Goal: Information Seeking & Learning: Learn about a topic

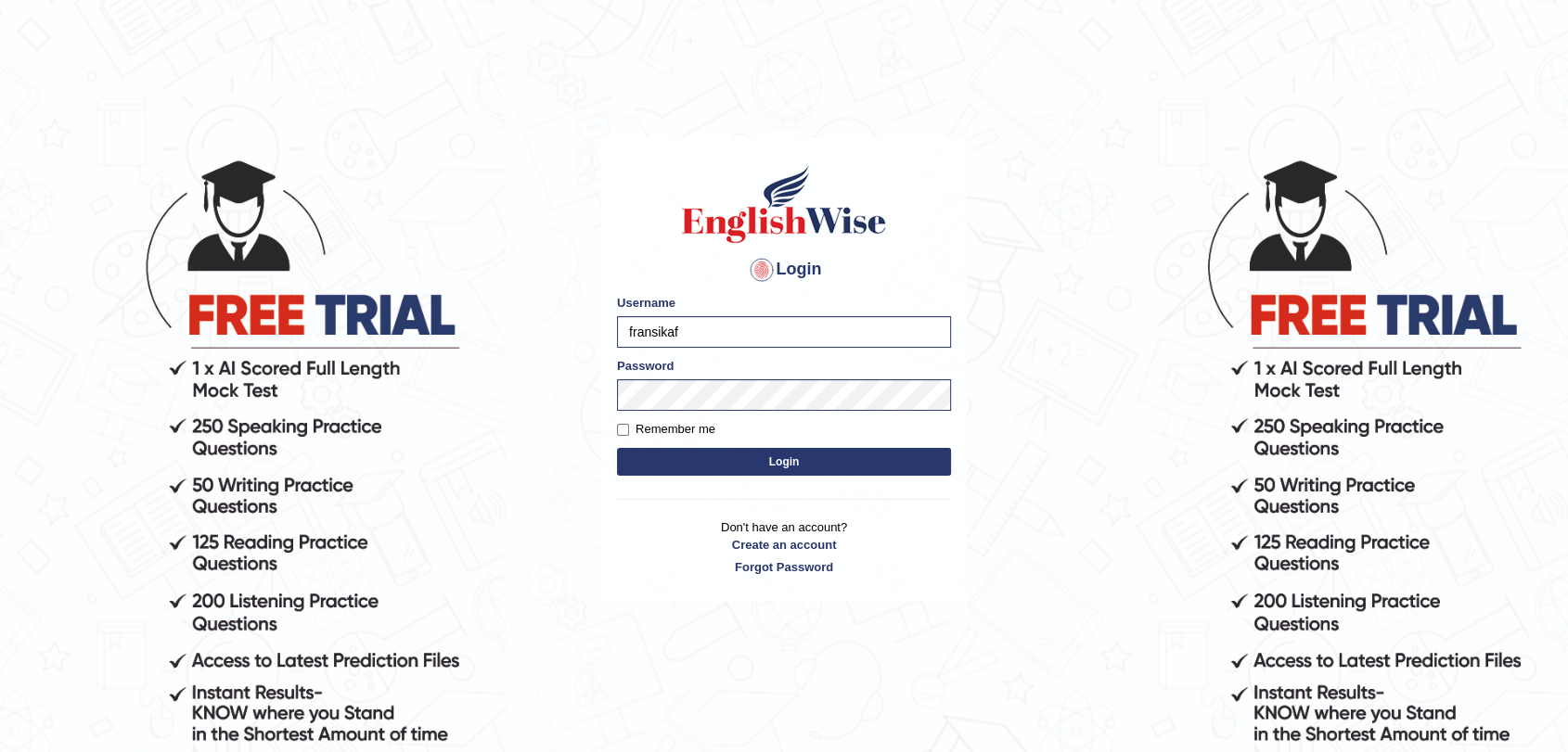
click at [650, 462] on button "Login" at bounding box center [784, 462] width 334 height 28
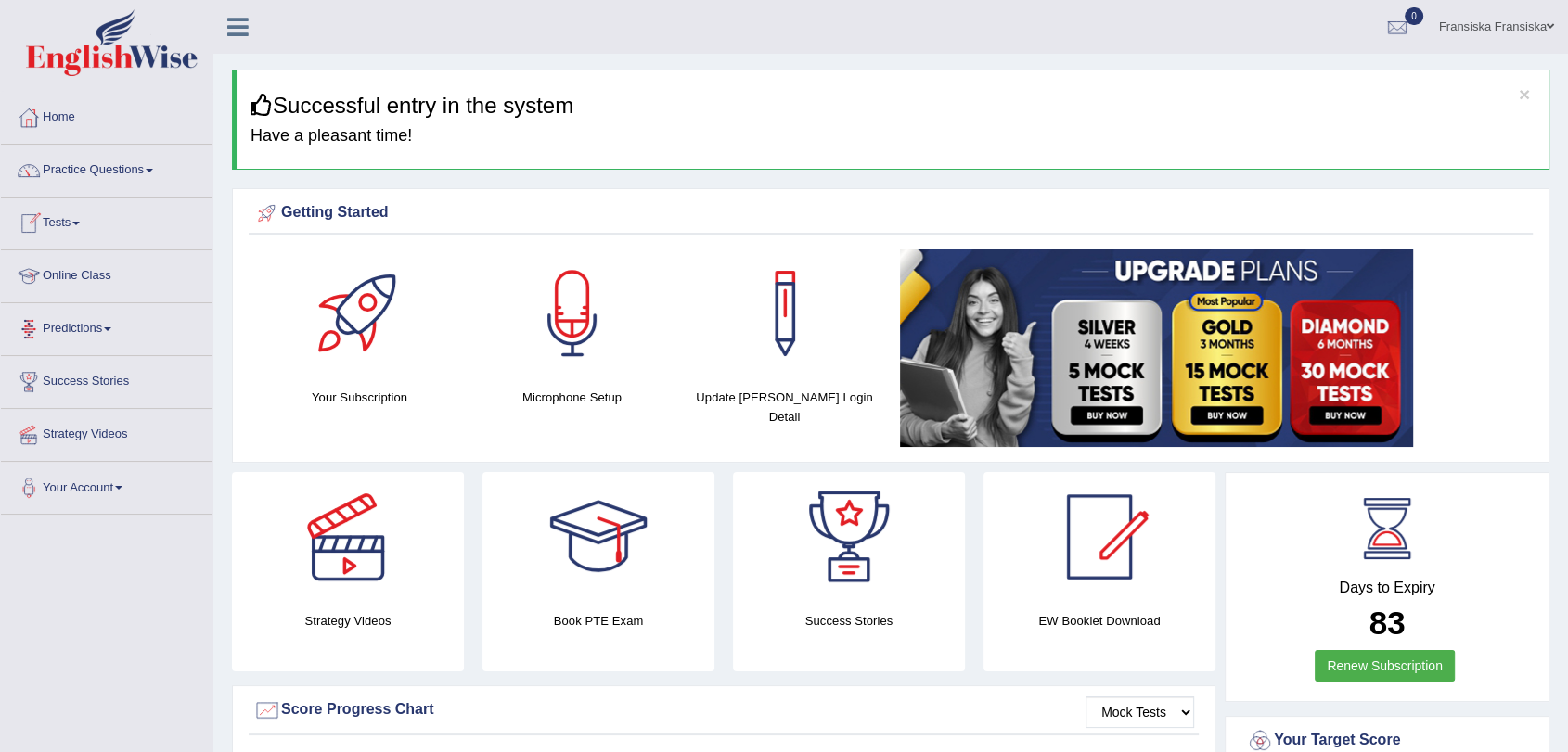
click at [118, 173] on link "Practice Questions" at bounding box center [106, 168] width 211 height 47
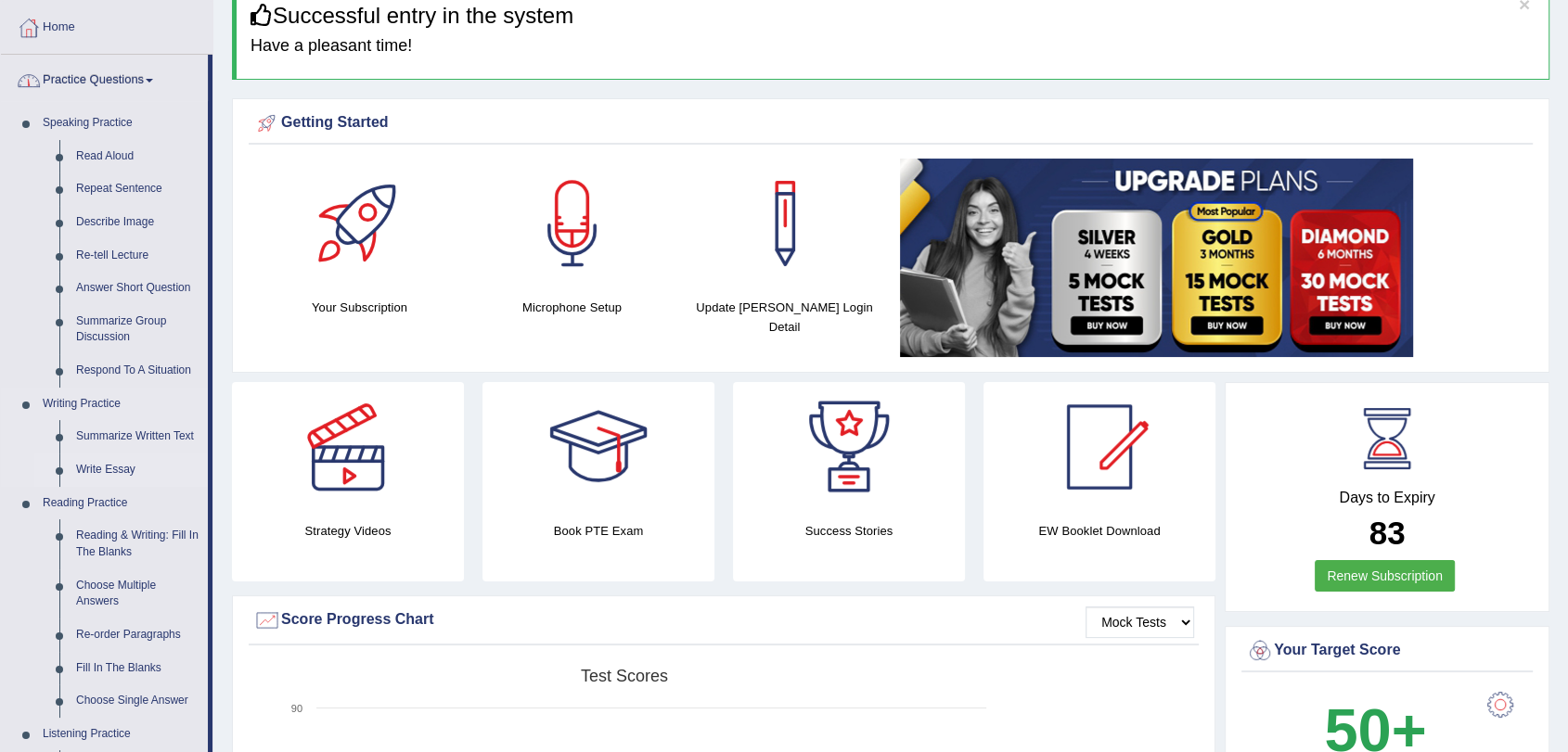
scroll to position [103, 0]
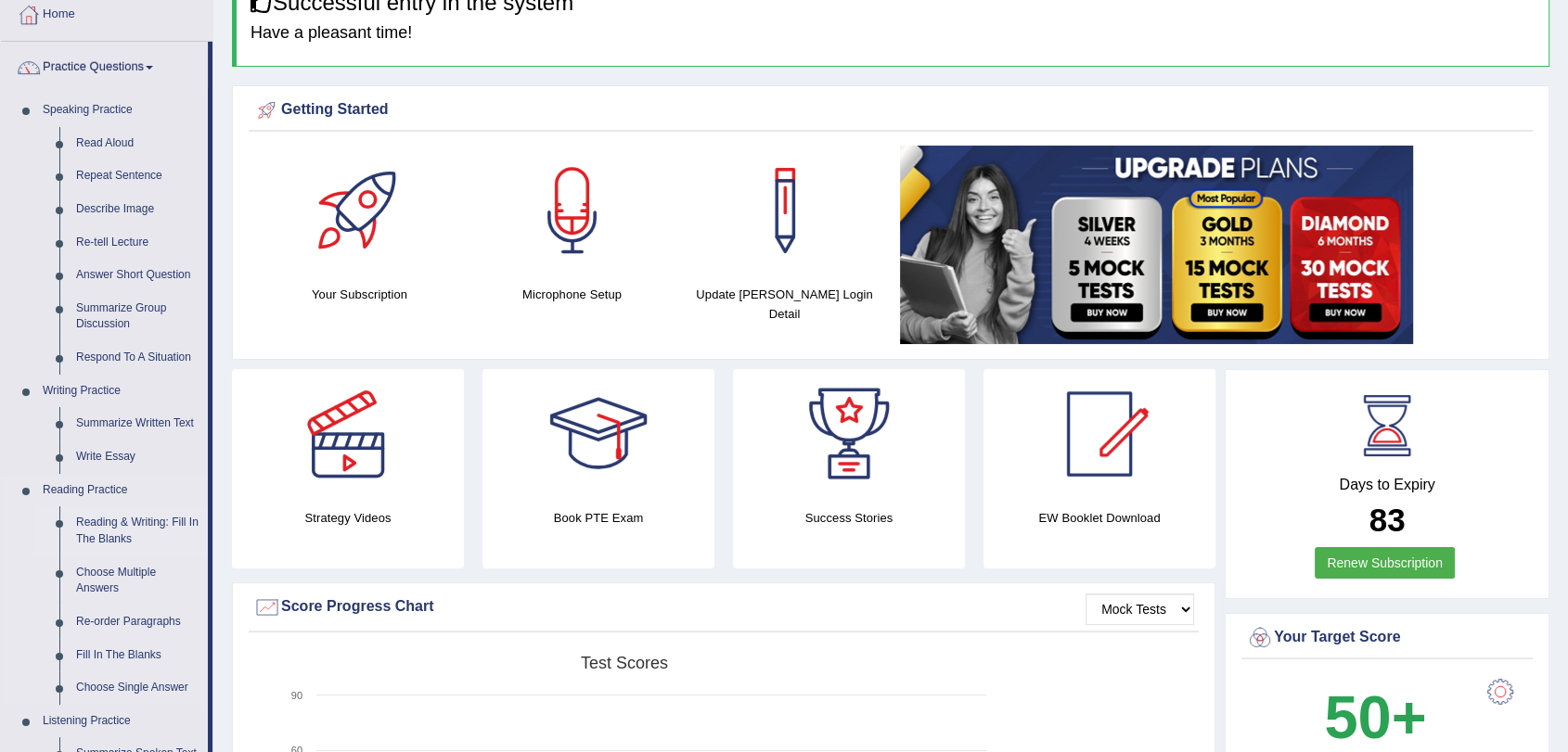
click at [141, 513] on link "Reading & Writing: Fill In The Blanks" at bounding box center [138, 531] width 140 height 49
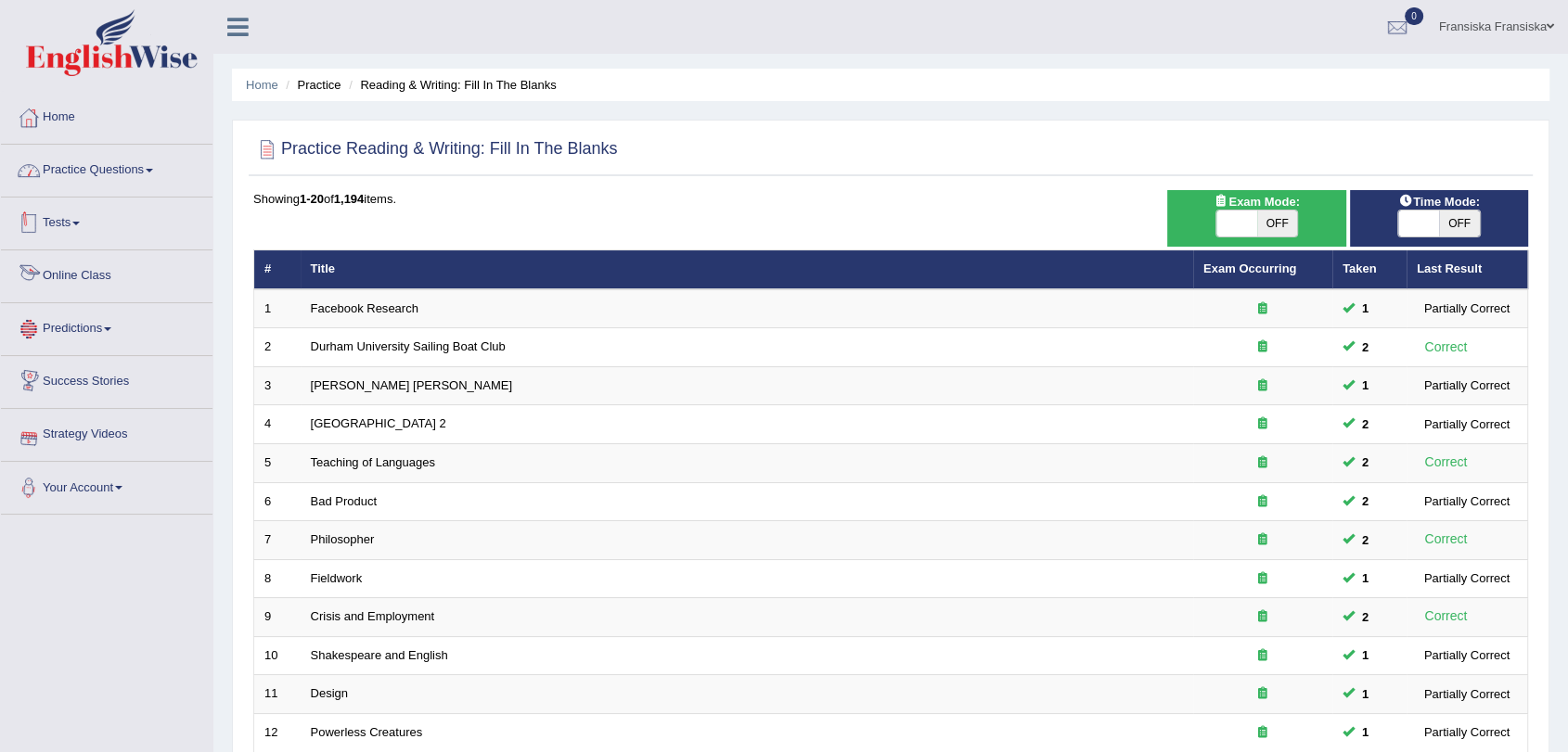
click at [123, 183] on link "Practice Questions" at bounding box center [106, 168] width 211 height 47
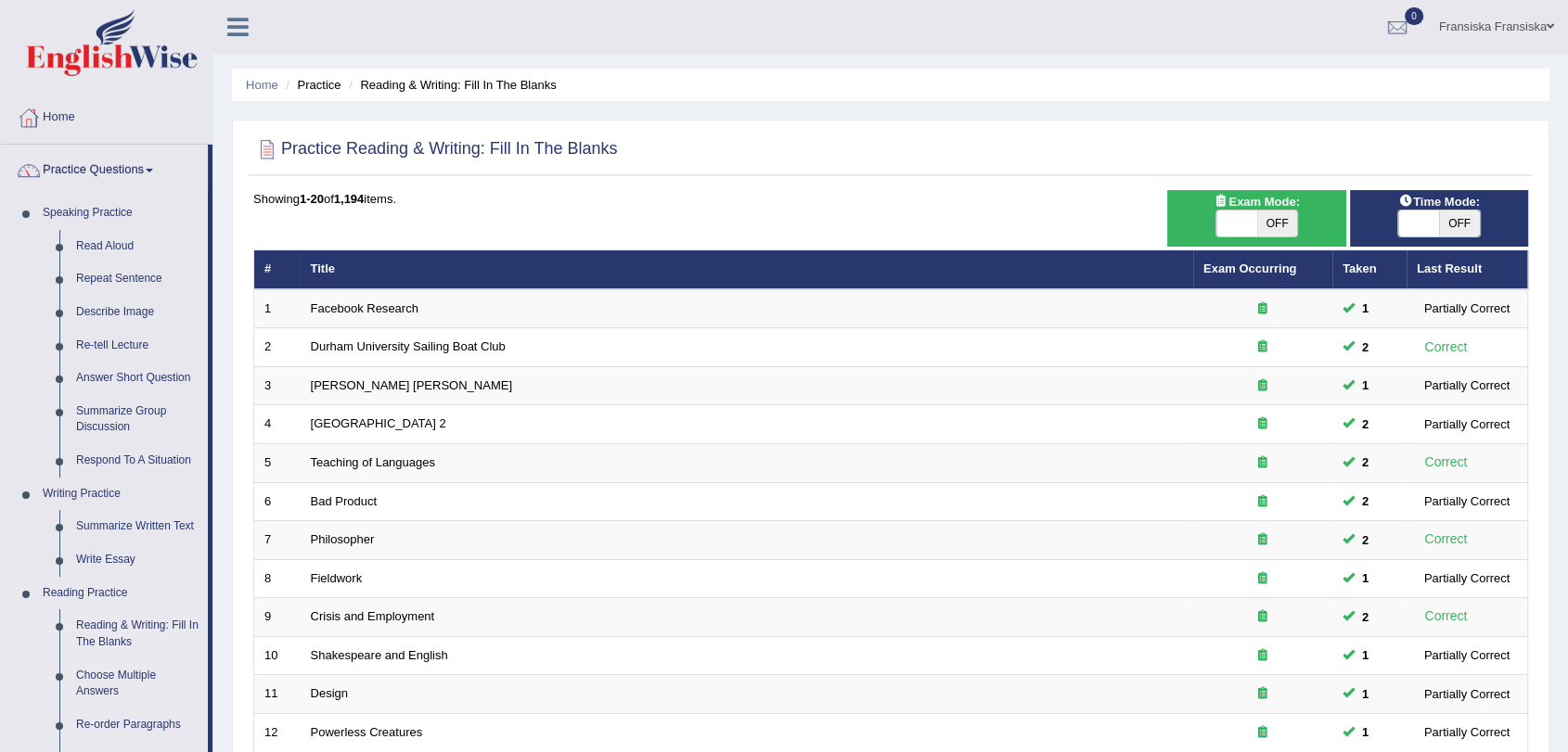
click at [103, 683] on link "Choose Multiple Answers" at bounding box center [138, 684] width 140 height 49
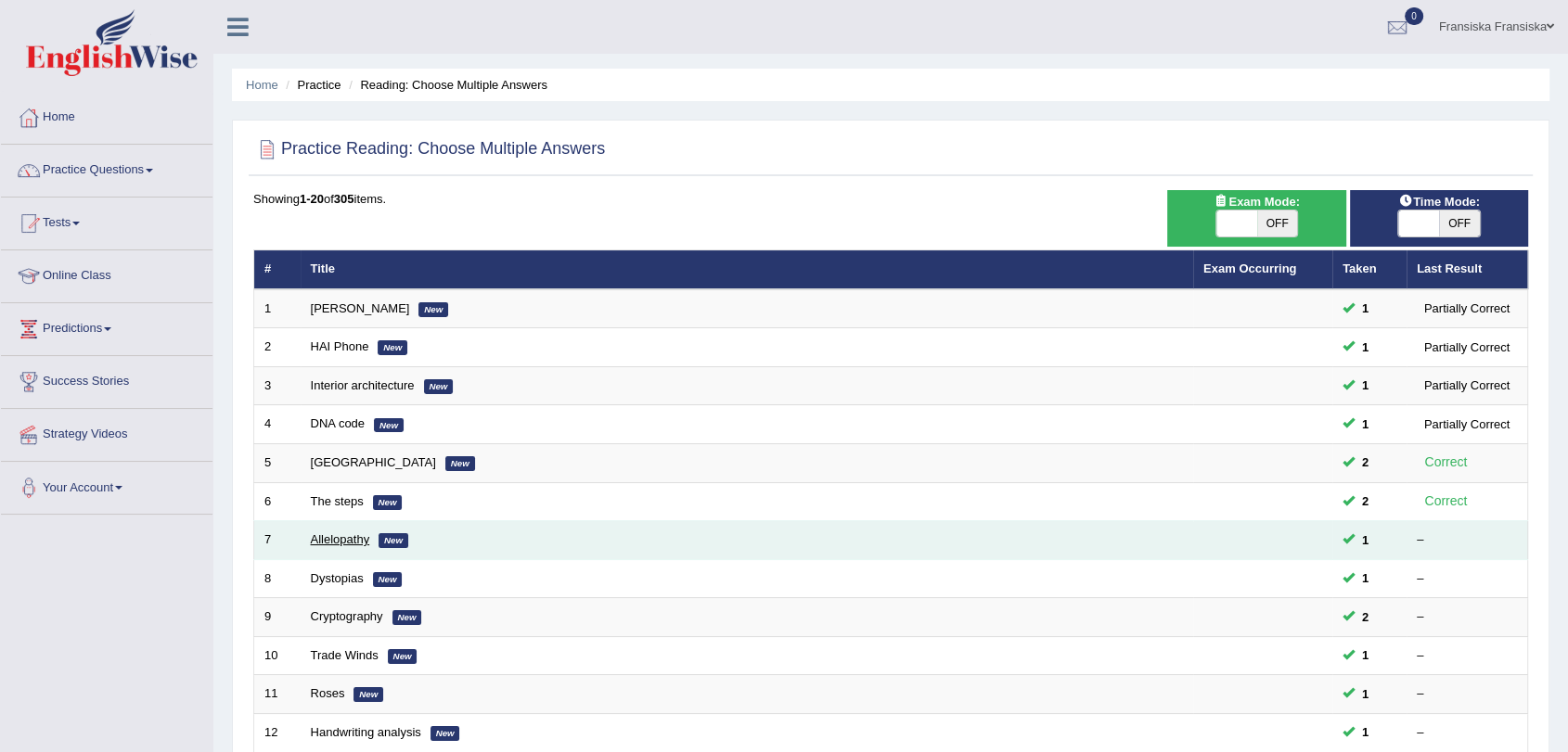
click at [356, 538] on link "Allelopathy" at bounding box center [341, 540] width 60 height 14
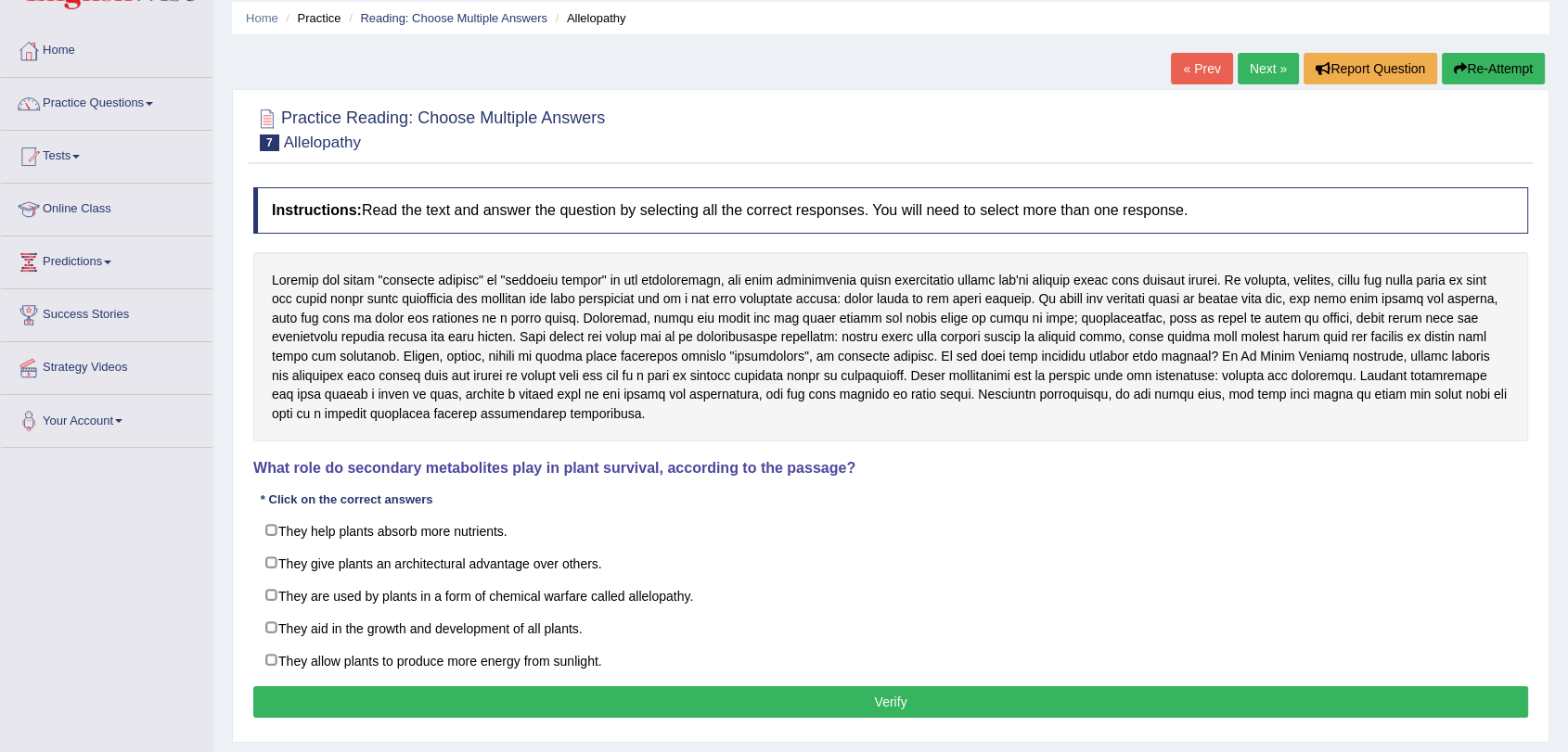
scroll to position [103, 0]
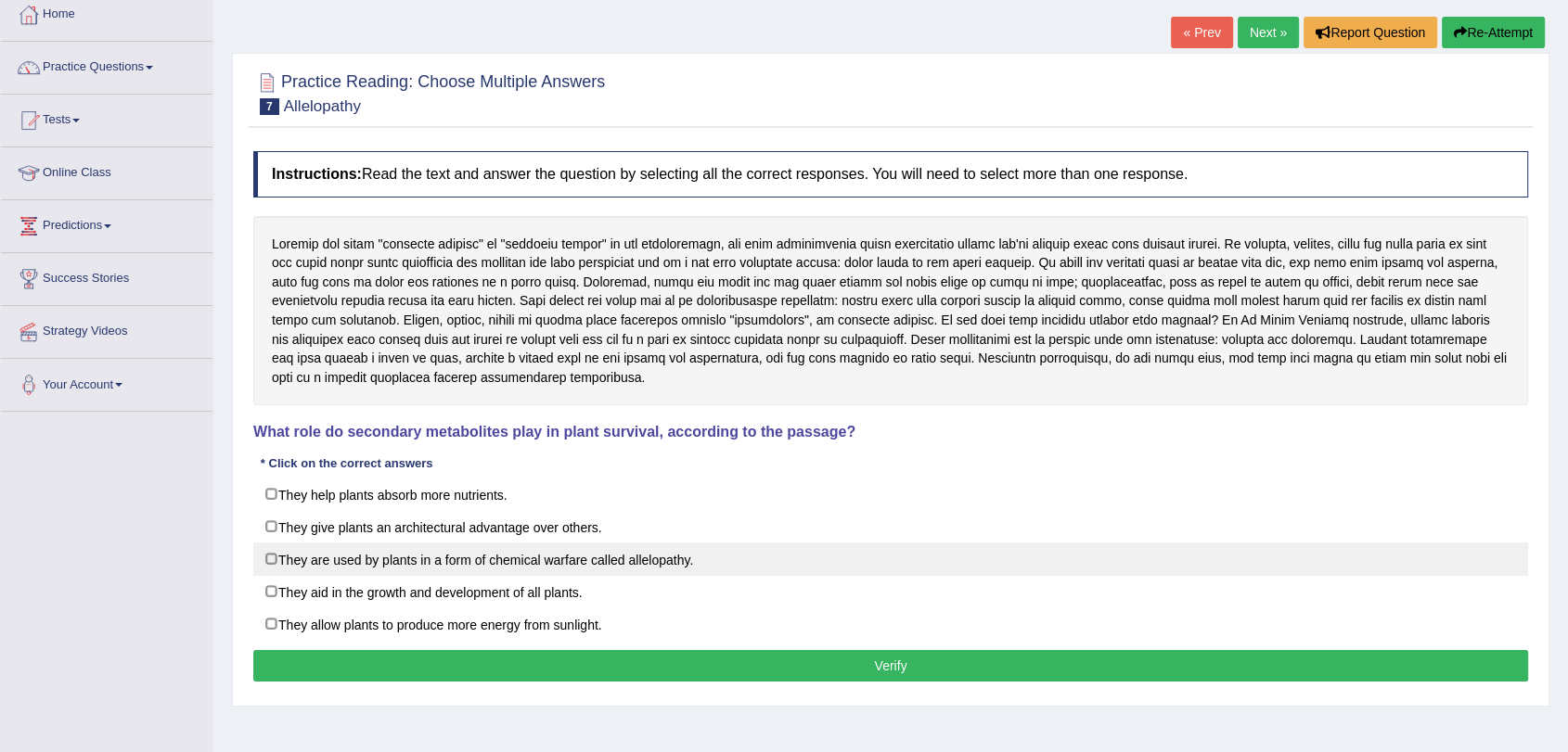
click at [1130, 548] on label "They are used by plants in a form of chemical warfare called allelopathy." at bounding box center [891, 559] width 1275 height 34
checkbox input "false"
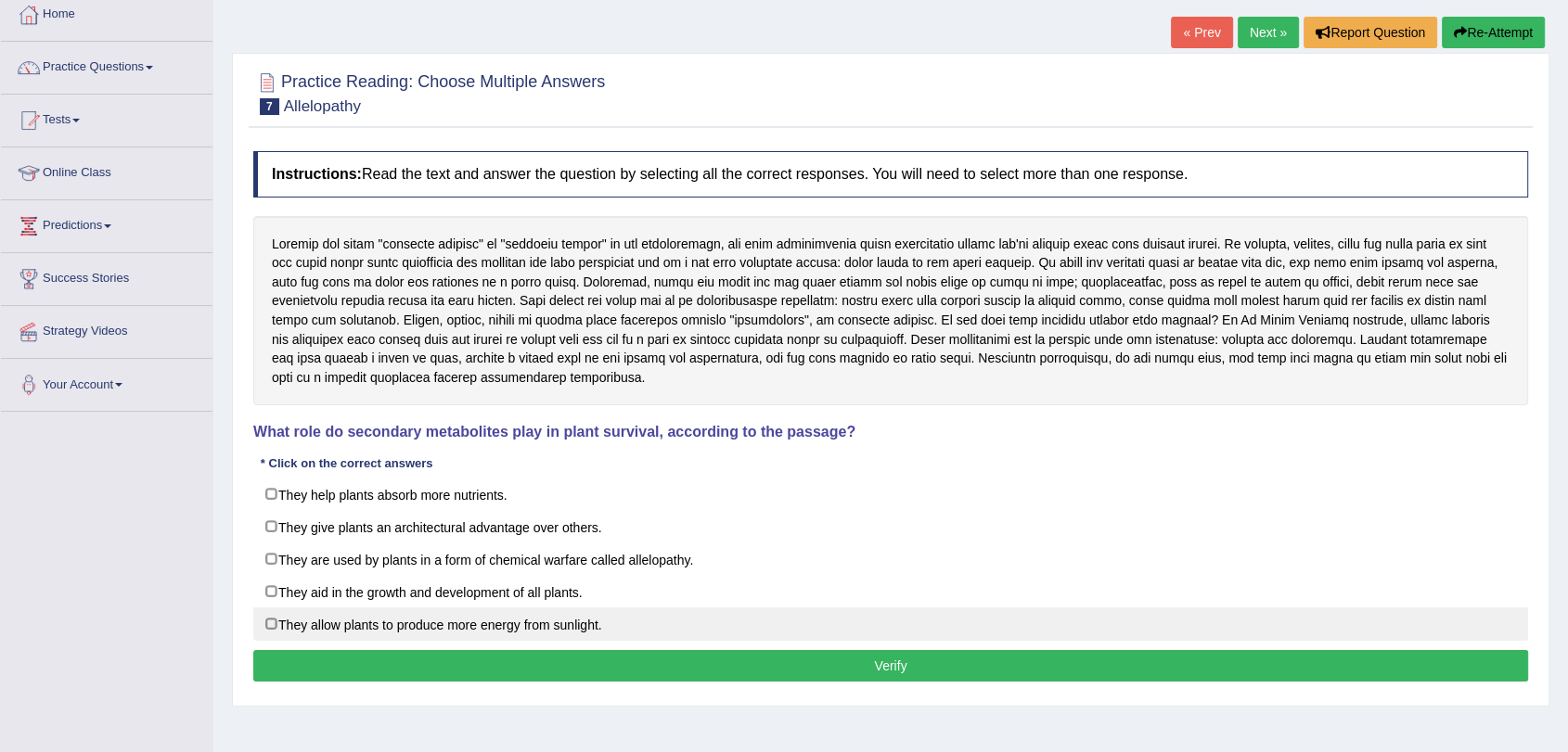
click at [610, 622] on label "They allow plants to produce more energy from sunlight." at bounding box center [891, 624] width 1275 height 34
checkbox input "true"
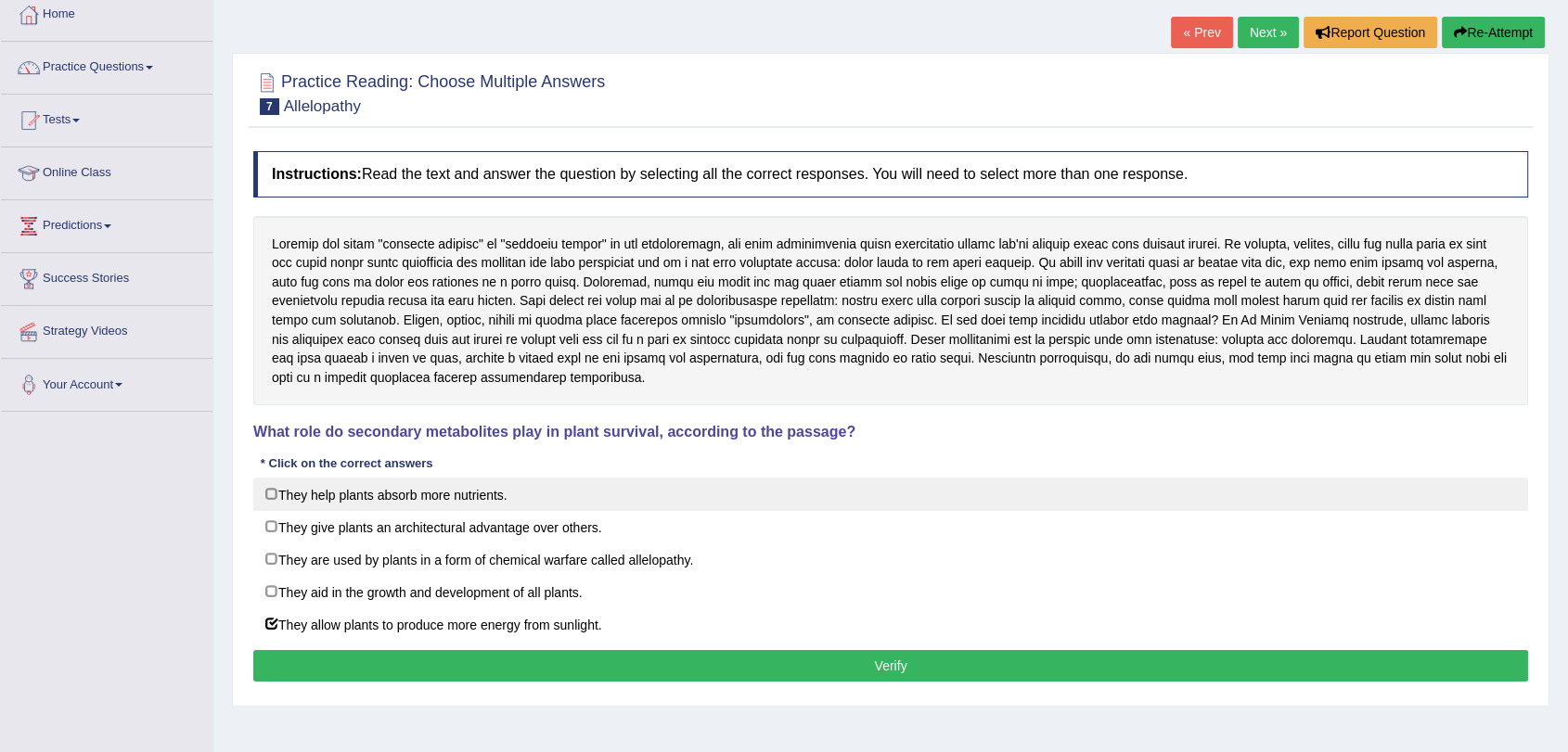
click at [593, 499] on label "They help plants absorb more nutrients." at bounding box center [891, 495] width 1275 height 34
checkbox input "true"
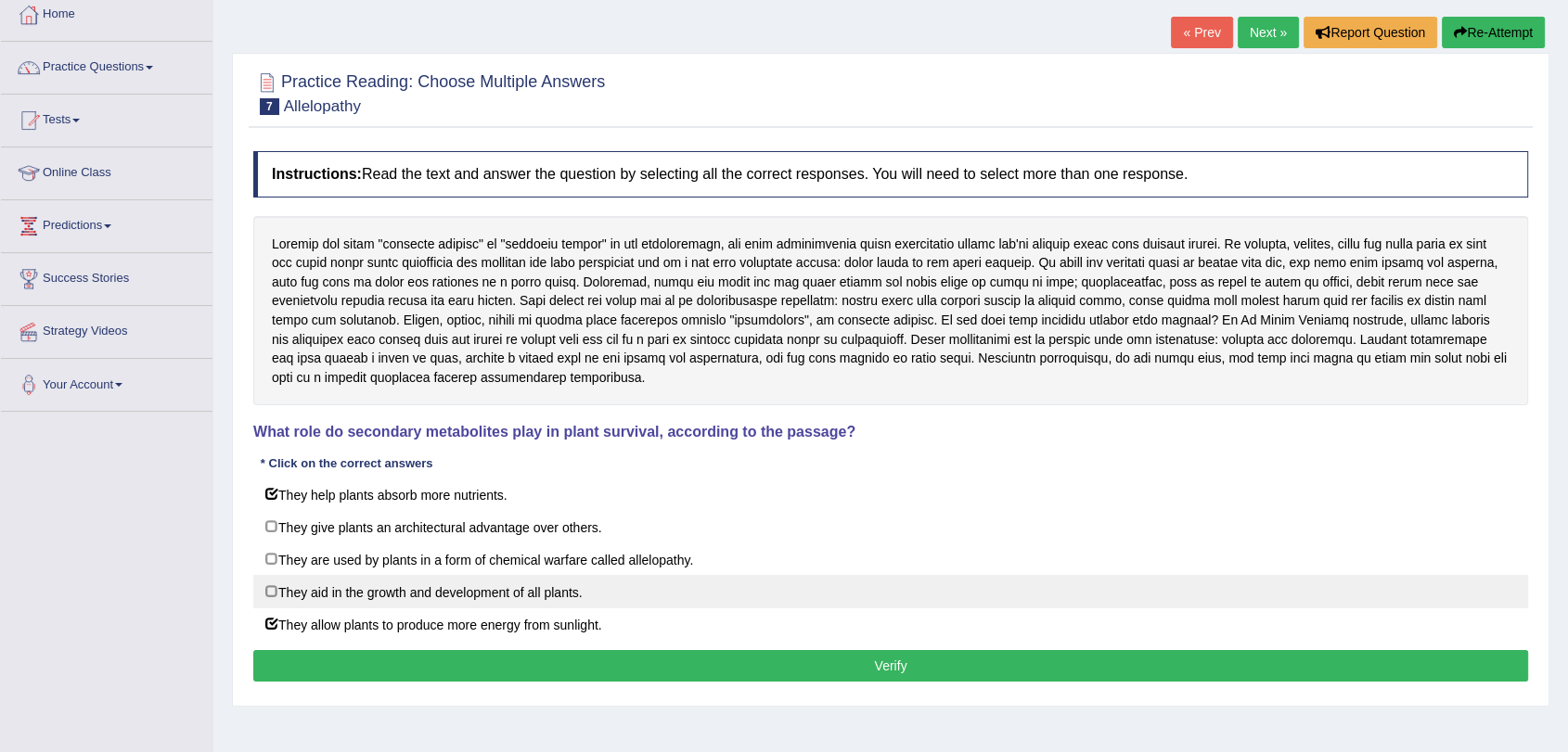
click at [613, 588] on label "They aid in the growth and development of all plants." at bounding box center [891, 592] width 1275 height 34
checkbox input "true"
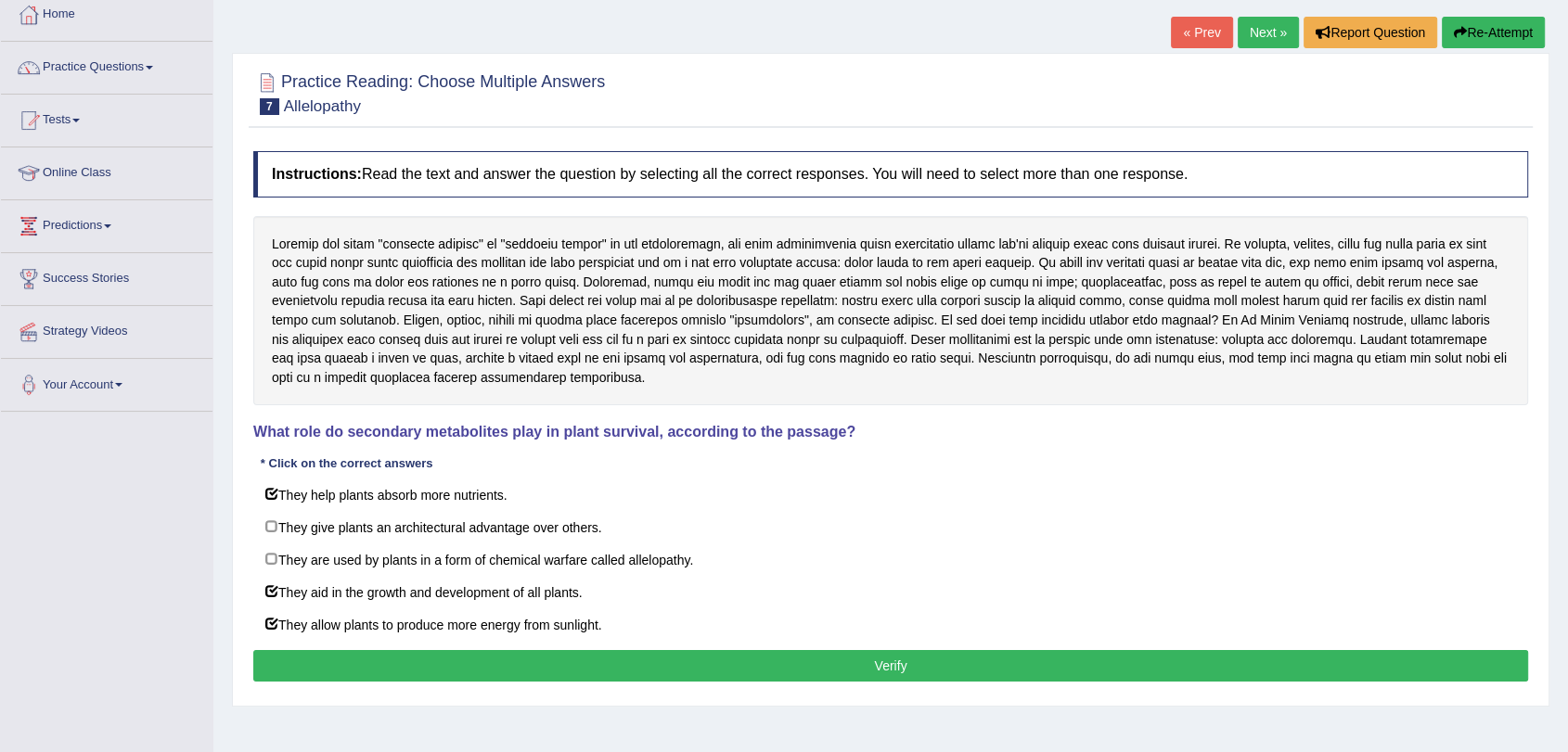
click at [608, 663] on button "Verify" at bounding box center [891, 666] width 1275 height 32
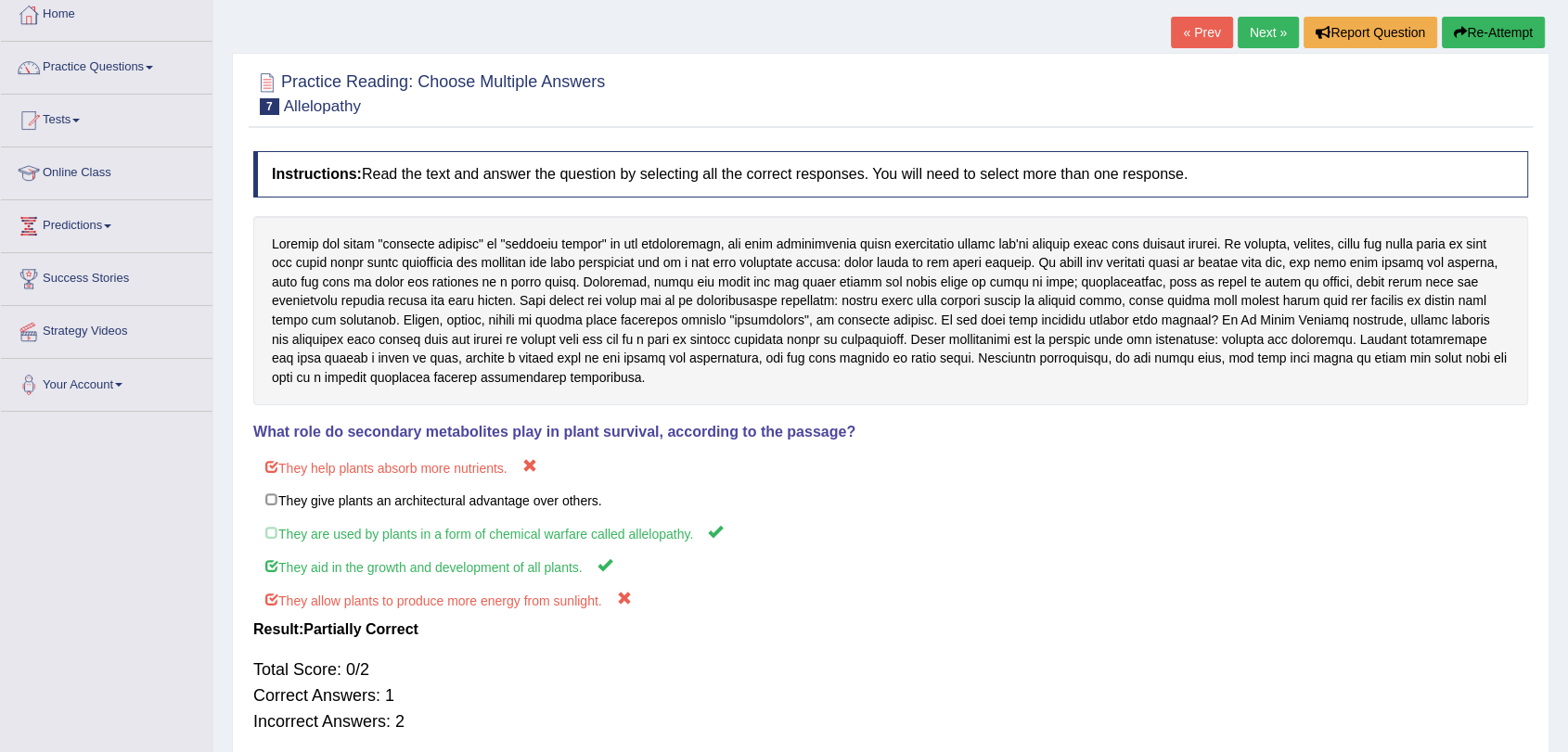
click at [1480, 34] on button "Re-Attempt" at bounding box center [1493, 33] width 103 height 32
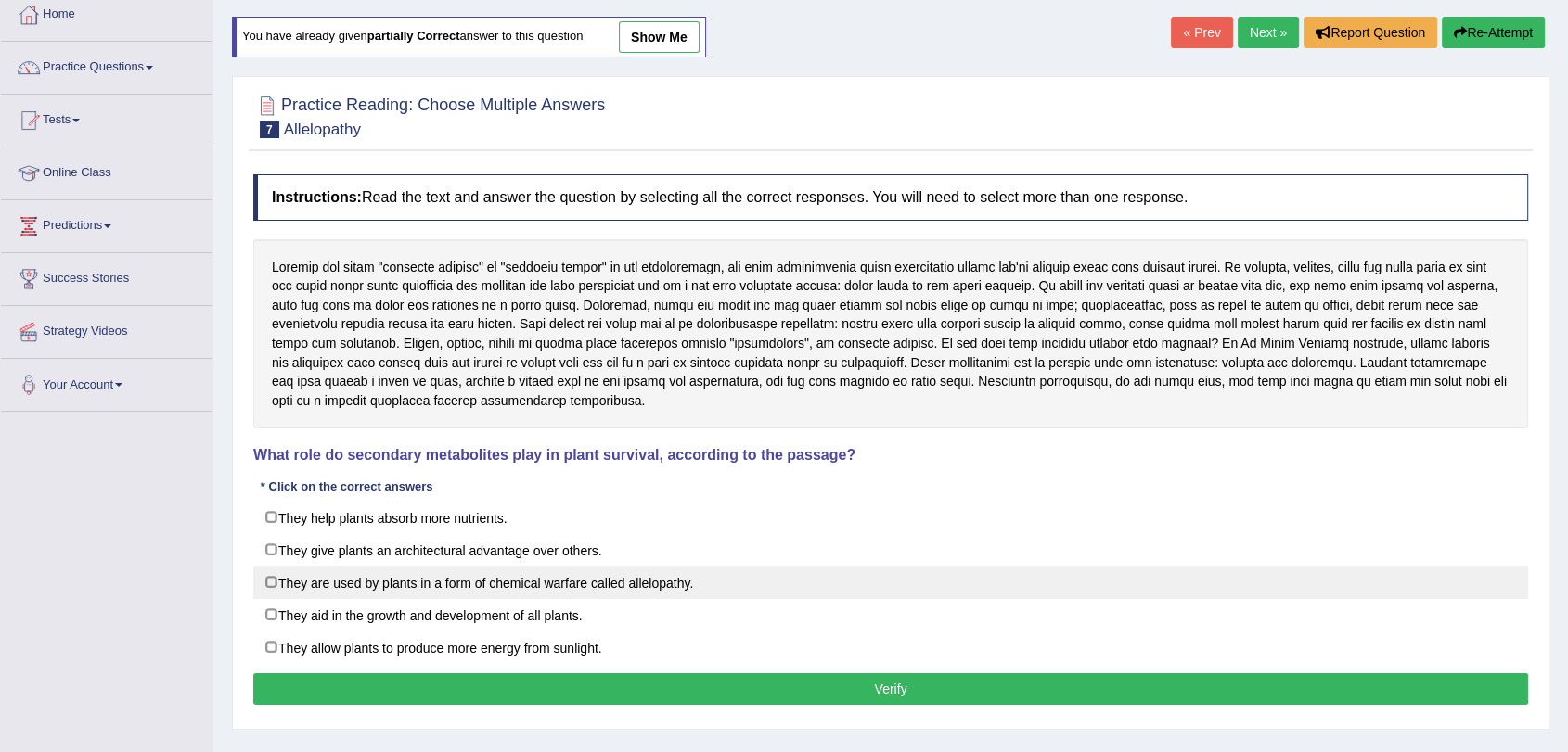
click at [483, 573] on label "They are used by plants in a form of chemical warfare called allelopathy." at bounding box center [891, 582] width 1275 height 34
checkbox input "true"
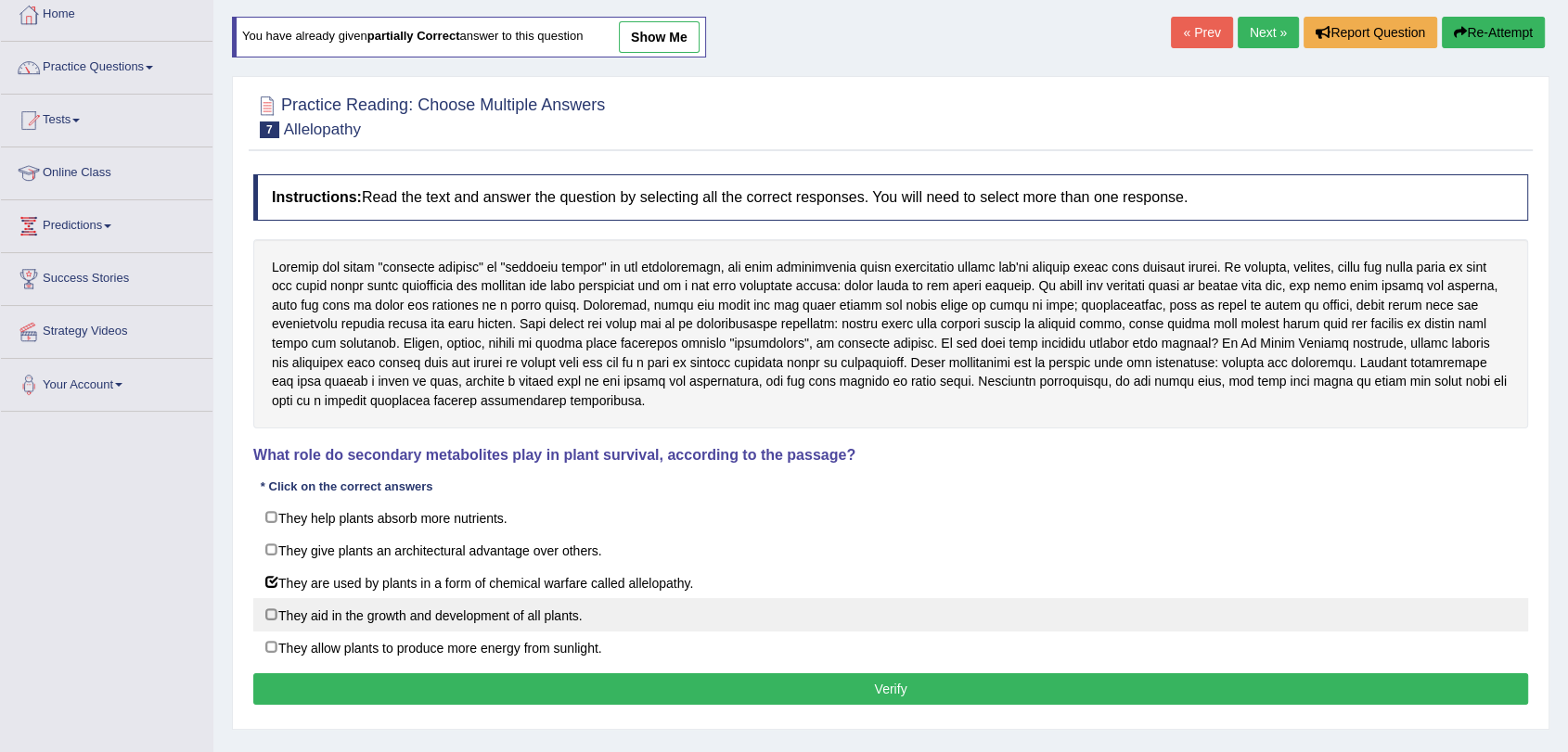
click at [476, 606] on label "They aid in the growth and development of all plants." at bounding box center [891, 615] width 1275 height 34
checkbox input "true"
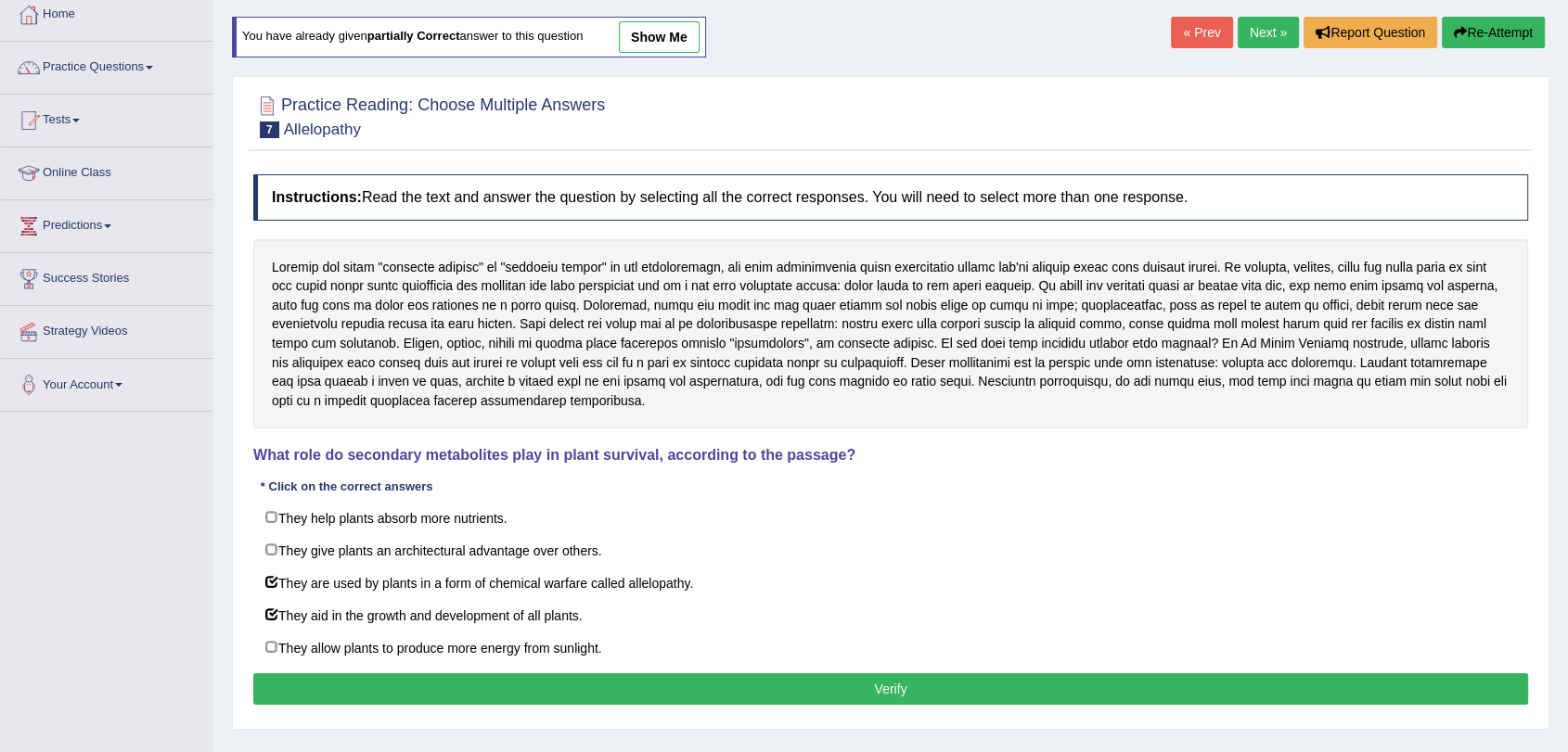
click at [491, 693] on button "Verify" at bounding box center [891, 690] width 1275 height 32
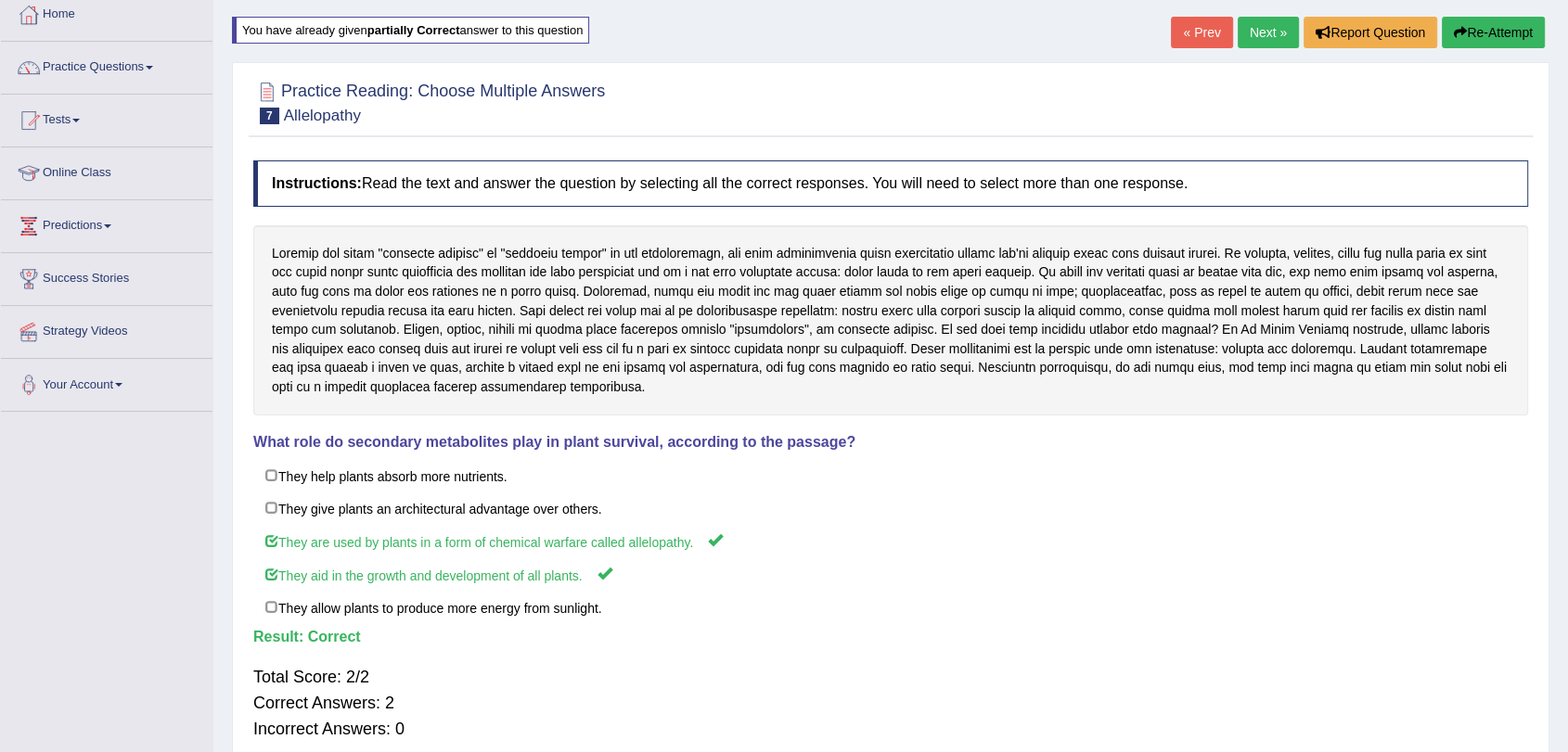
click at [1265, 39] on link "Next »" at bounding box center [1268, 33] width 61 height 32
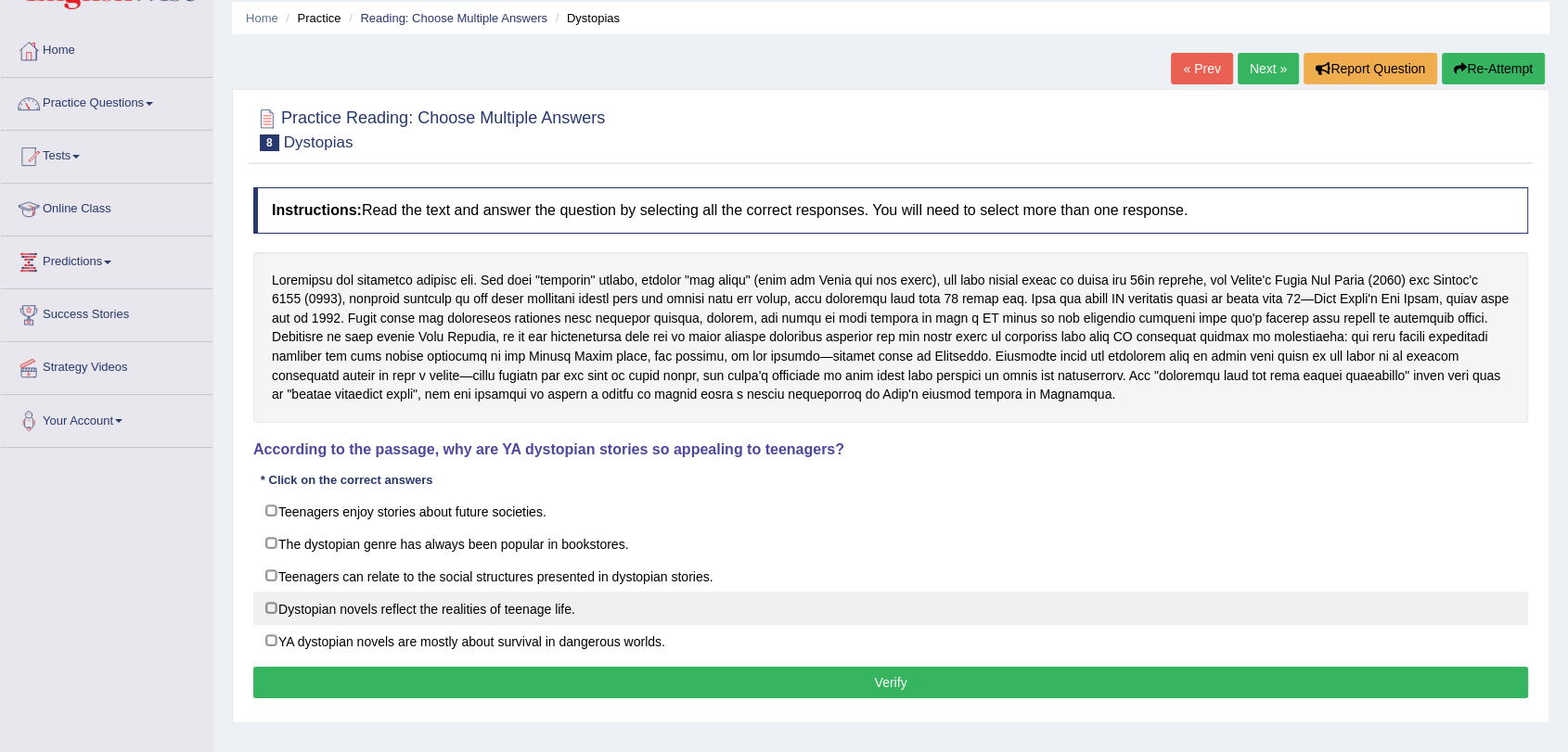
scroll to position [103, 0]
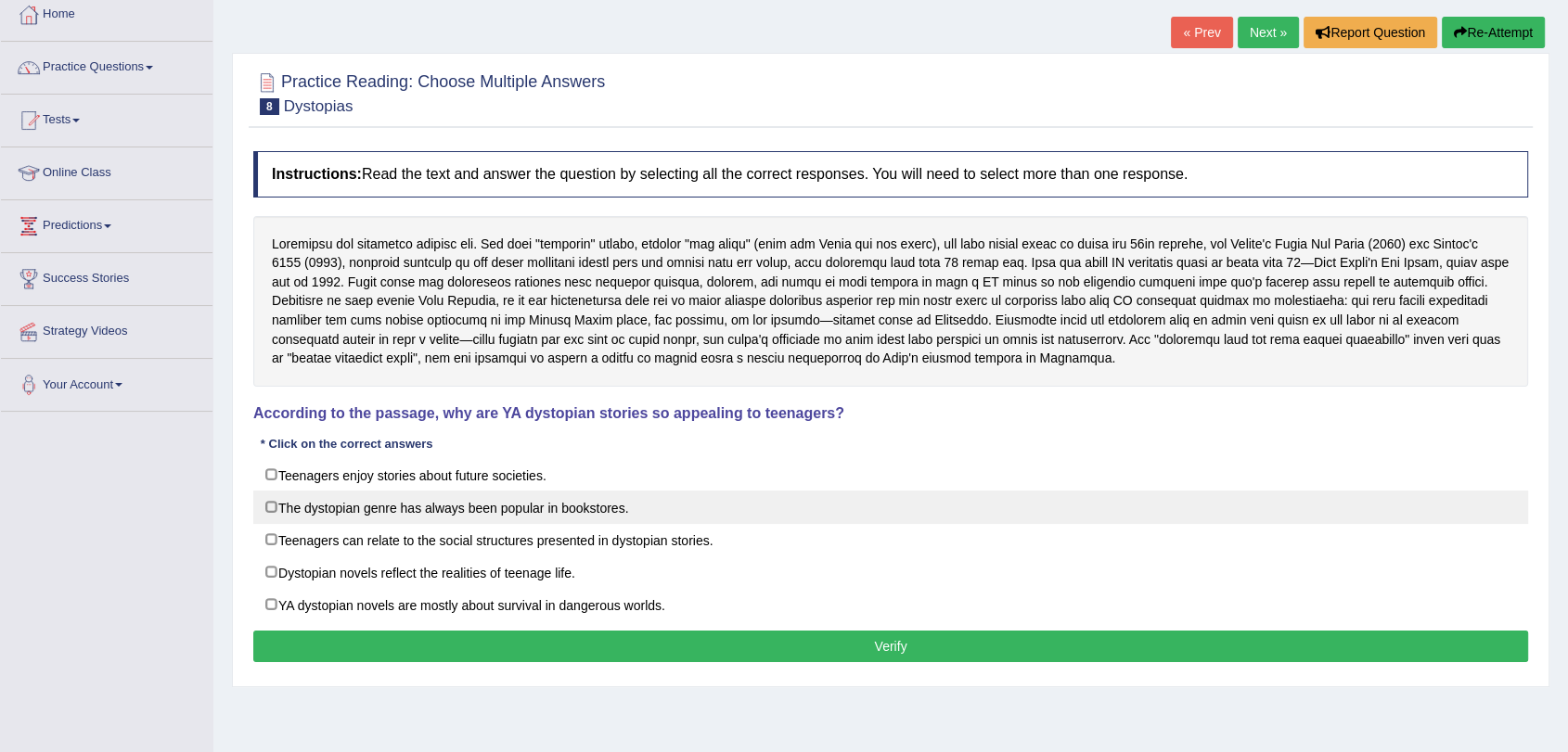
click at [463, 509] on label "The dystopian genre has always been popular in bookstores." at bounding box center [891, 508] width 1275 height 34
checkbox input "true"
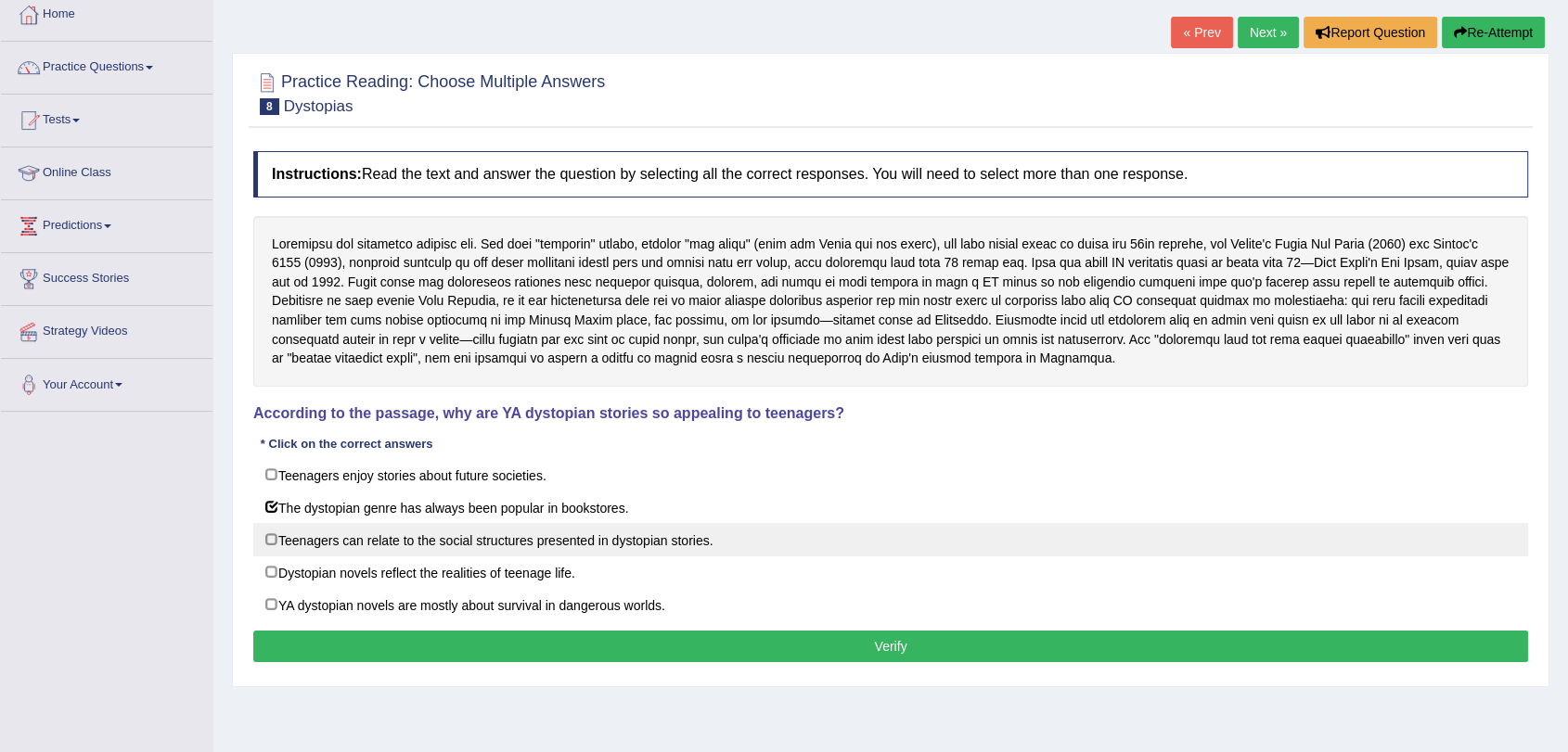
click at [468, 545] on label "Teenagers can relate to the social structures presented in dystopian stories." at bounding box center [891, 540] width 1275 height 34
checkbox input "true"
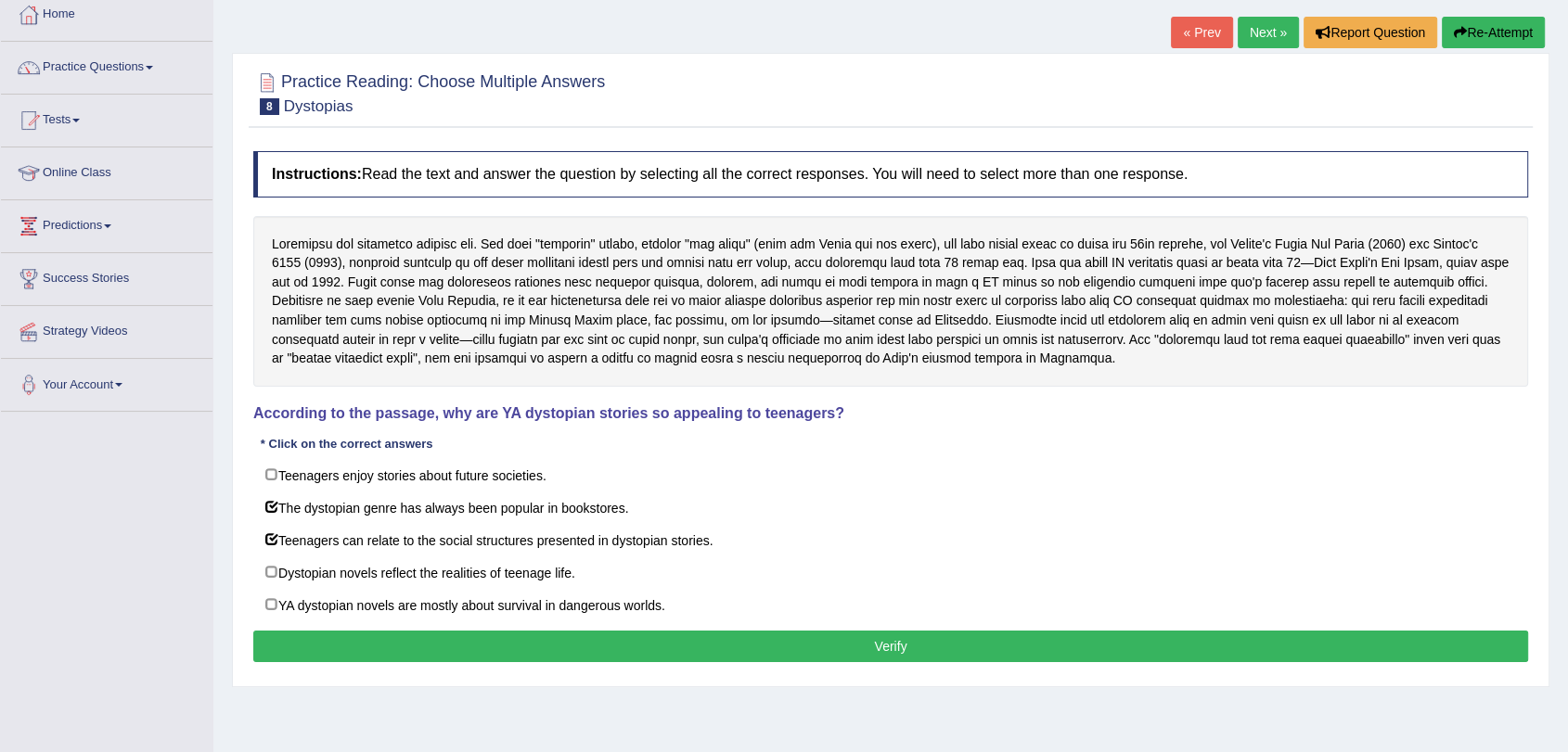
click at [411, 637] on button "Verify" at bounding box center [891, 647] width 1275 height 32
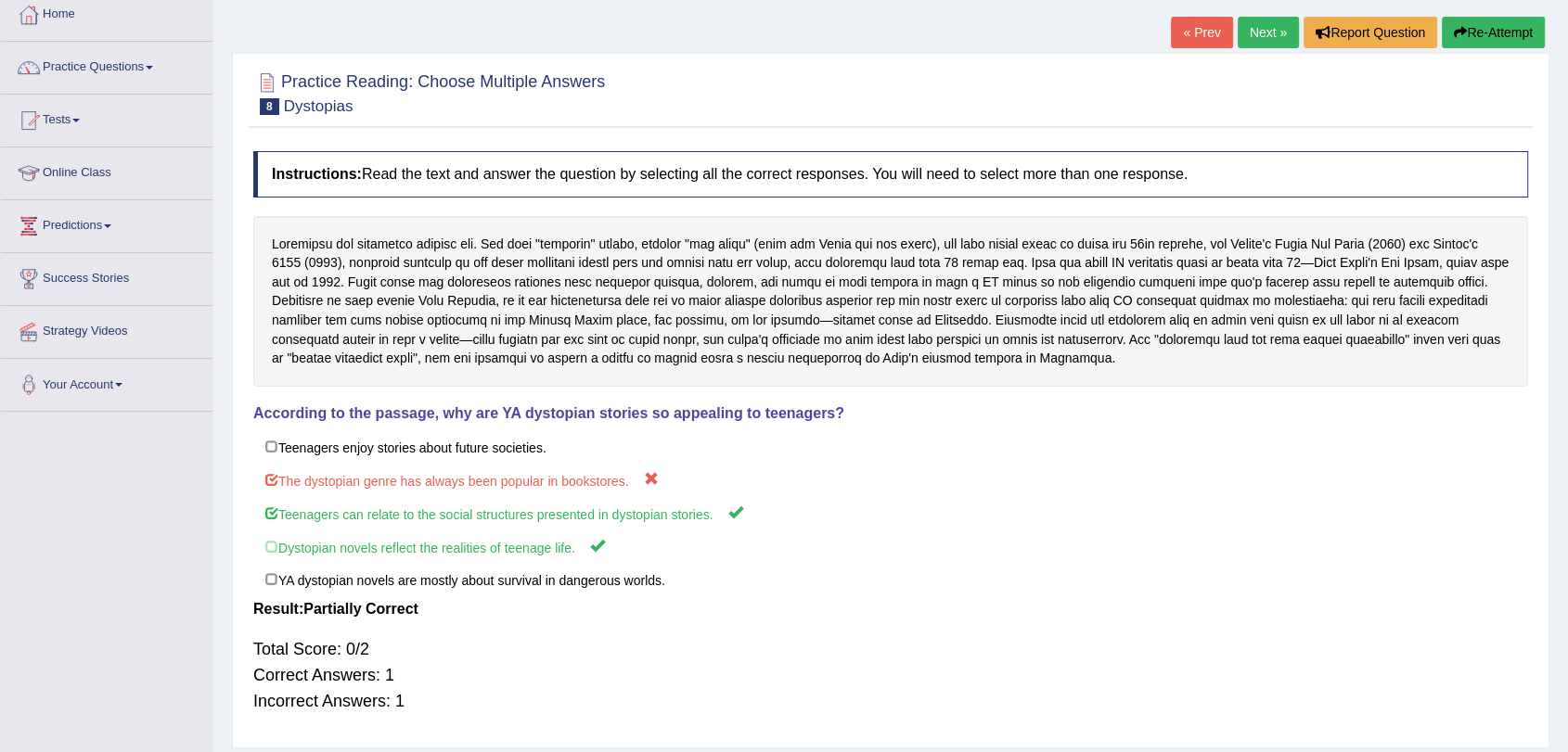
click at [1270, 32] on link "Next »" at bounding box center [1268, 33] width 61 height 32
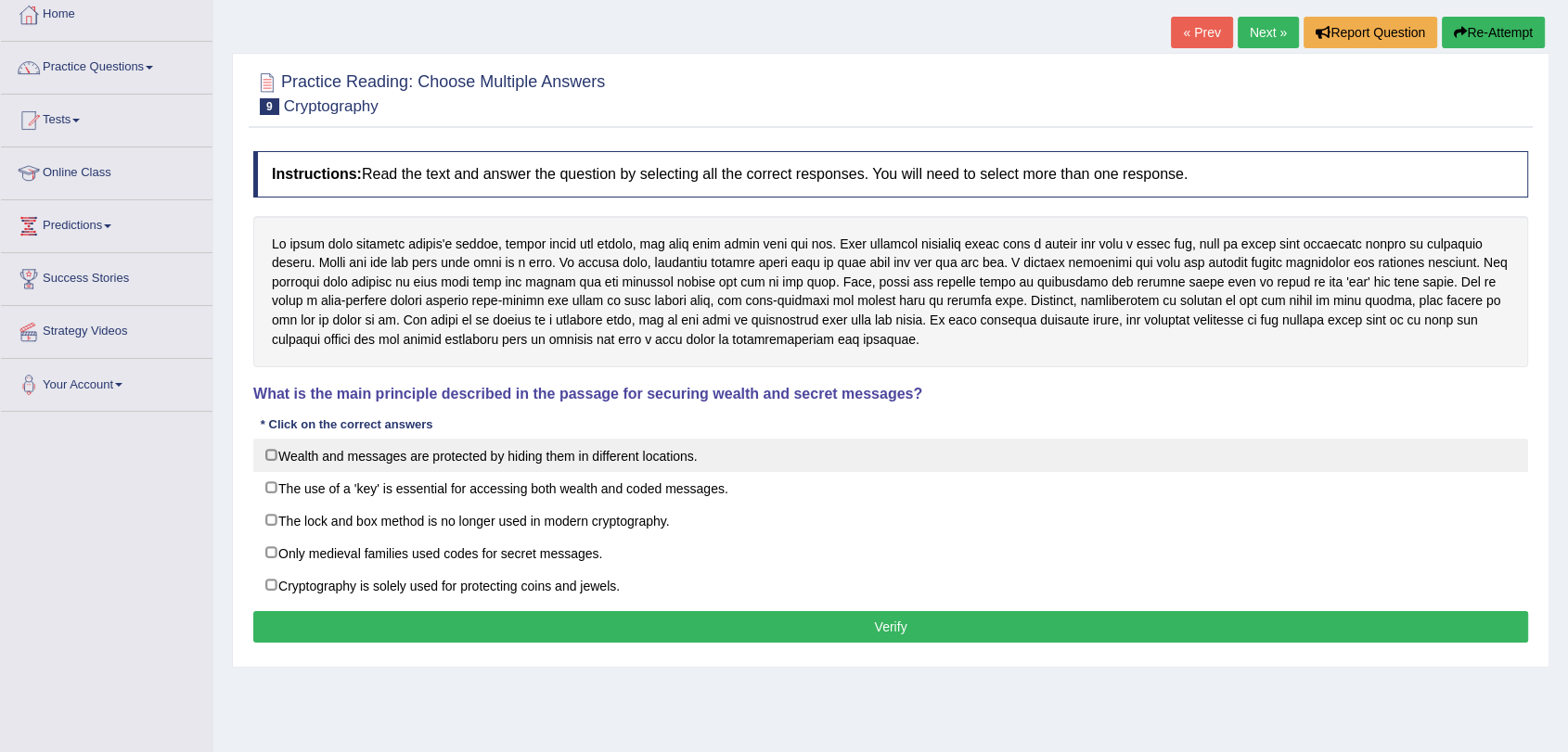
click at [461, 453] on label "Wealth and messages are protected by hiding them in different locations." at bounding box center [891, 456] width 1275 height 34
checkbox input "true"
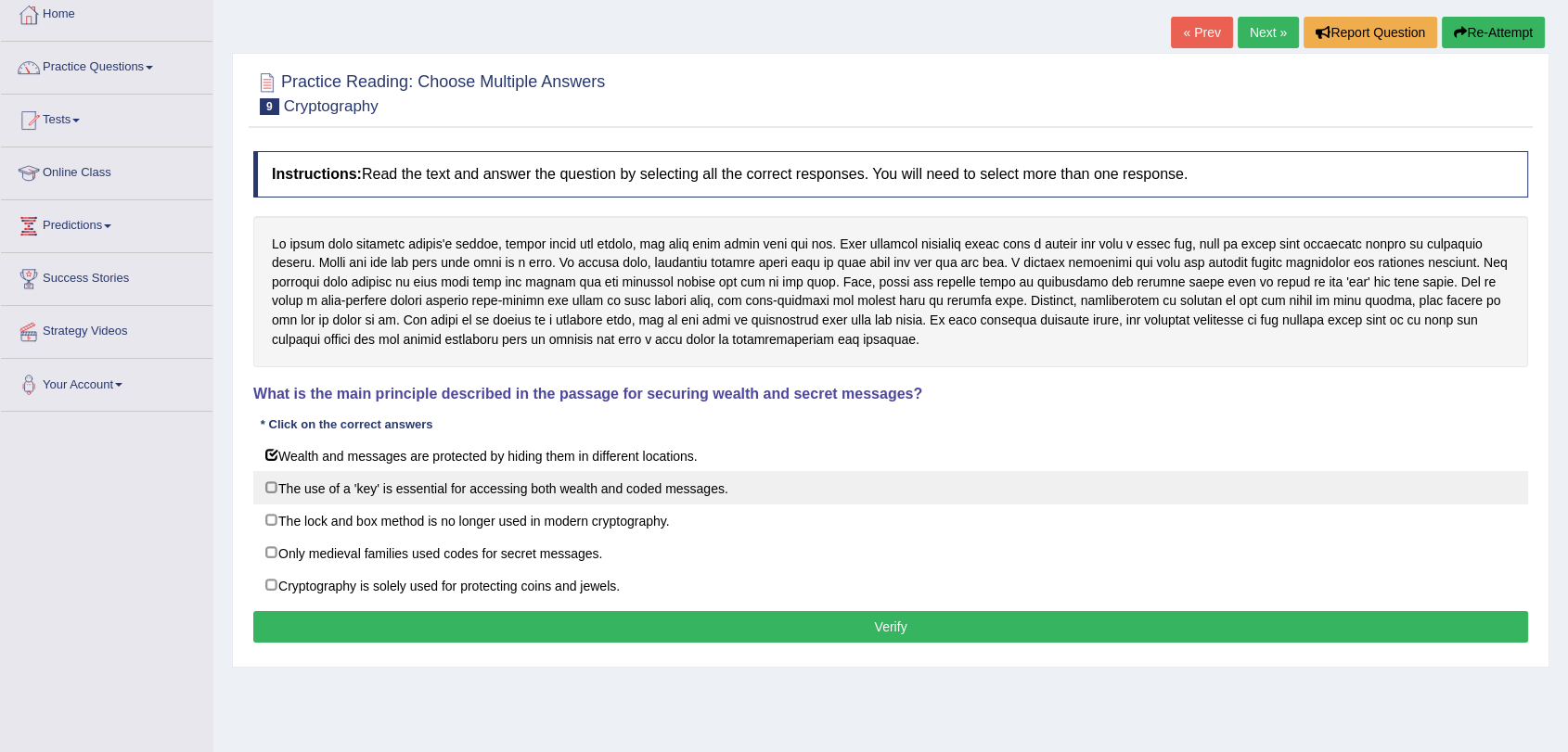
click at [470, 493] on label "The use of a 'key' is essential for accessing both wealth and coded messages." at bounding box center [891, 488] width 1275 height 34
checkbox input "true"
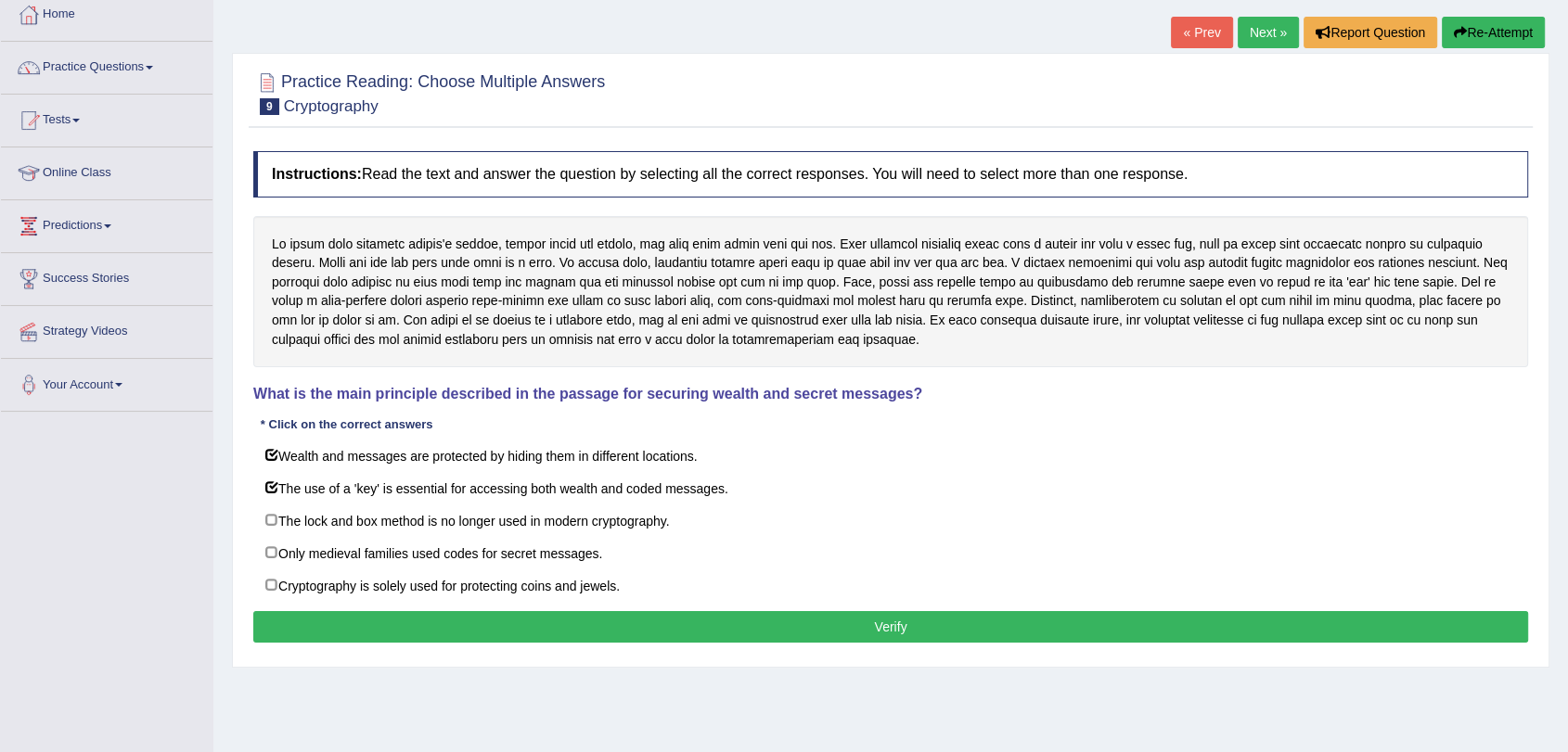
click at [475, 615] on button "Verify" at bounding box center [891, 627] width 1275 height 32
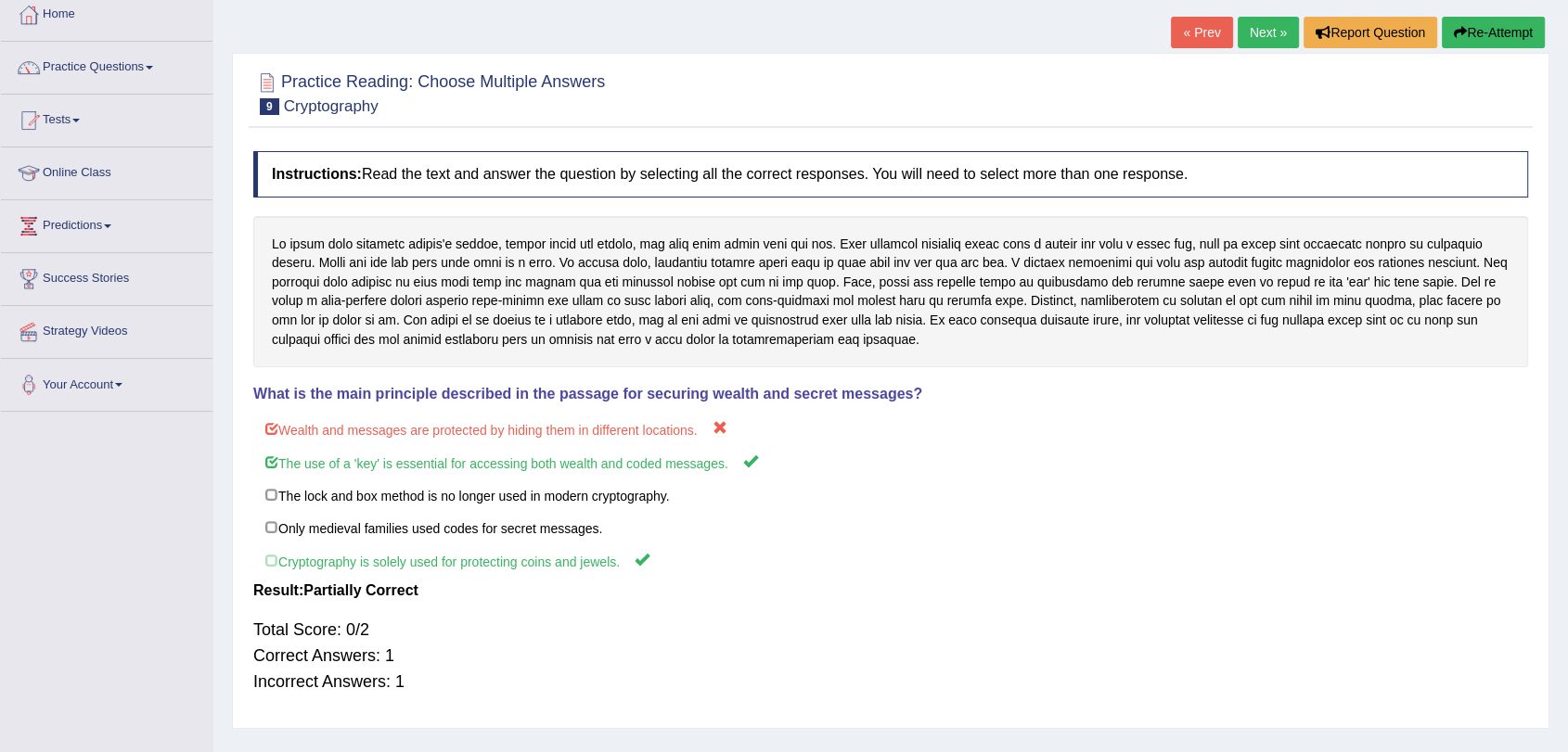
click at [1509, 23] on button "Re-Attempt" at bounding box center [1493, 33] width 103 height 32
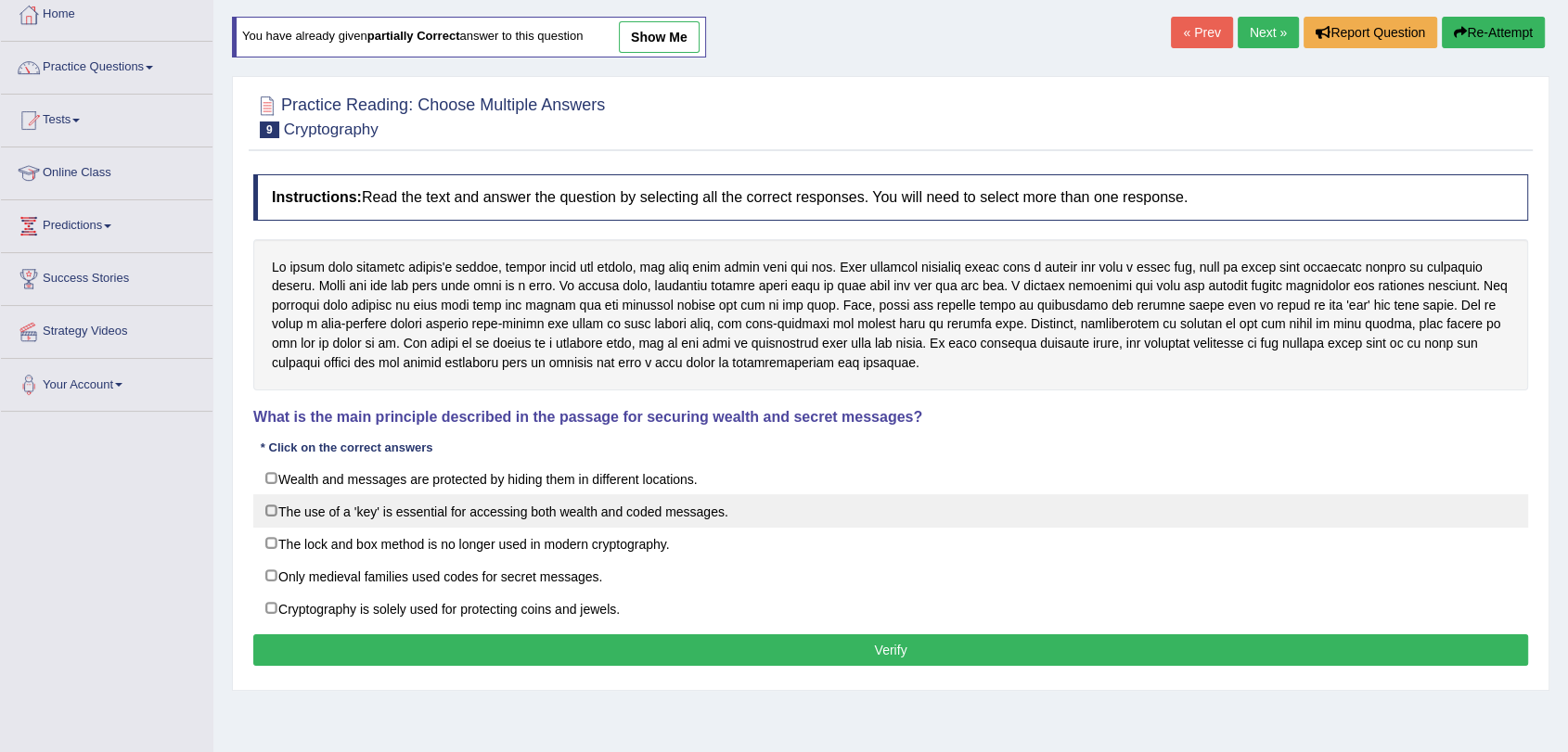
click at [363, 507] on label "The use of a 'key' is essential for accessing both wealth and coded messages." at bounding box center [891, 512] width 1275 height 34
checkbox input "true"
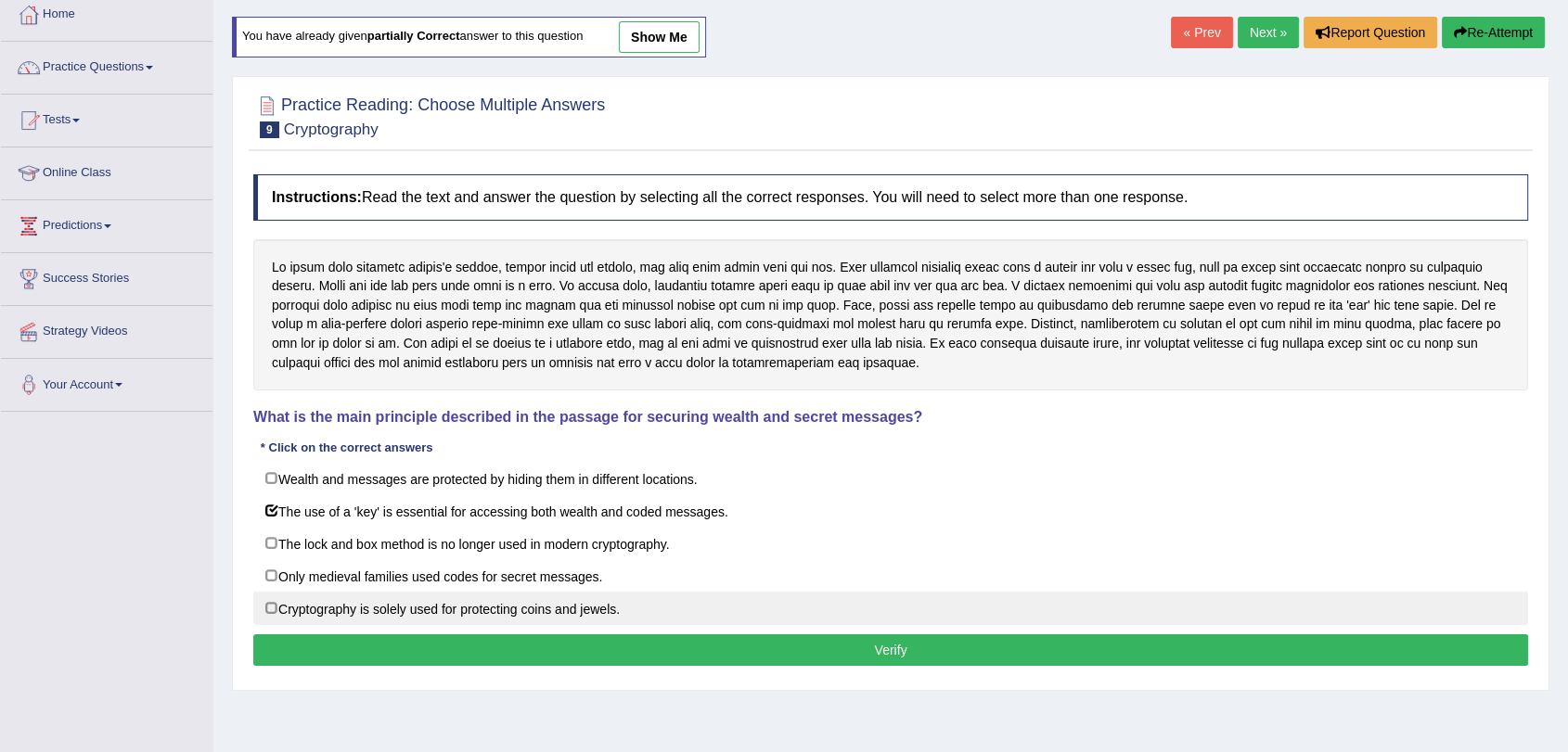
click at [379, 605] on label "Cryptography is solely used for protecting coins and jewels." at bounding box center [891, 608] width 1275 height 34
checkbox input "true"
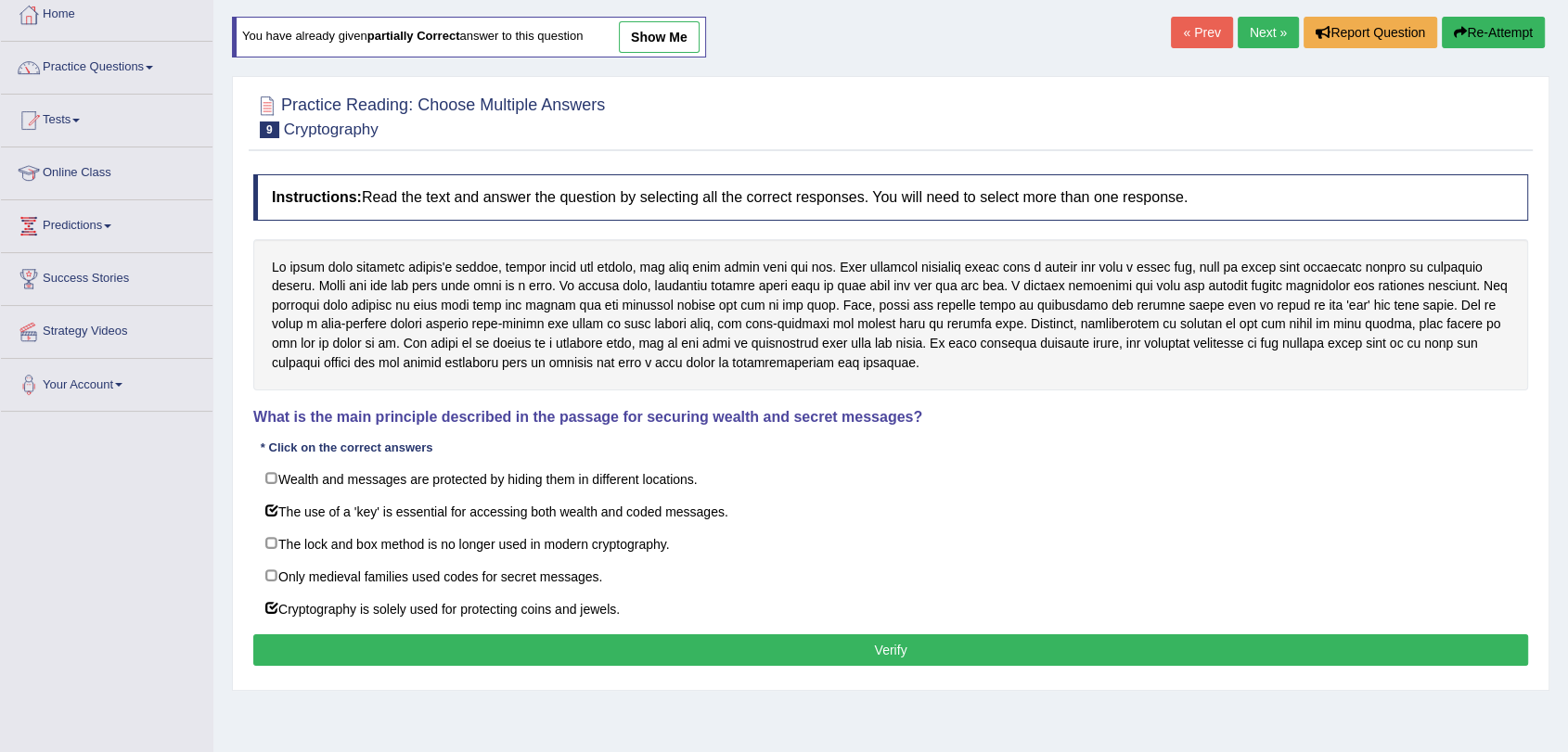
click at [416, 642] on button "Verify" at bounding box center [891, 650] width 1275 height 32
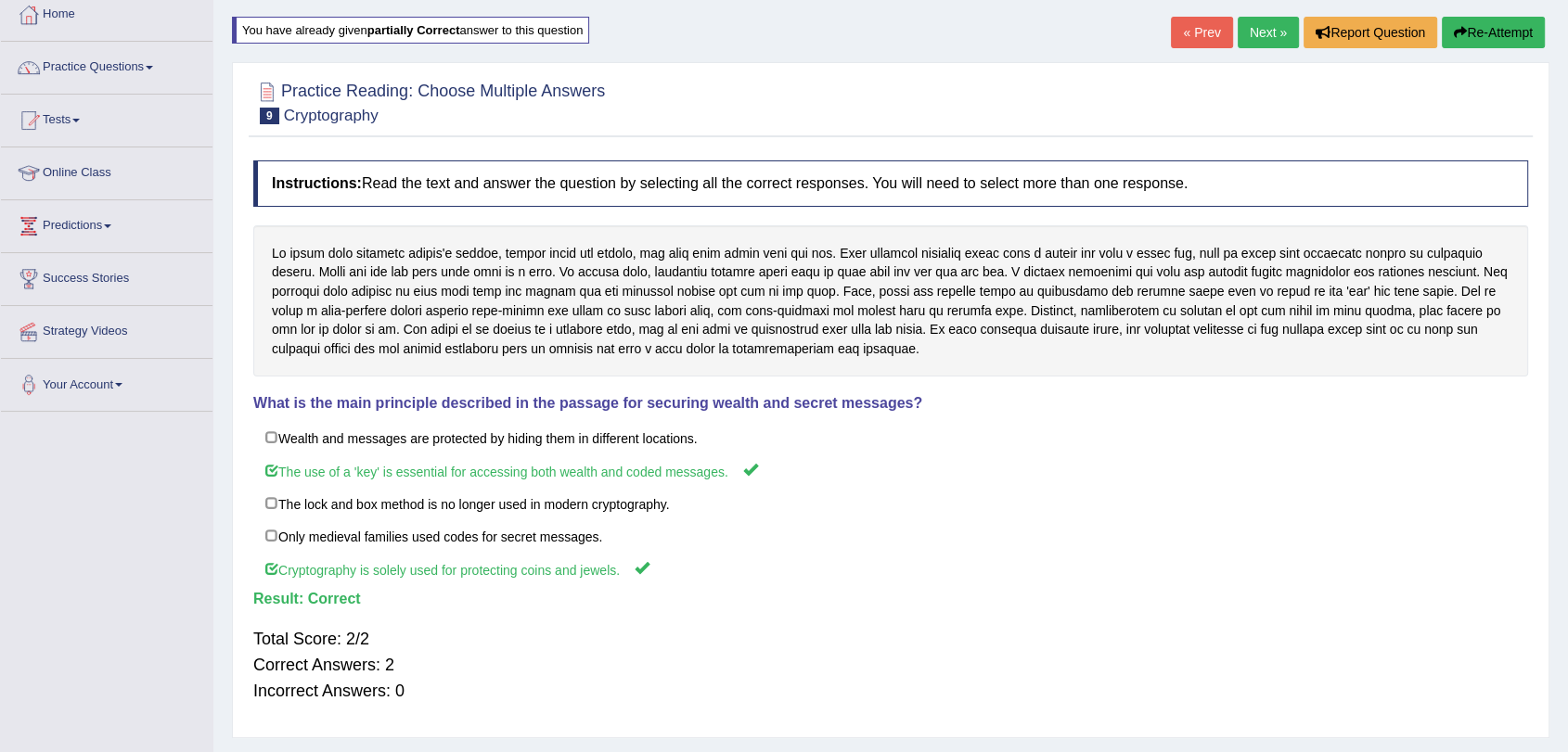
click at [1247, 30] on link "Next »" at bounding box center [1268, 33] width 61 height 32
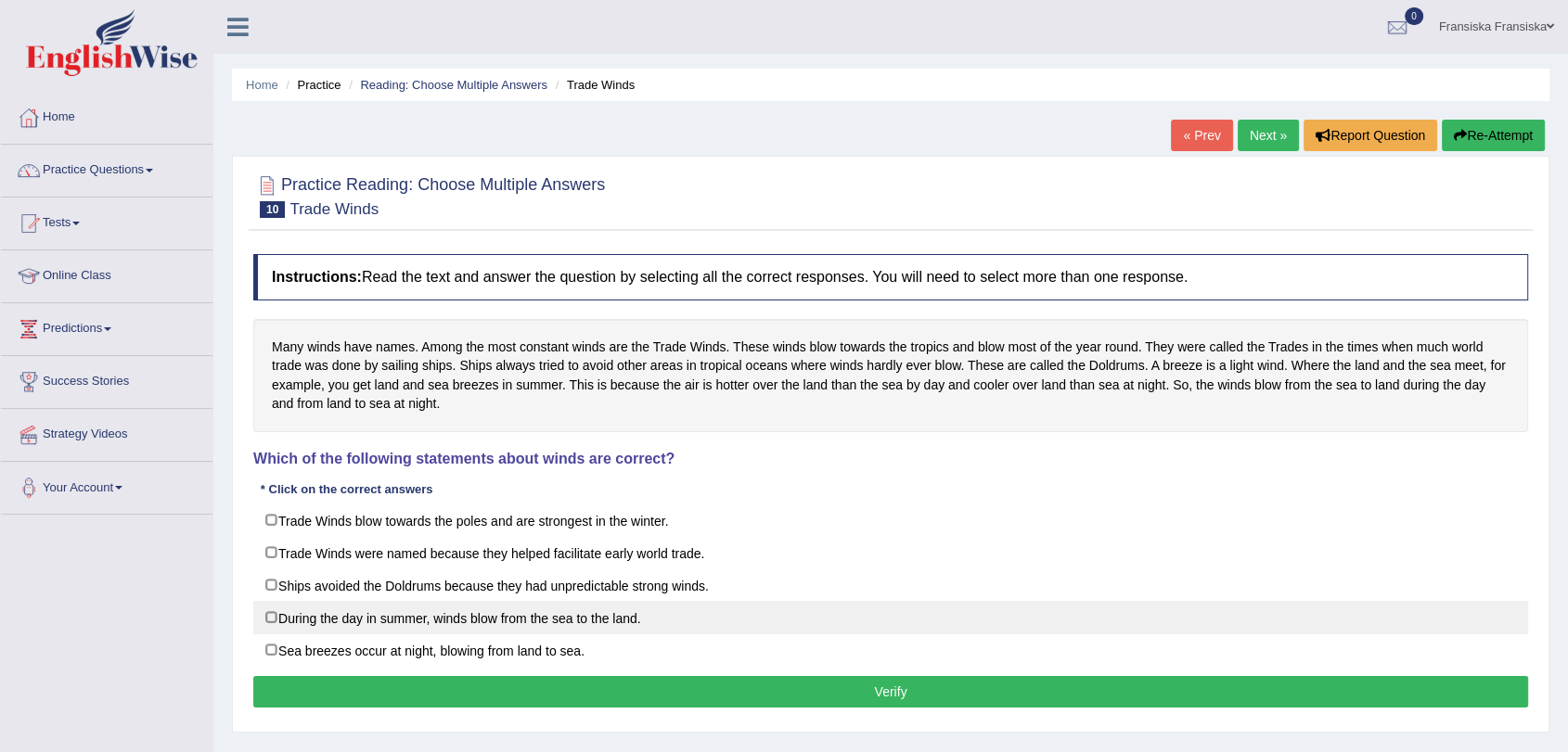
click at [568, 625] on label "During the day in summer, winds blow from the sea to the land." at bounding box center [891, 618] width 1275 height 34
checkbox input "true"
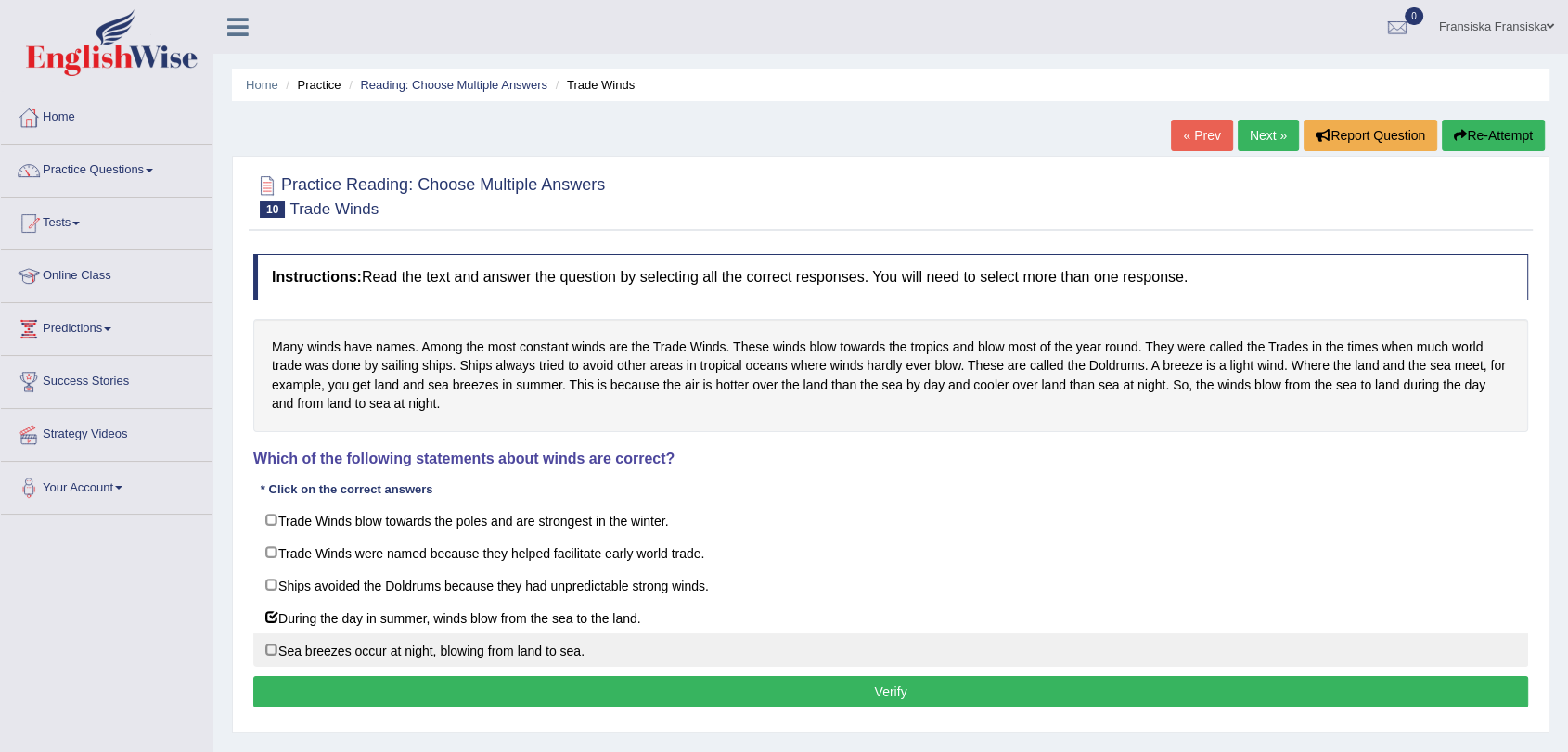
click at [677, 656] on label "Sea breezes occur at night, blowing from land to sea." at bounding box center [891, 650] width 1275 height 34
checkbox input "true"
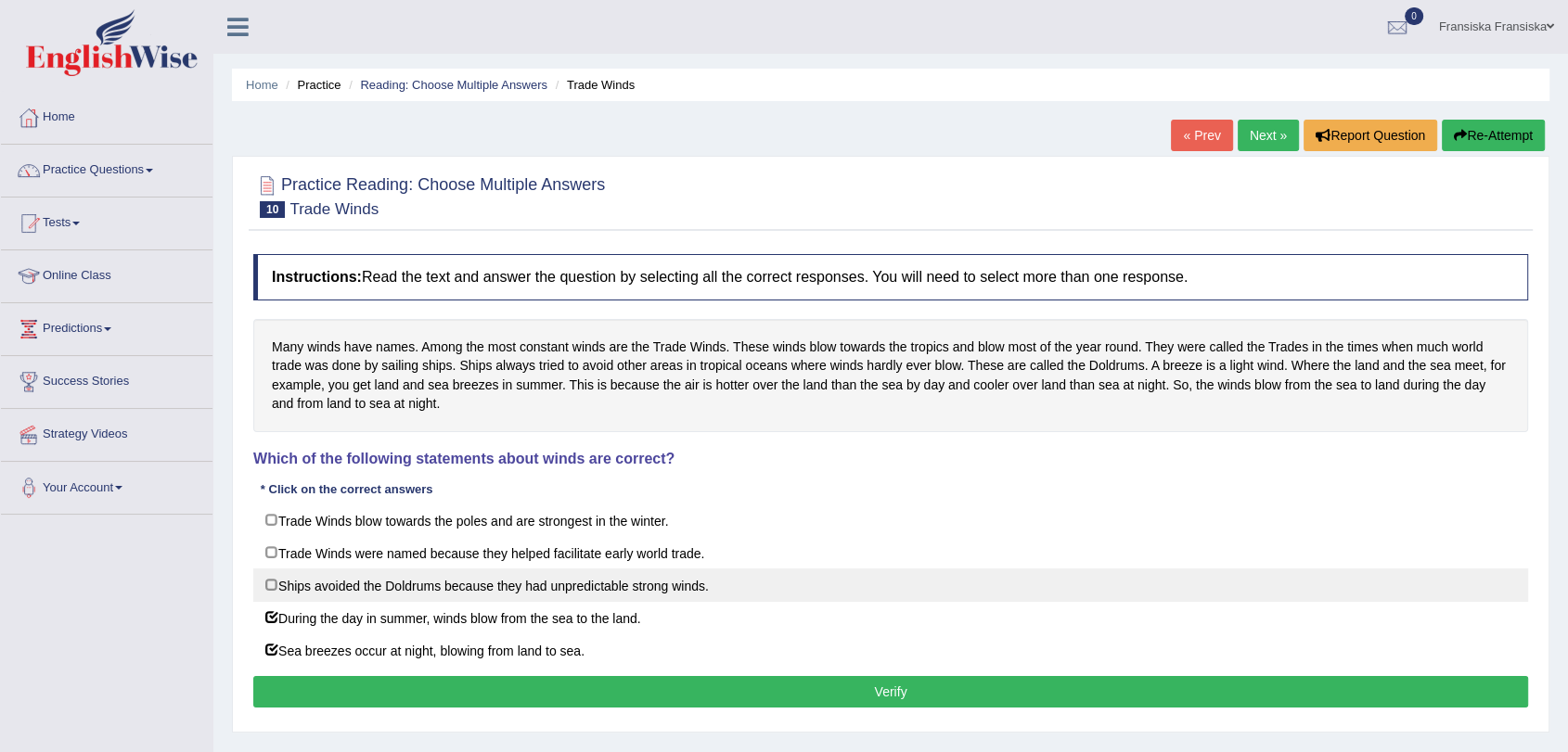
click at [659, 581] on label "Ships avoided the Doldrums because they had unpredictable strong winds." at bounding box center [891, 585] width 1275 height 34
checkbox input "true"
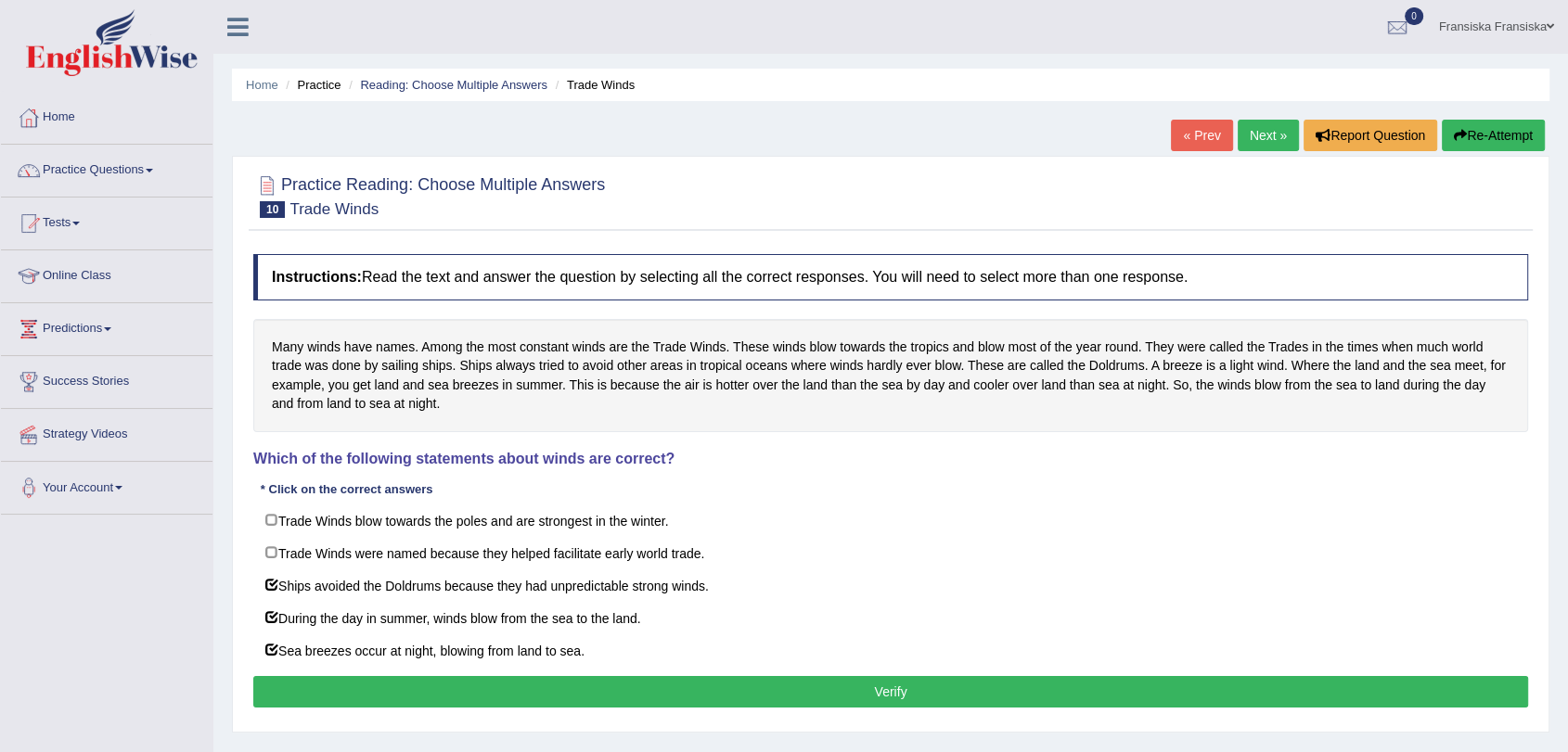
click at [622, 677] on button "Verify" at bounding box center [891, 692] width 1275 height 32
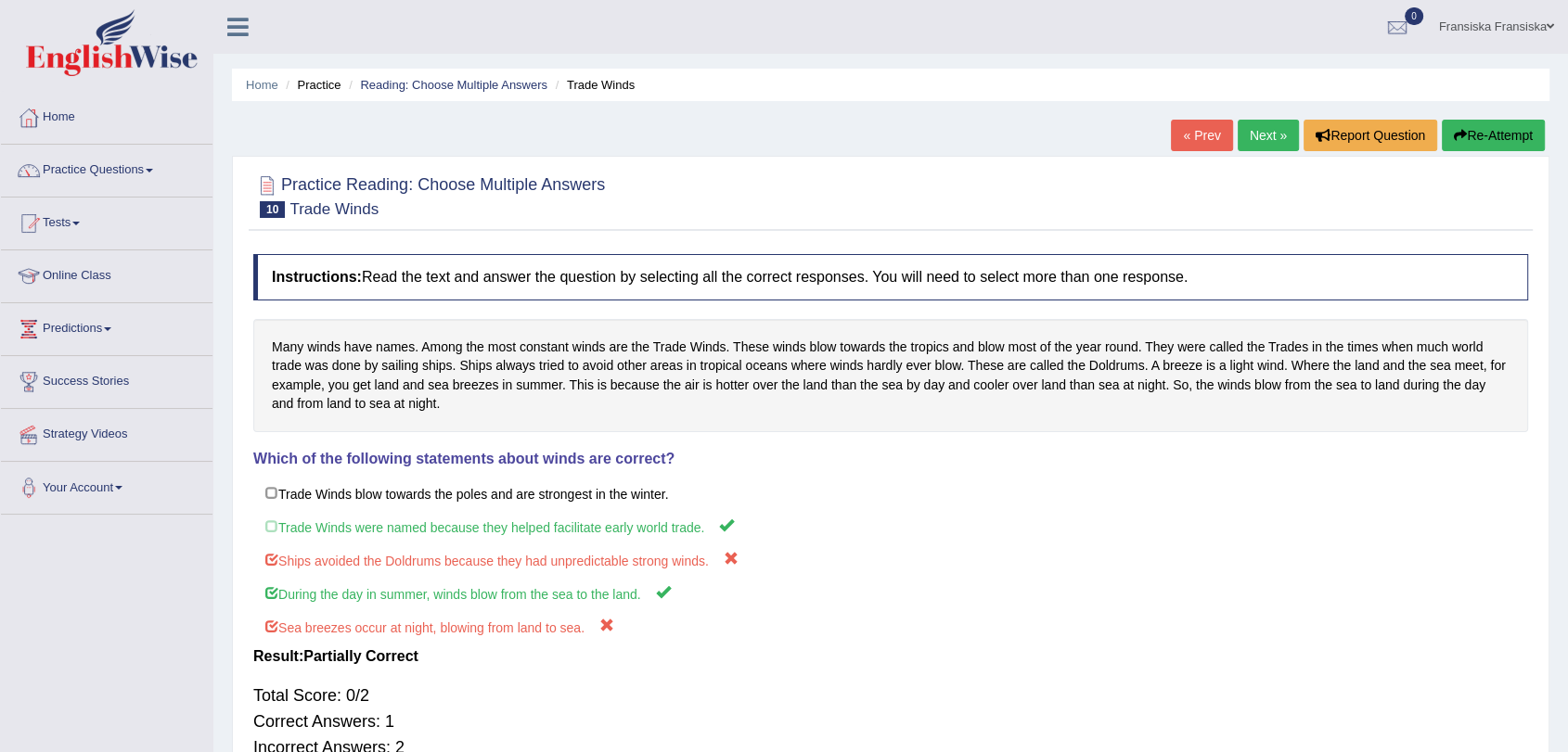
click at [1480, 145] on button "Re-Attempt" at bounding box center [1493, 135] width 103 height 32
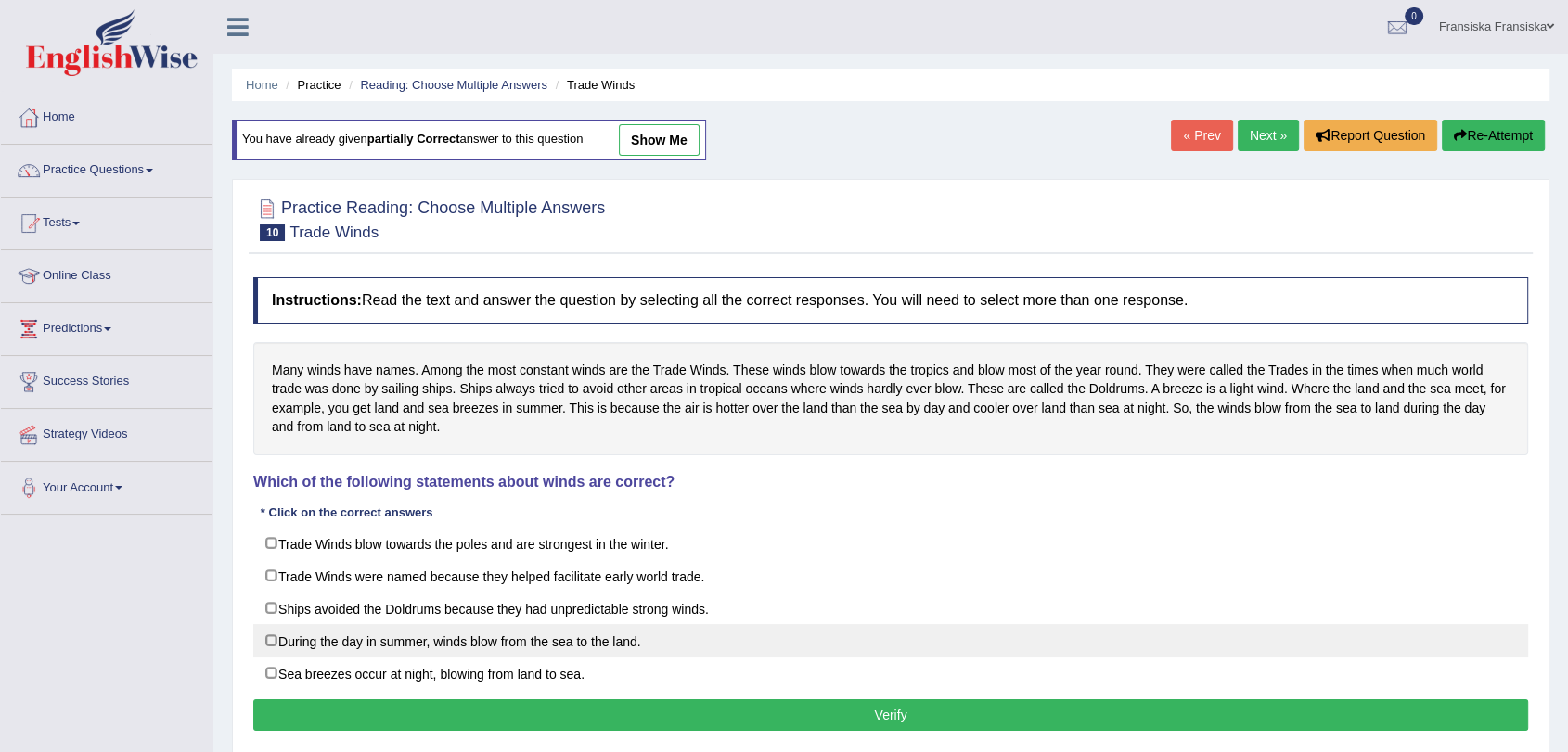
click at [624, 632] on label "During the day in summer, winds blow from the sea to the land." at bounding box center [891, 641] width 1275 height 34
checkbox input "true"
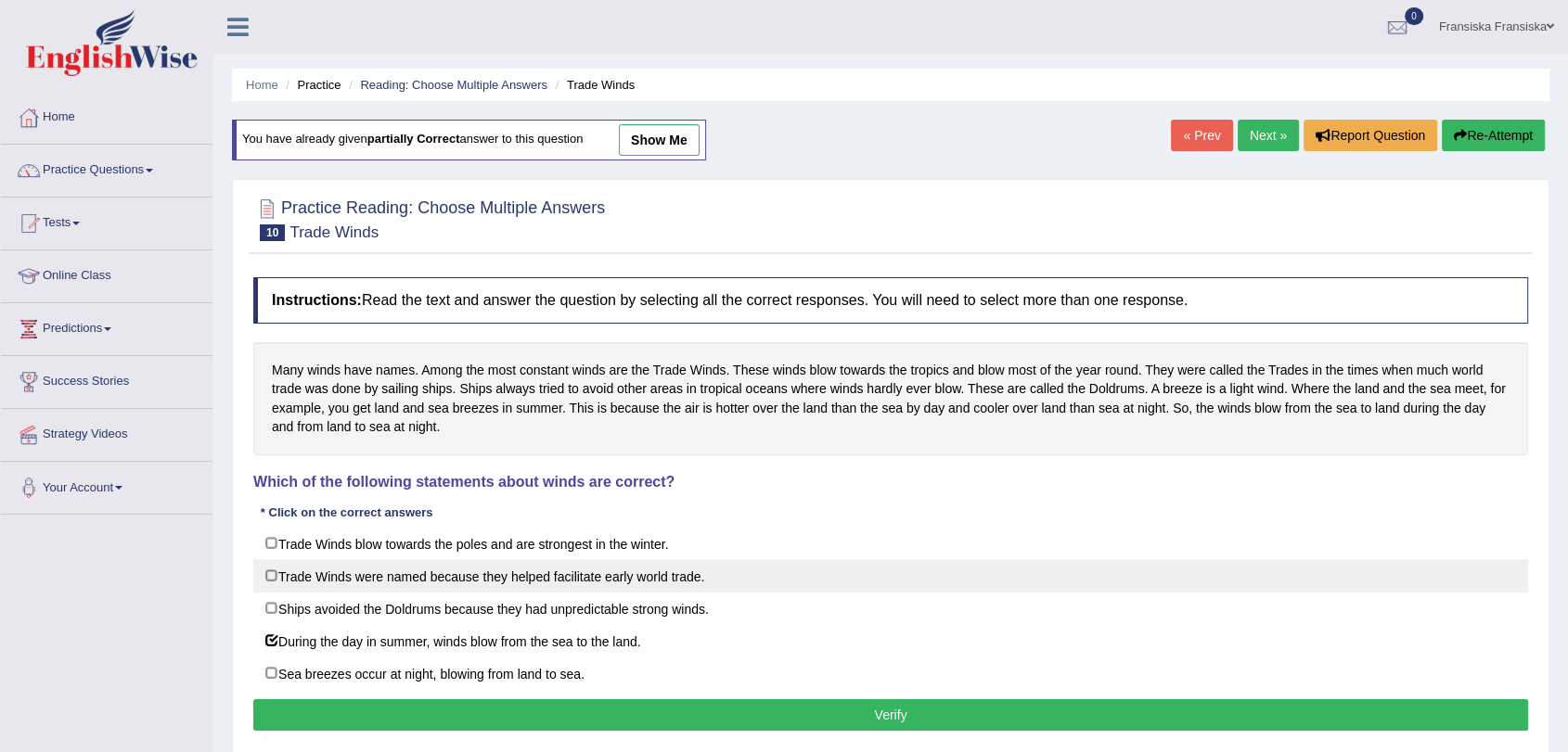
click at [623, 585] on label "Trade Winds were named because they helped facilitate early world trade." at bounding box center [891, 576] width 1275 height 34
checkbox input "true"
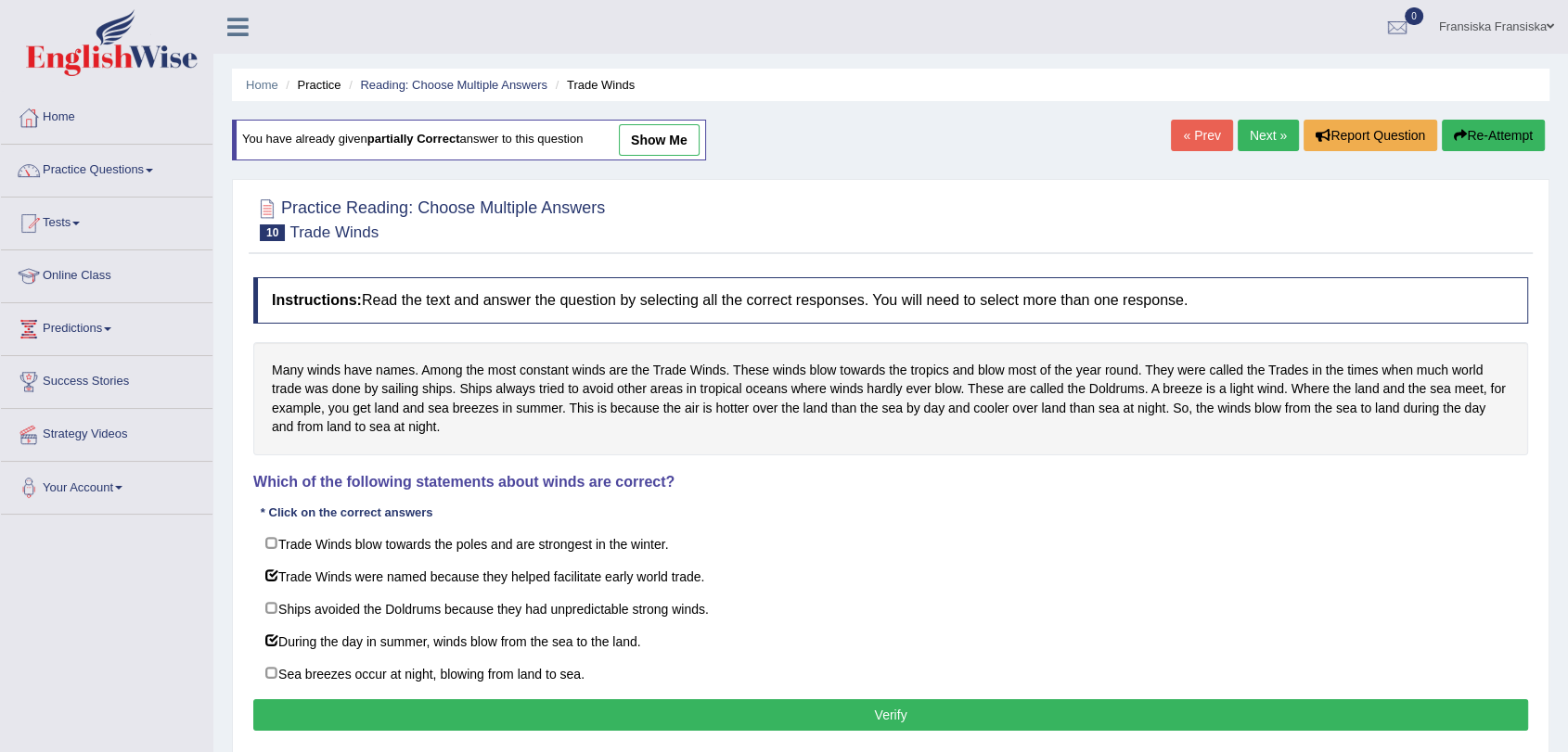
click at [593, 719] on button "Verify" at bounding box center [891, 716] width 1275 height 32
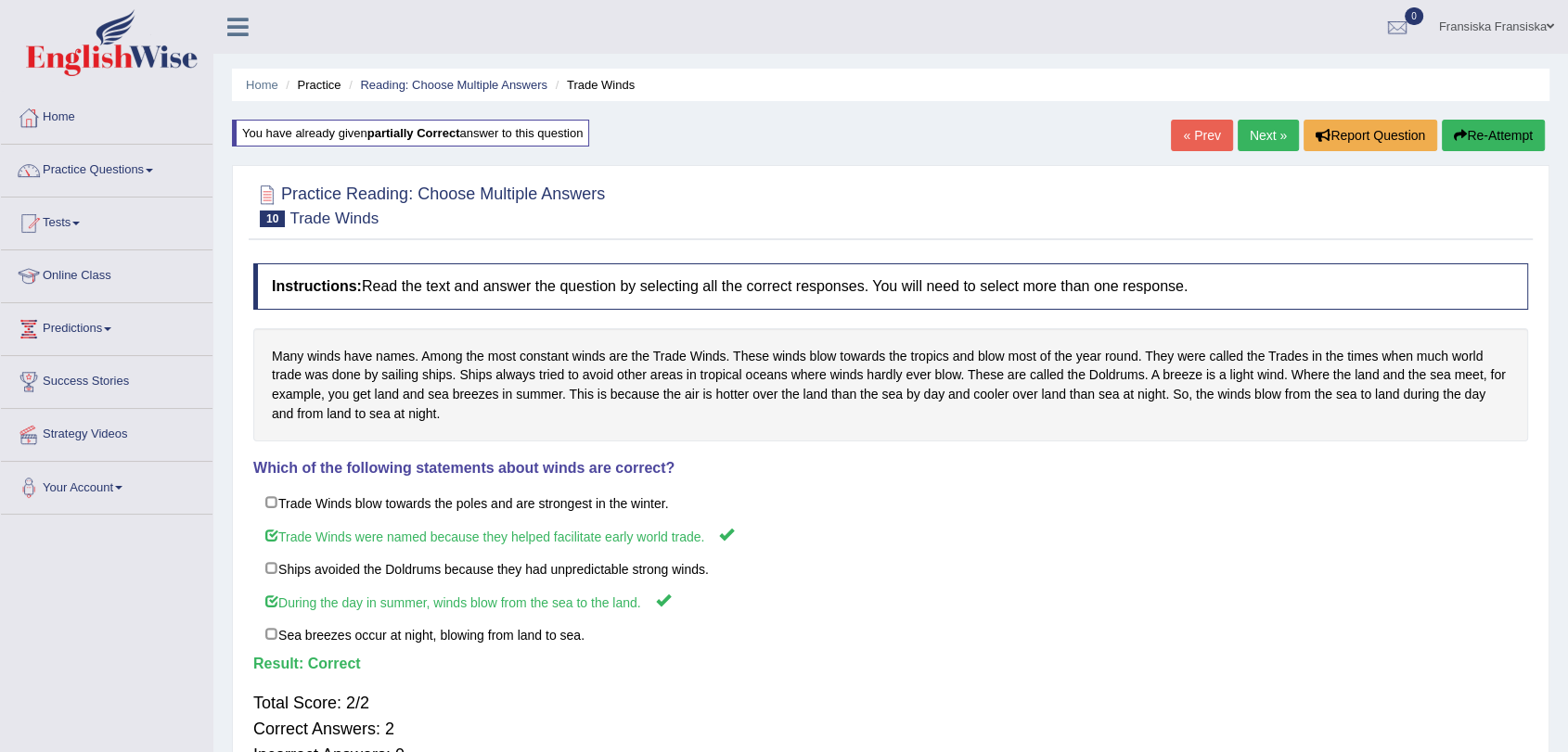
click at [1252, 135] on link "Next »" at bounding box center [1268, 135] width 61 height 32
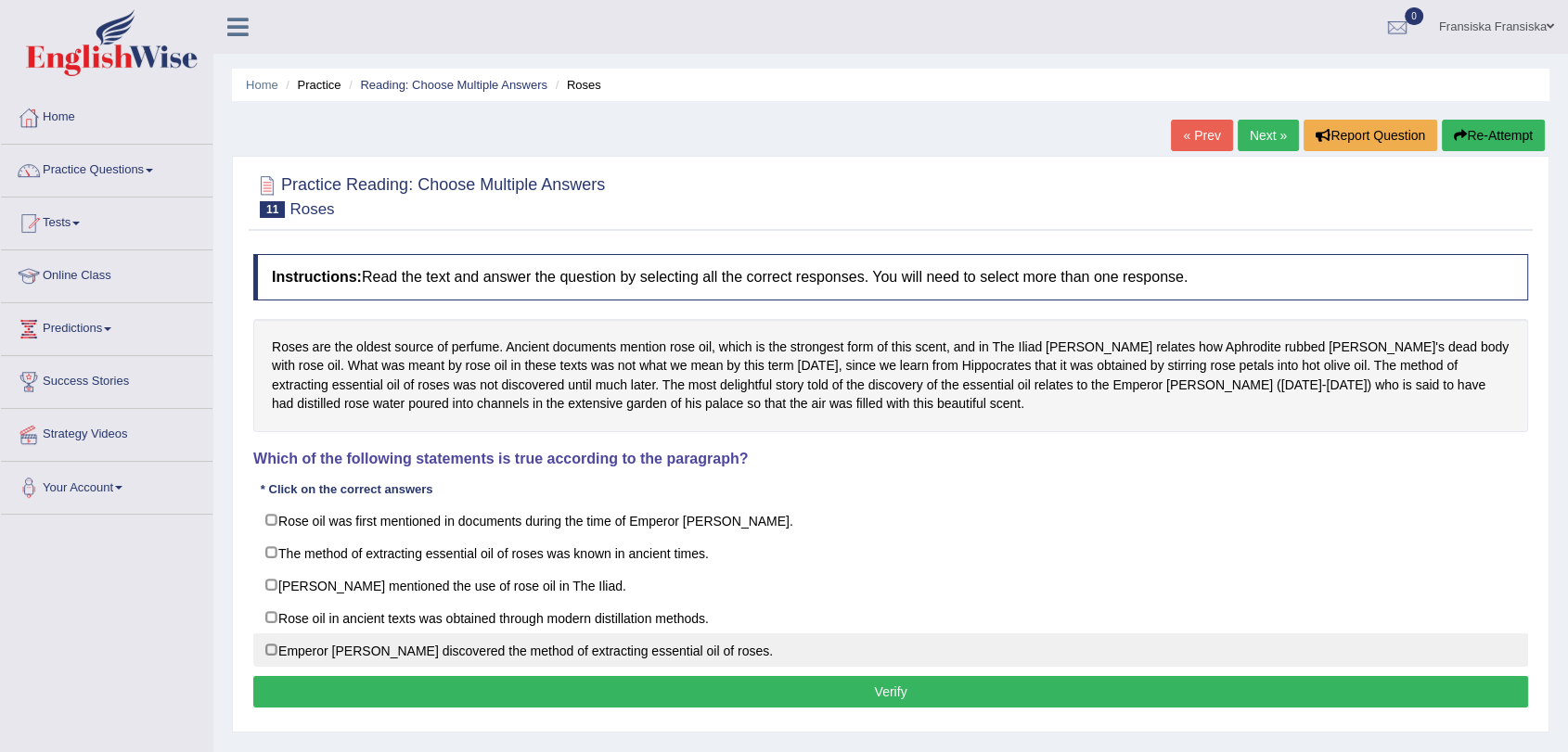
click at [550, 644] on label "Emperor [PERSON_NAME] discovered the method of extracting essential oil of rose…" at bounding box center [891, 650] width 1275 height 34
checkbox input "true"
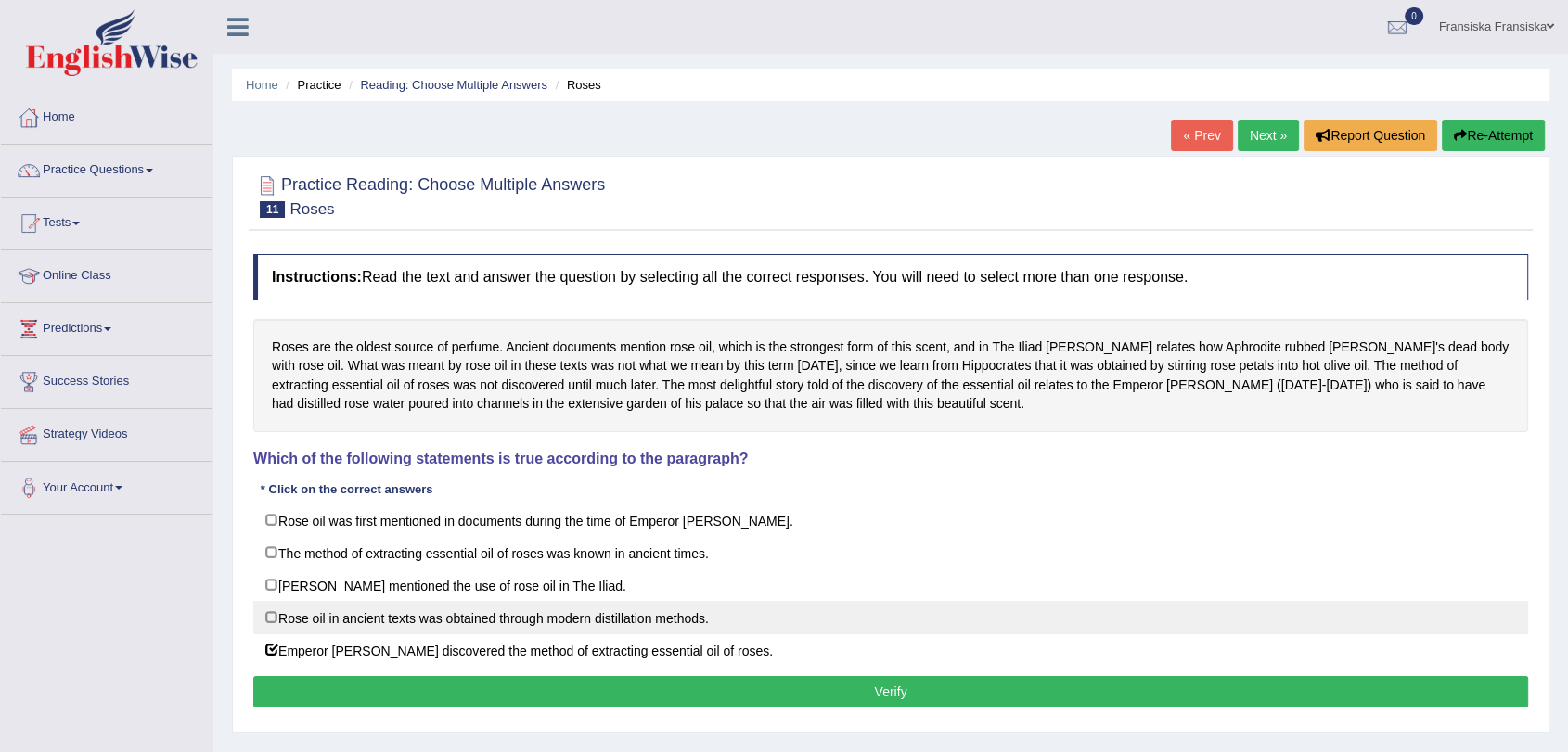
click at [540, 622] on label "Rose oil in ancient texts was obtained through modern distillation methods." at bounding box center [891, 618] width 1275 height 34
checkbox input "true"
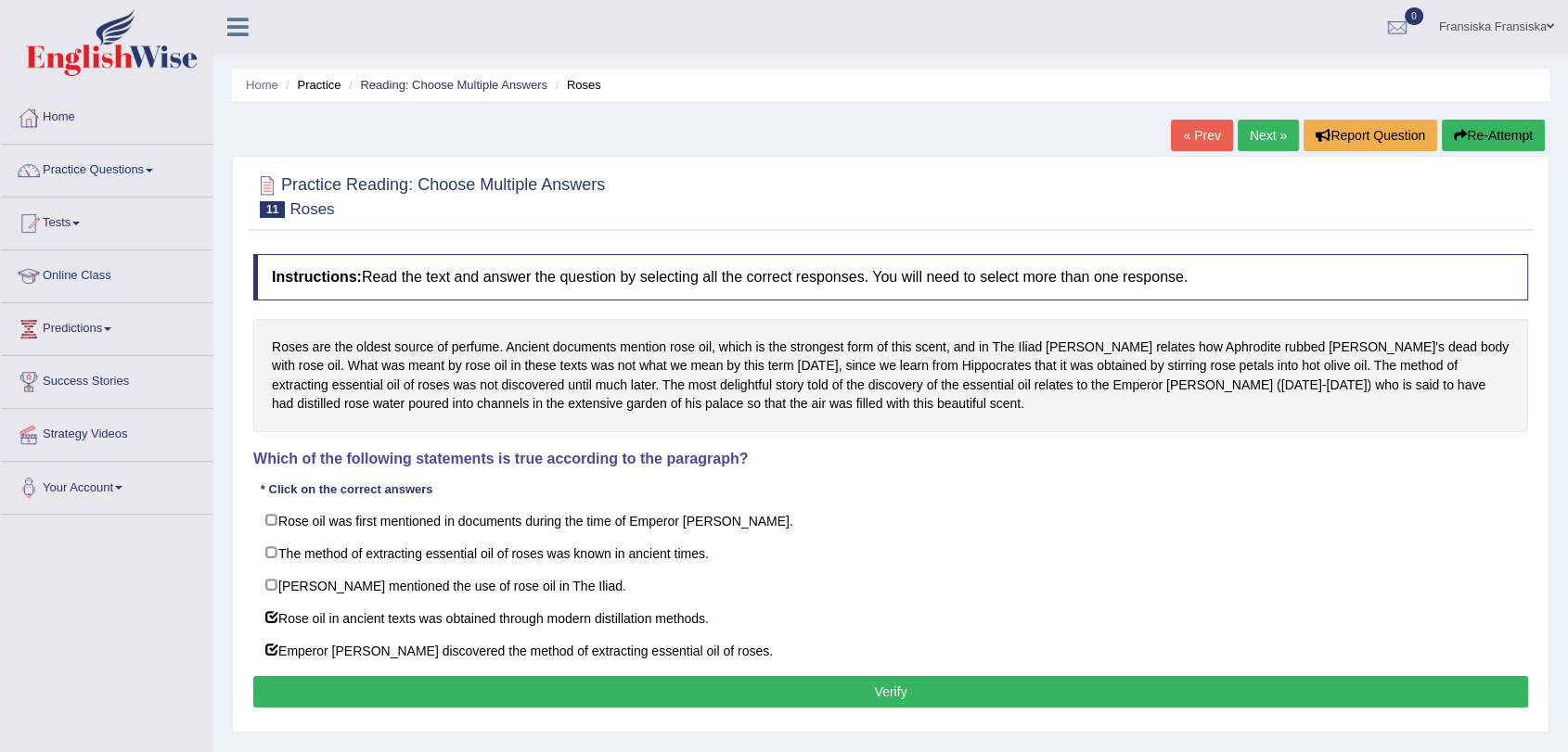
click at [518, 681] on button "Verify" at bounding box center [891, 692] width 1275 height 32
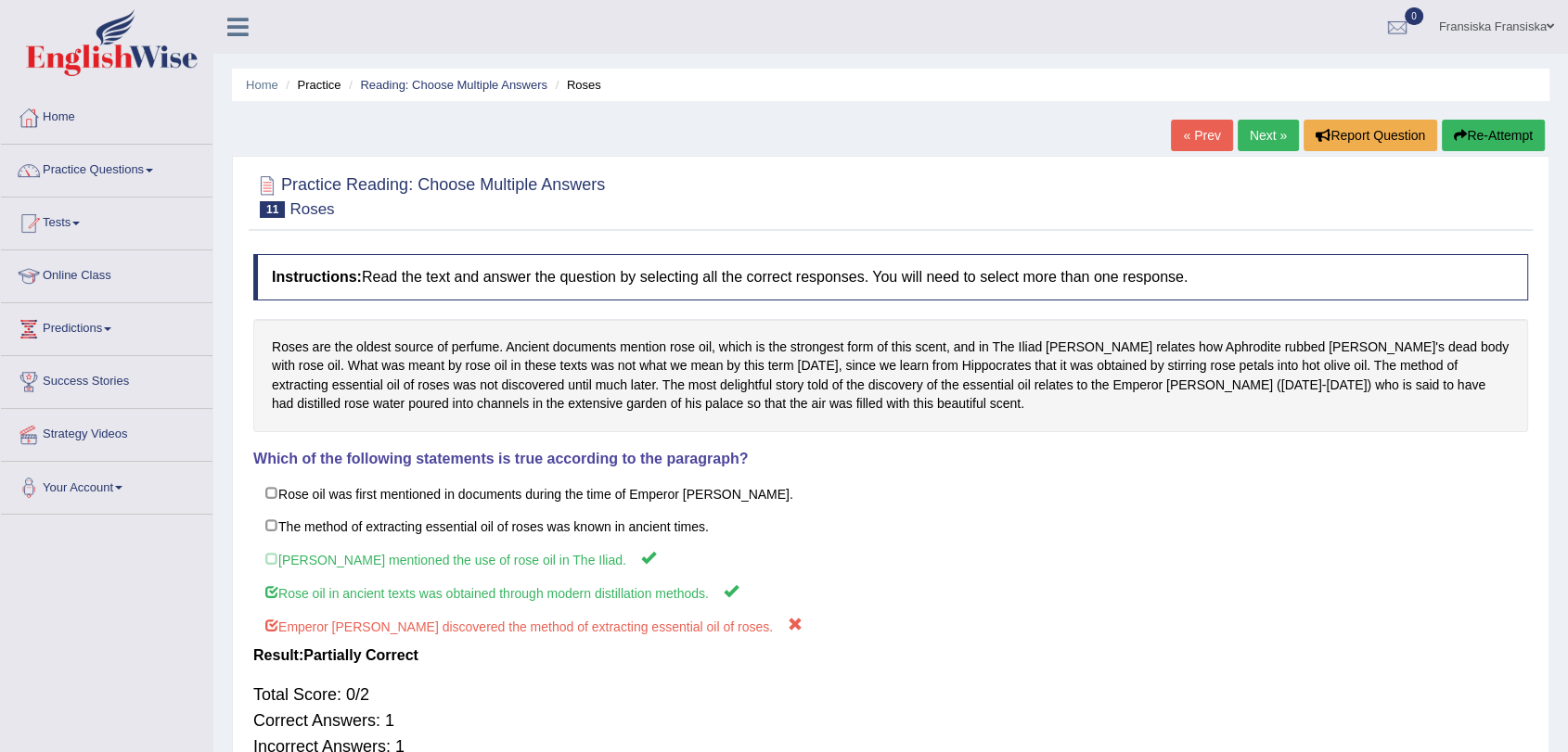
click at [1465, 130] on button "Re-Attempt" at bounding box center [1493, 135] width 103 height 32
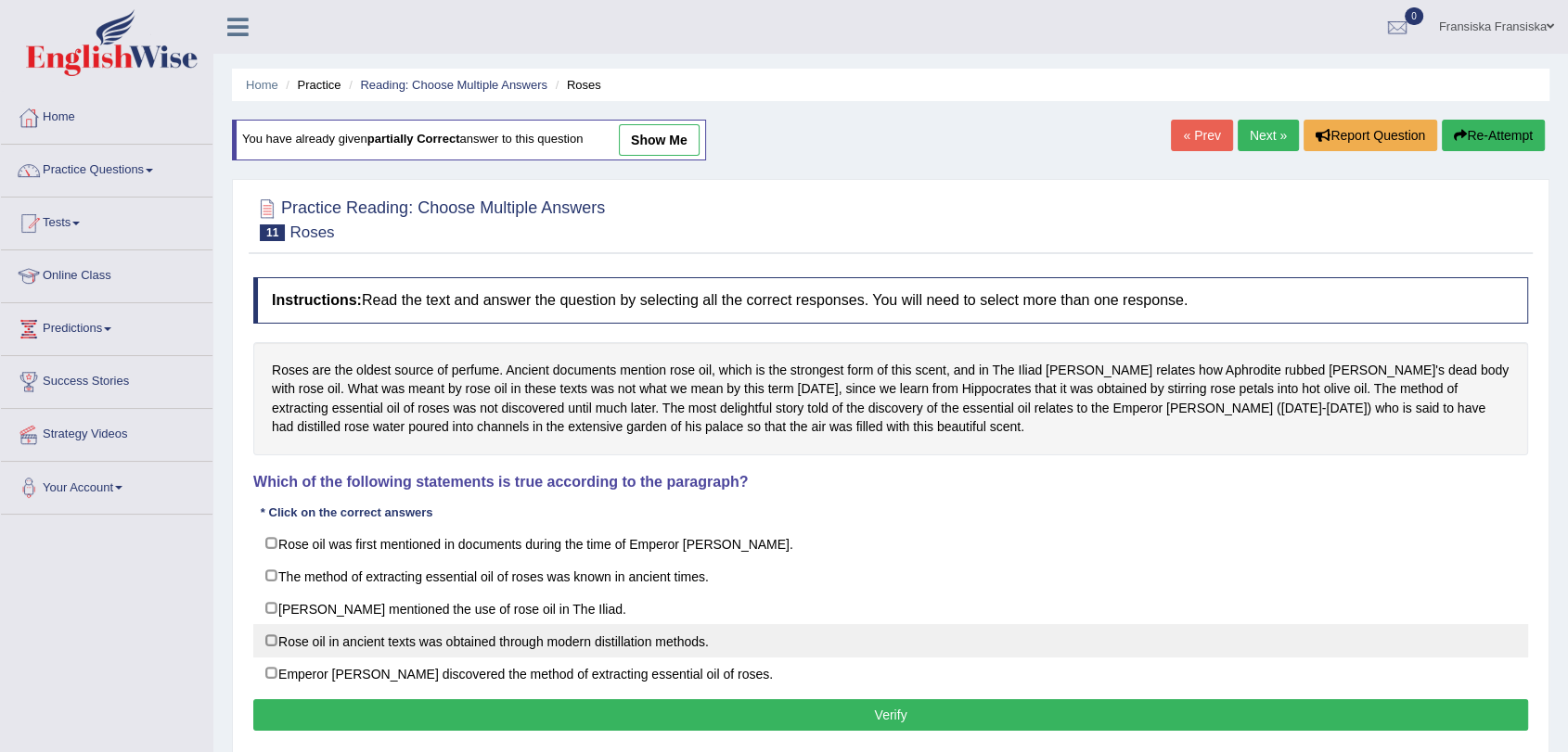
click at [470, 628] on label "Rose oil in ancient texts was obtained through modern distillation methods." at bounding box center [891, 641] width 1275 height 34
checkbox input "true"
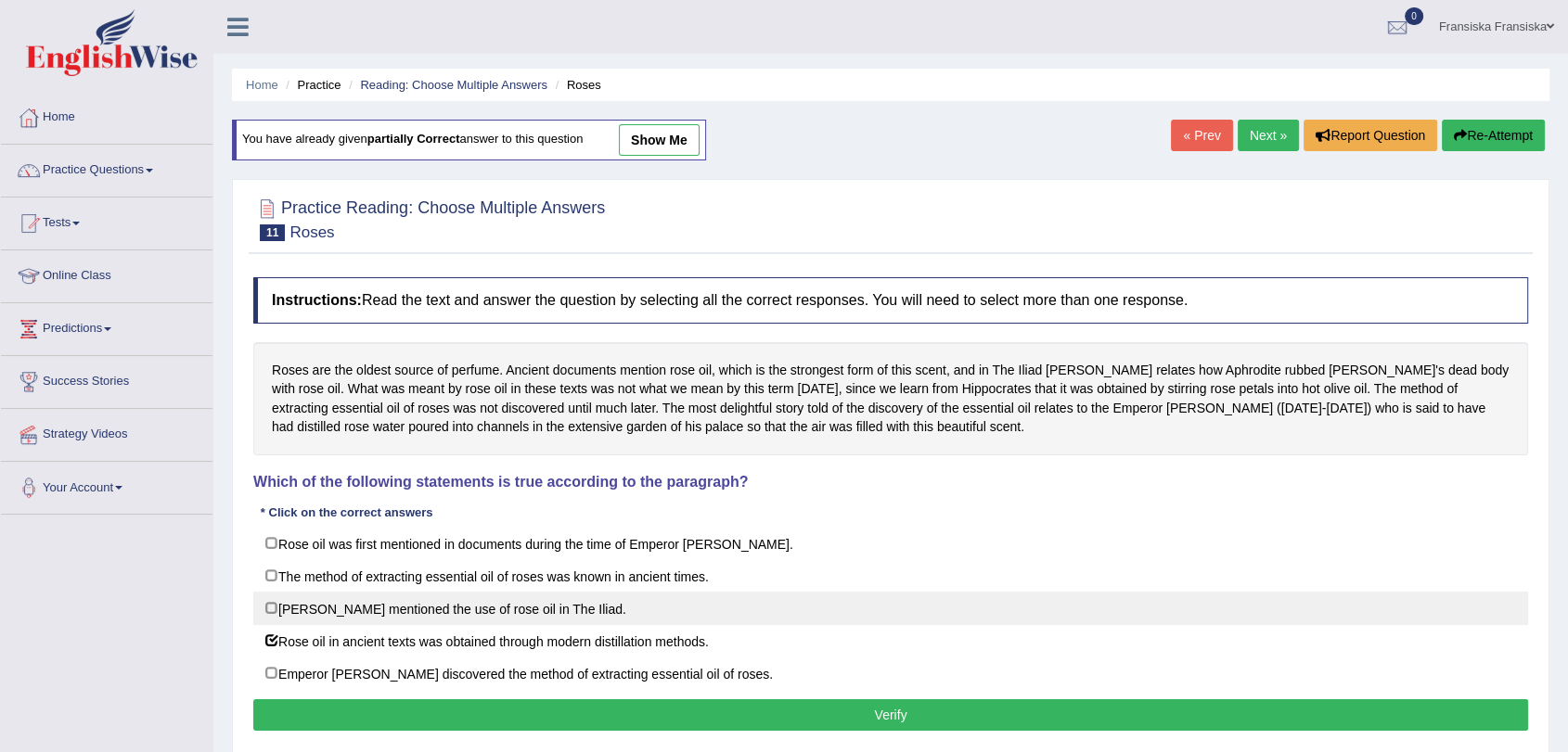
click at [476, 604] on label "[PERSON_NAME] mentioned the use of rose oil in The Iliad." at bounding box center [891, 608] width 1275 height 34
checkbox input "true"
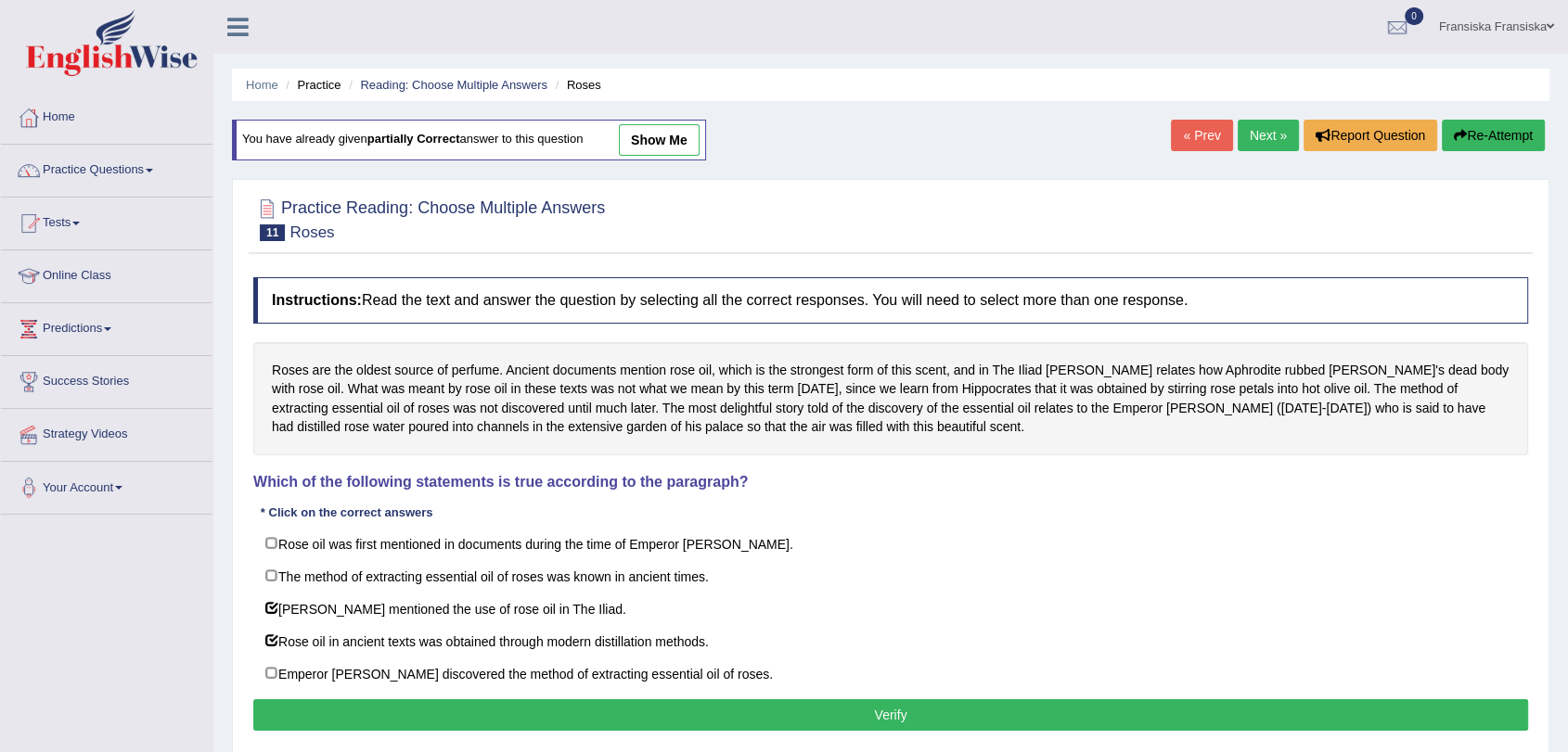
click at [453, 703] on button "Verify" at bounding box center [891, 716] width 1275 height 32
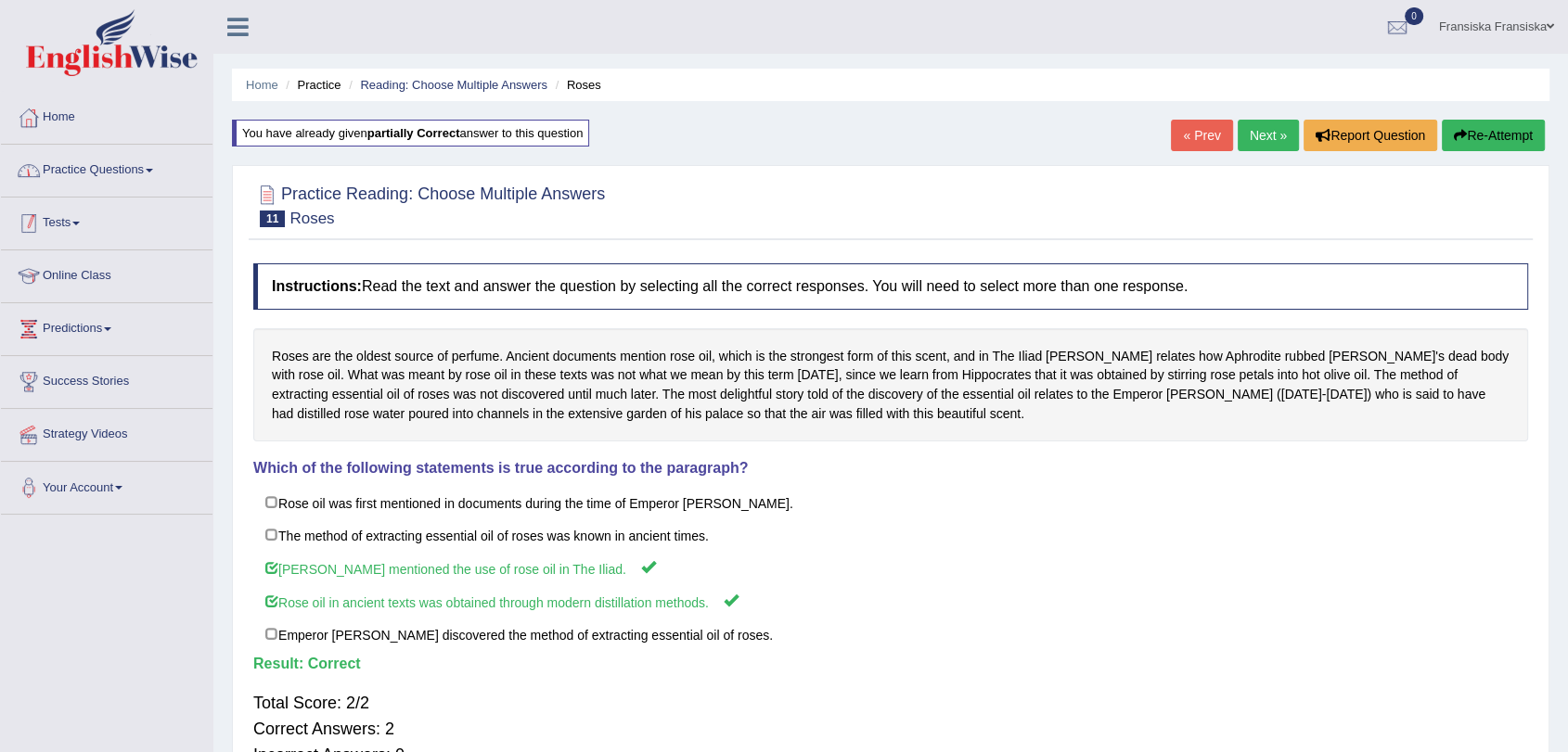
click at [172, 161] on link "Practice Questions" at bounding box center [106, 168] width 211 height 47
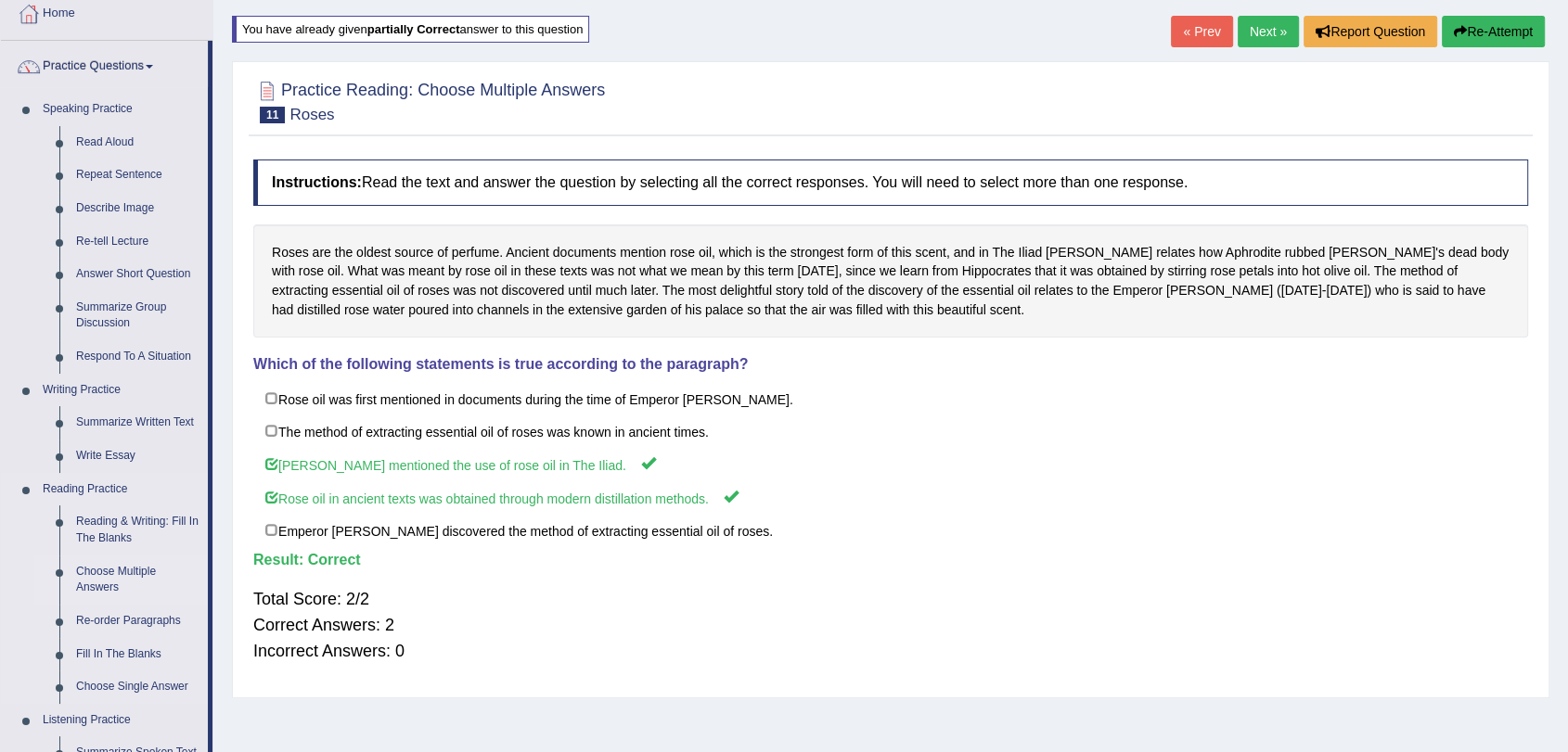
scroll to position [103, 0]
click at [112, 623] on link "Re-order Paragraphs" at bounding box center [138, 622] width 140 height 34
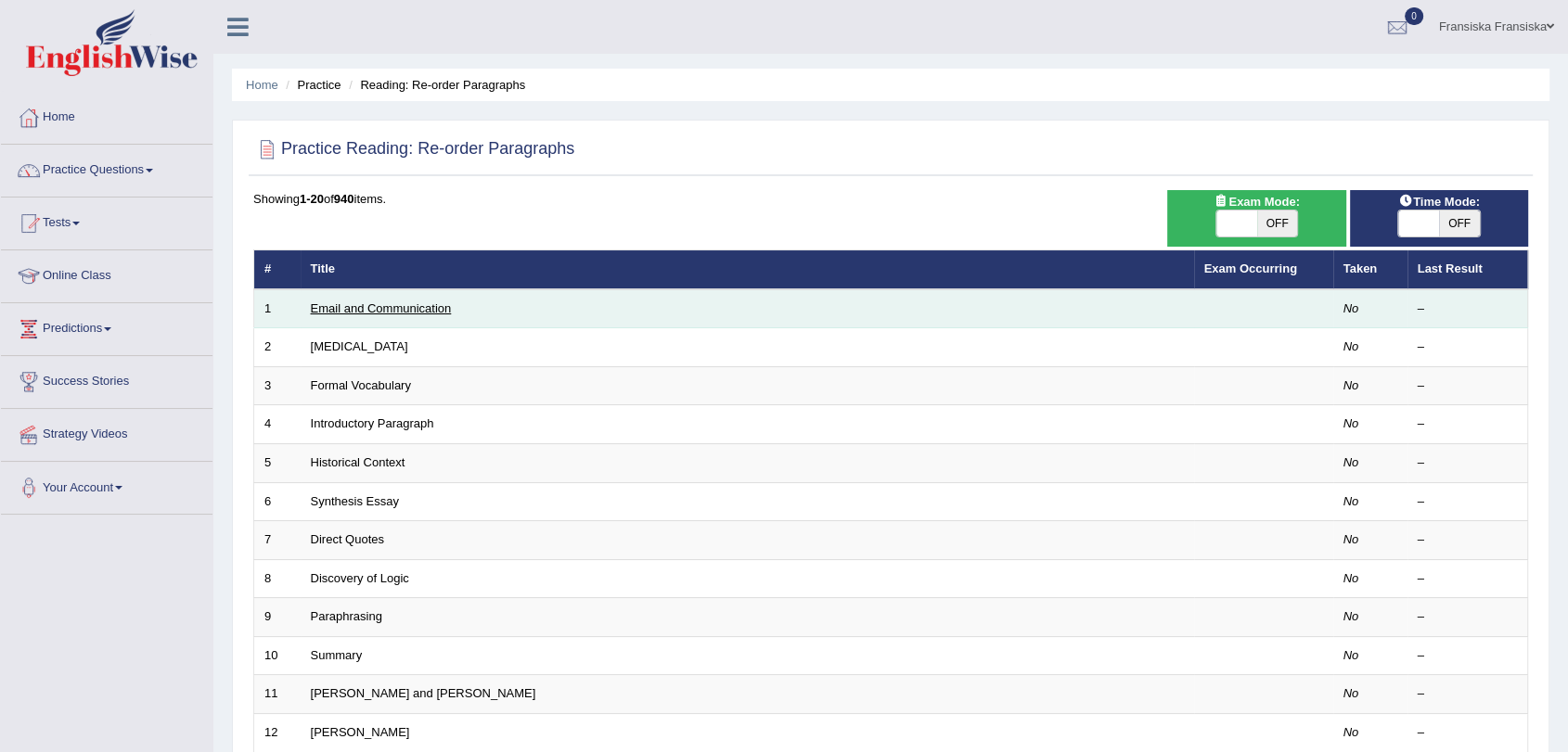
click at [379, 308] on link "Email and Communication" at bounding box center [381, 308] width 141 height 14
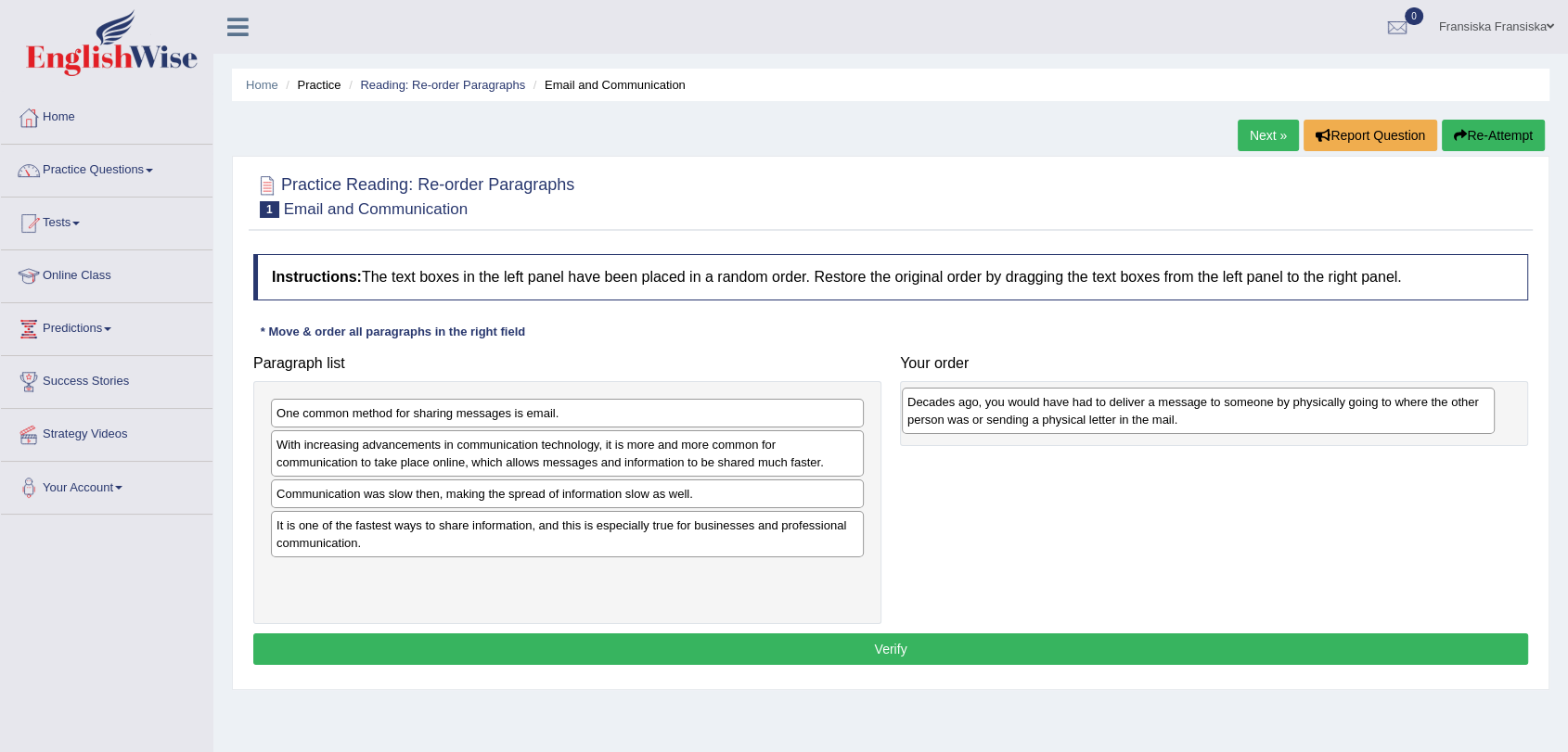
drag, startPoint x: 445, startPoint y: 463, endPoint x: 1076, endPoint y: 419, distance: 632.5
click at [1076, 419] on div "Decades ago, you would have had to deliver a message to someone by physically g…" at bounding box center [1198, 411] width 593 height 47
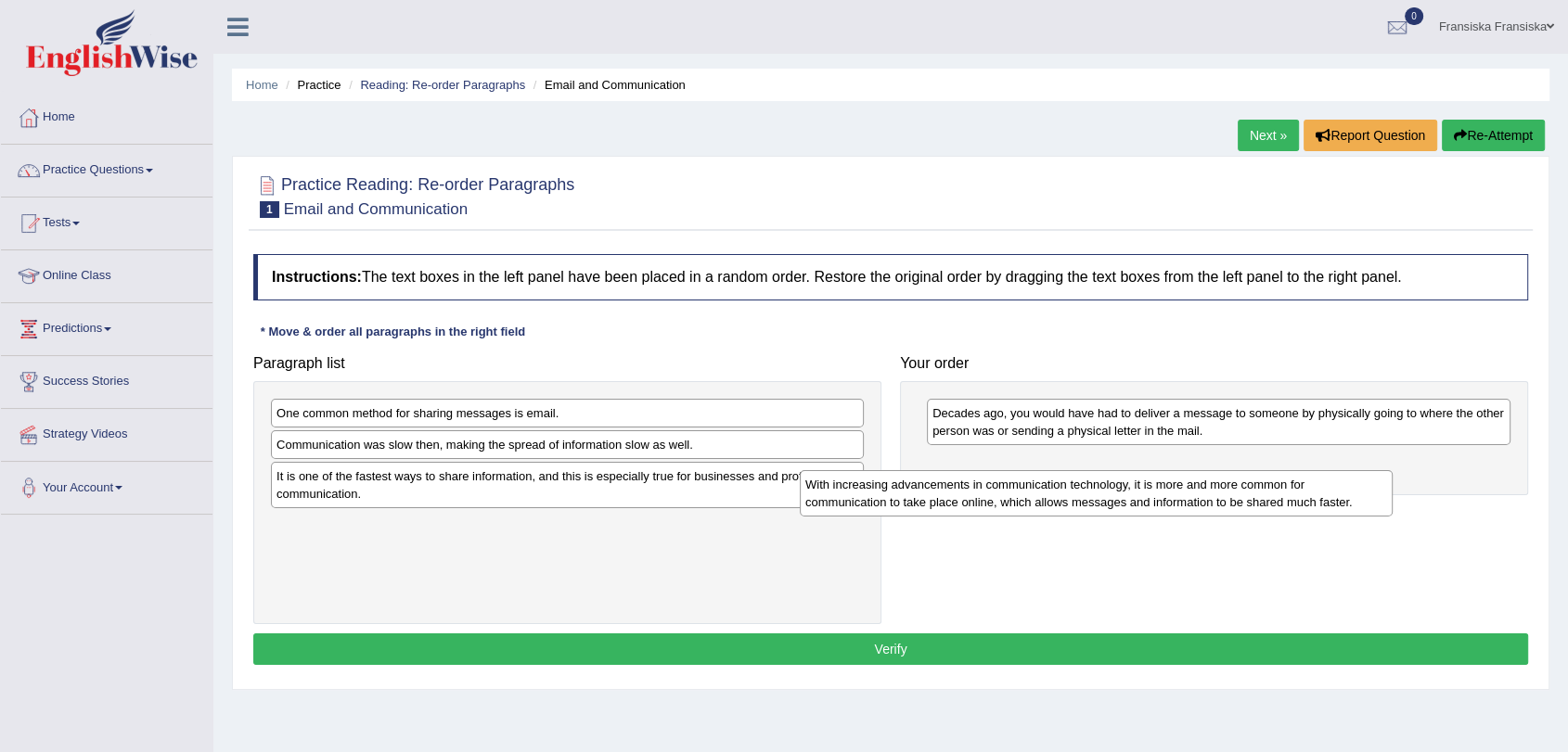
drag, startPoint x: 727, startPoint y: 464, endPoint x: 1351, endPoint y: 493, distance: 624.7
click at [1351, 493] on div "With increasing advancements in communication technology, it is more and more c…" at bounding box center [1096, 494] width 593 height 47
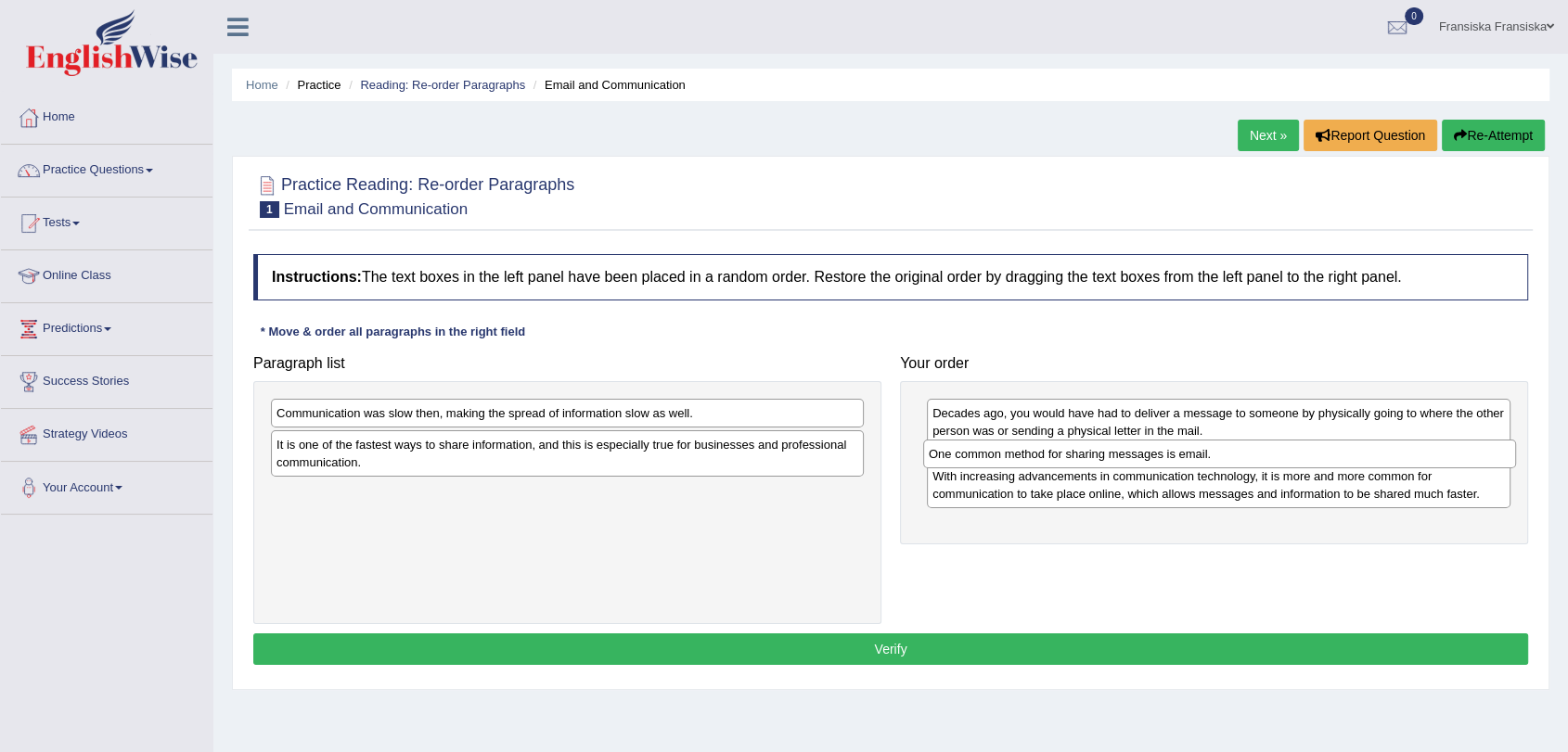
drag, startPoint x: 782, startPoint y: 417, endPoint x: 1434, endPoint y: 458, distance: 653.3
click at [1434, 458] on div "One common method for sharing messages is email." at bounding box center [1220, 454] width 593 height 29
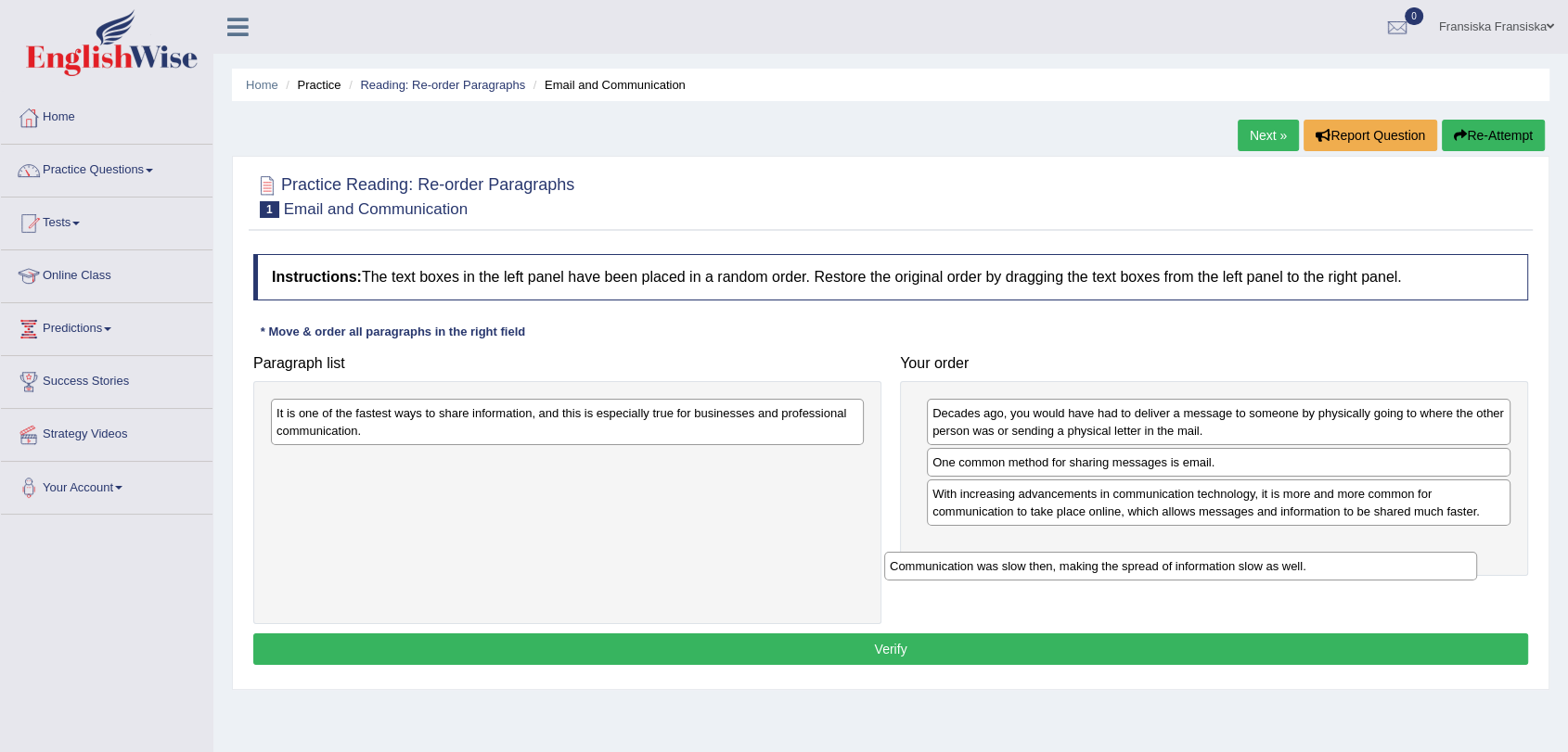
drag, startPoint x: 720, startPoint y: 414, endPoint x: 1334, endPoint y: 563, distance: 631.8
click at [1334, 563] on div "Communication was slow then, making the spread of information slow as well." at bounding box center [1180, 566] width 593 height 29
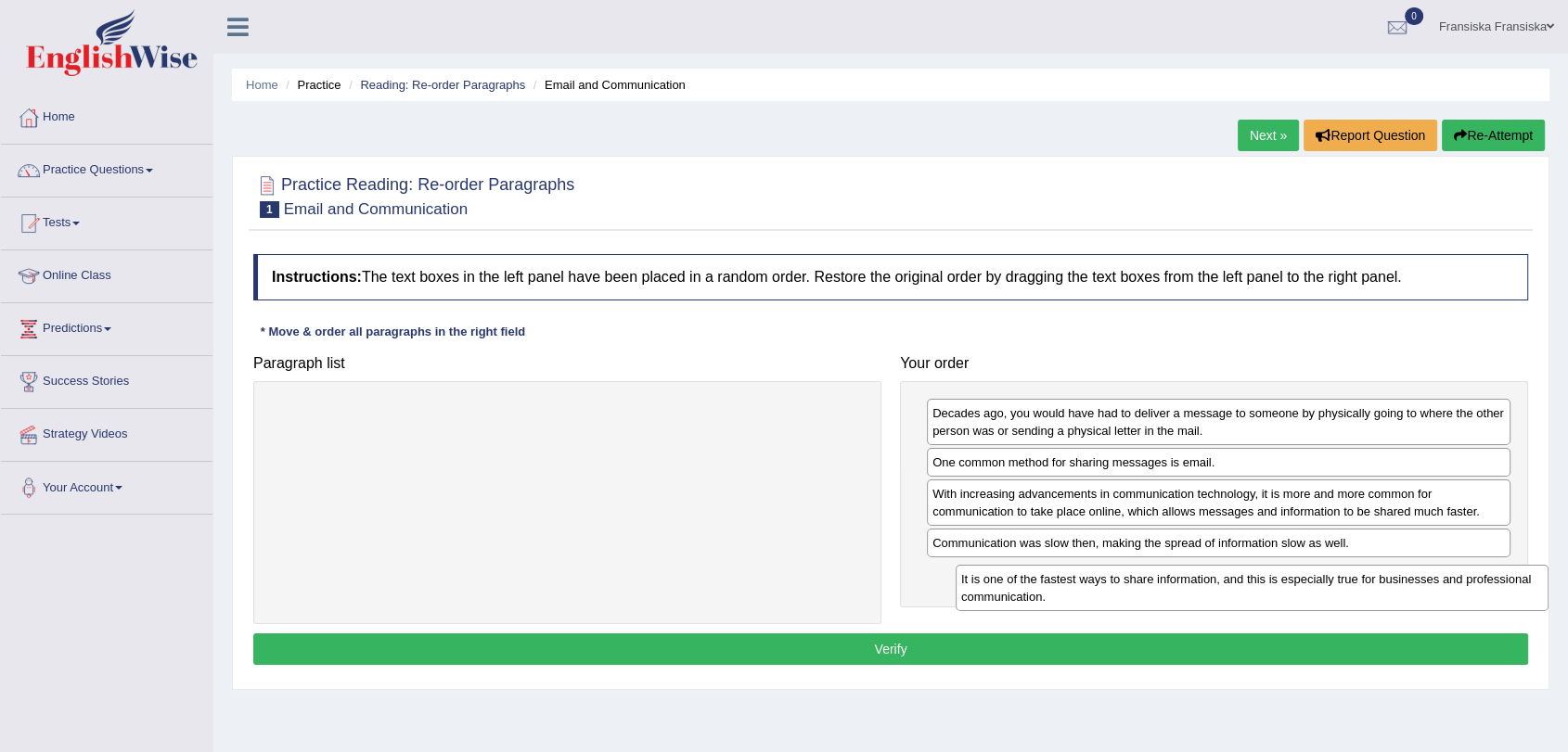
drag, startPoint x: 650, startPoint y: 417, endPoint x: 1340, endPoint y: 583, distance: 709.7
click at [1340, 583] on div "It is one of the fastest ways to share information, and this is especially true…" at bounding box center [1252, 588] width 593 height 47
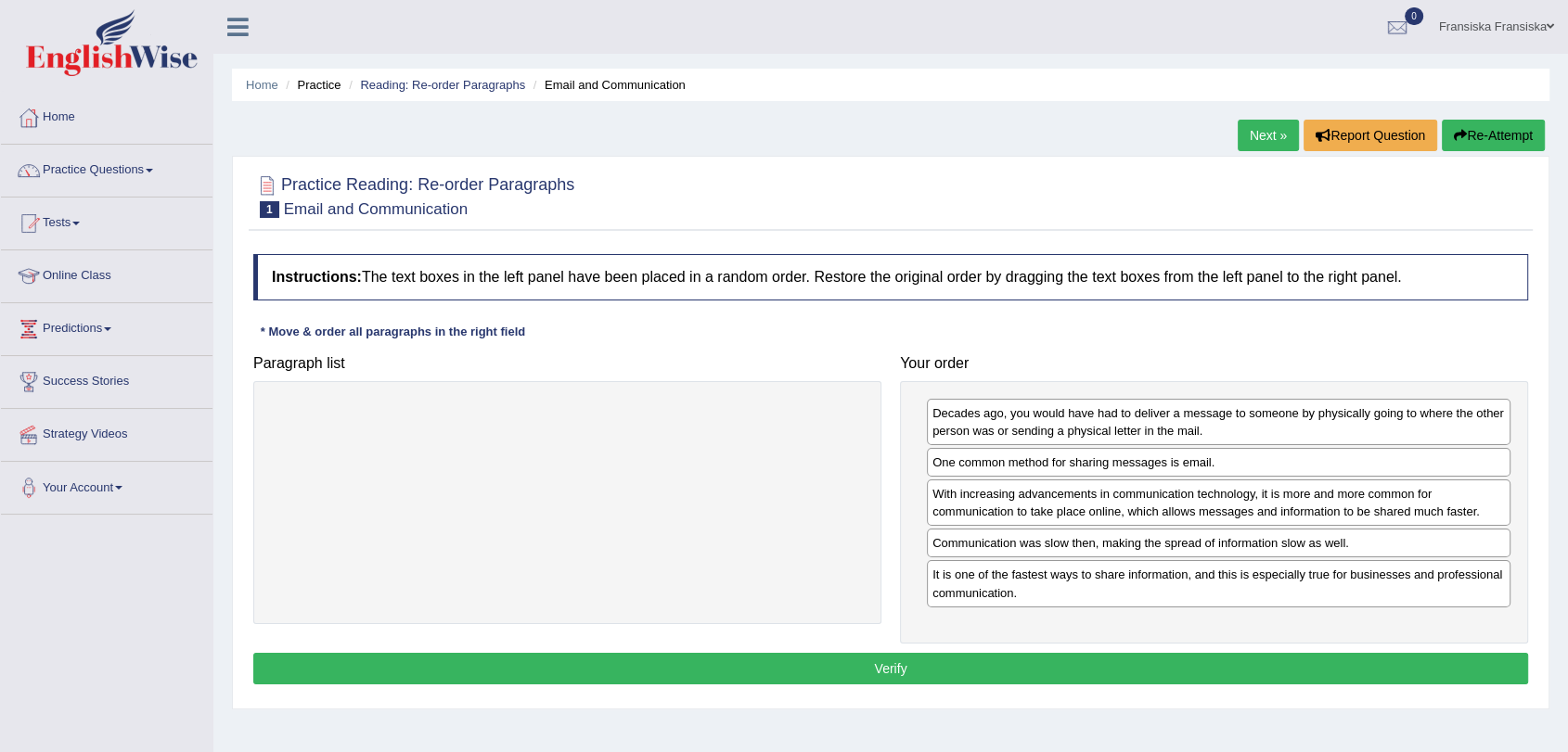
click at [1163, 660] on button "Verify" at bounding box center [891, 669] width 1275 height 32
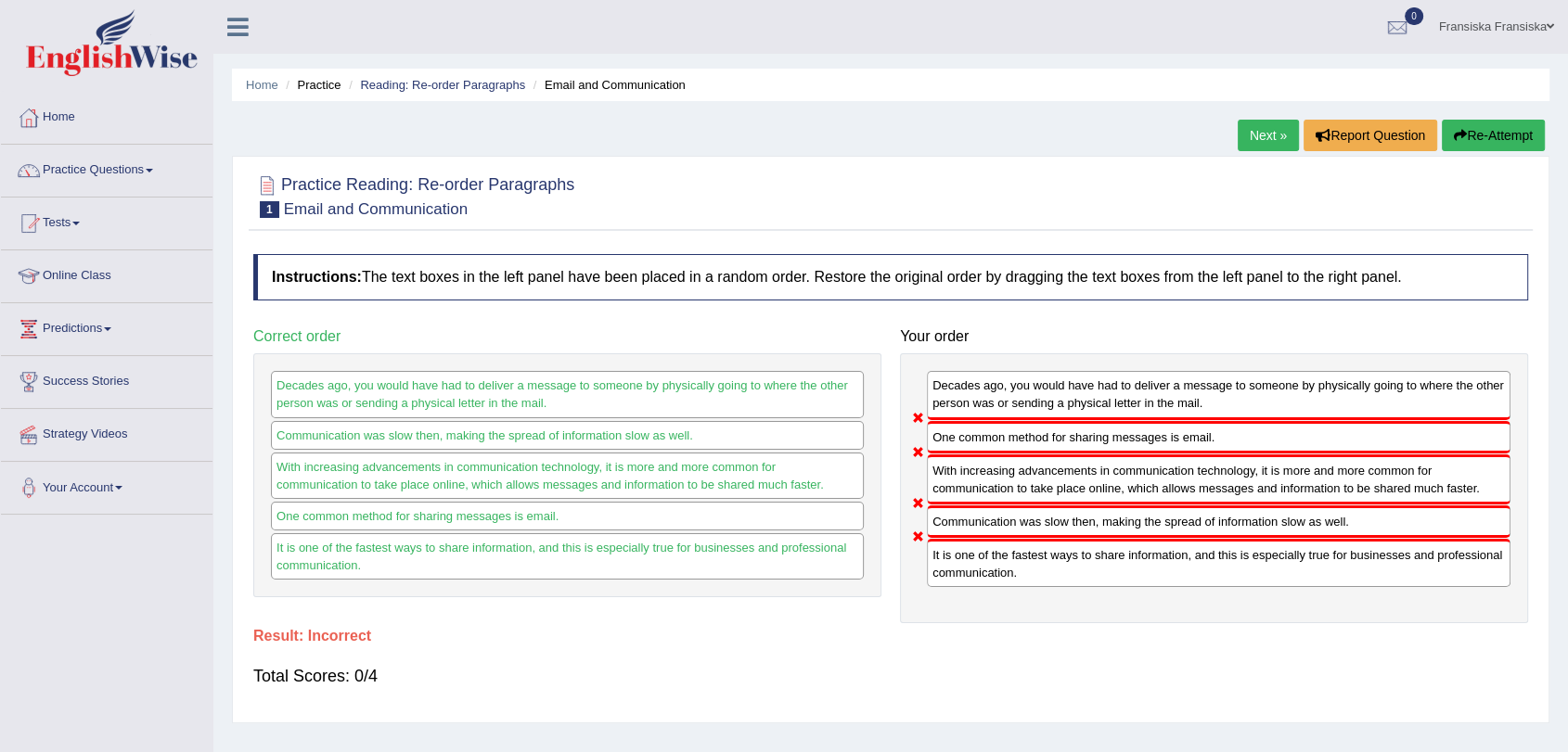
click at [1254, 139] on link "Next »" at bounding box center [1268, 135] width 61 height 32
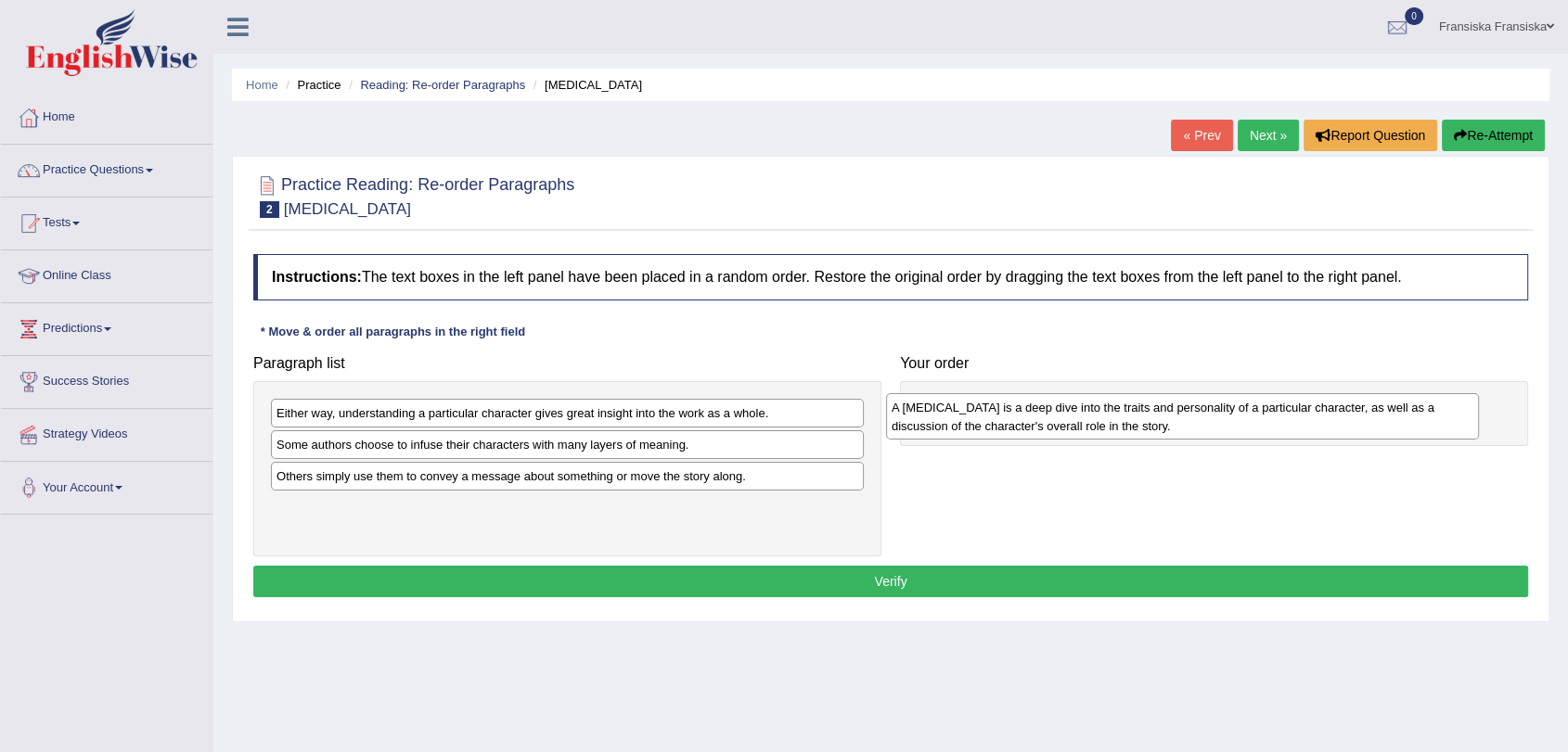
drag, startPoint x: 673, startPoint y: 491, endPoint x: 1290, endPoint y: 422, distance: 620.8
click at [1290, 422] on div "A [MEDICAL_DATA] is a deep dive into the traits and personality of a particular…" at bounding box center [1182, 417] width 593 height 47
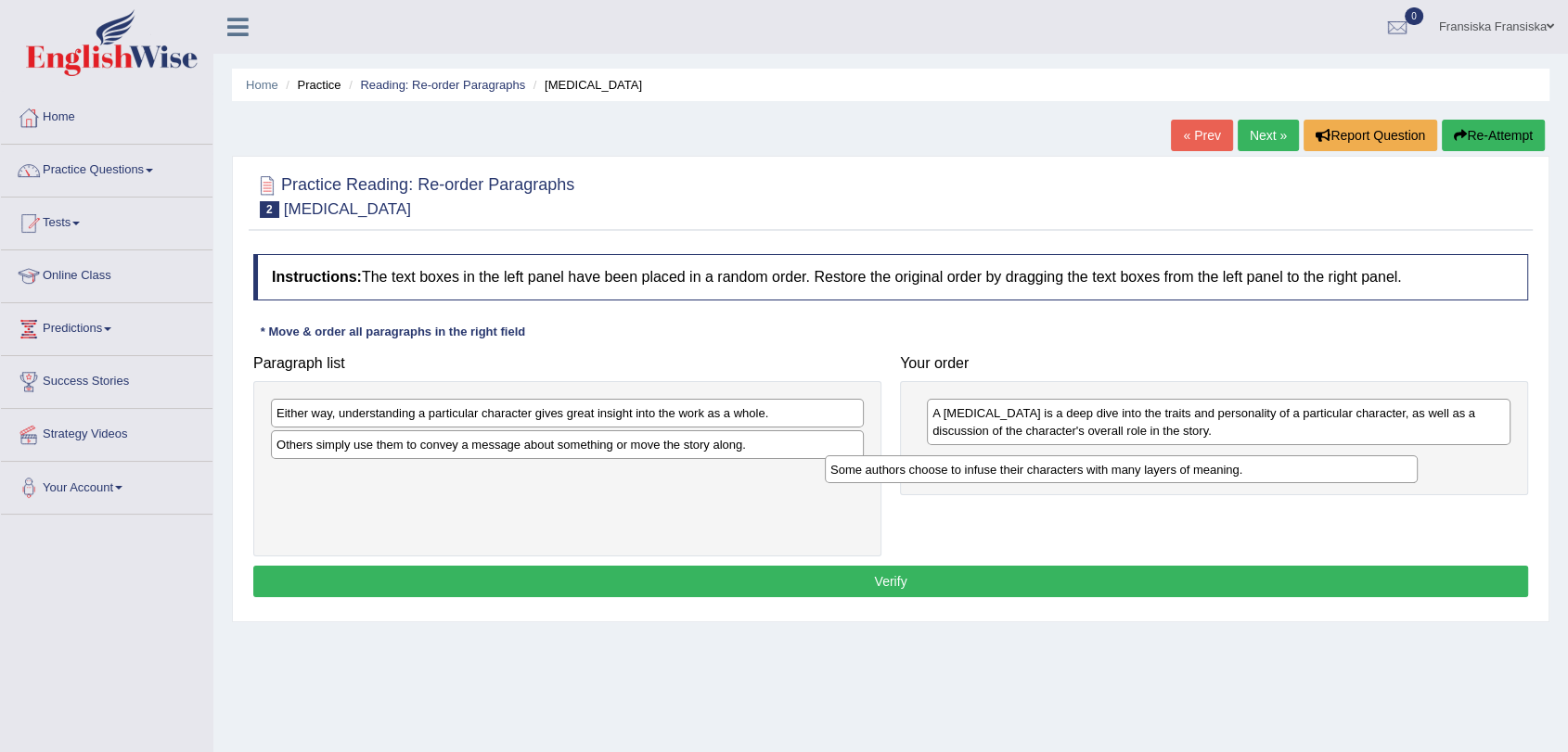
drag, startPoint x: 700, startPoint y: 448, endPoint x: 1190, endPoint y: 472, distance: 490.6
click at [1272, 472] on div "Some authors choose to infuse their characters with many layers of meaning." at bounding box center [1121, 470] width 593 height 29
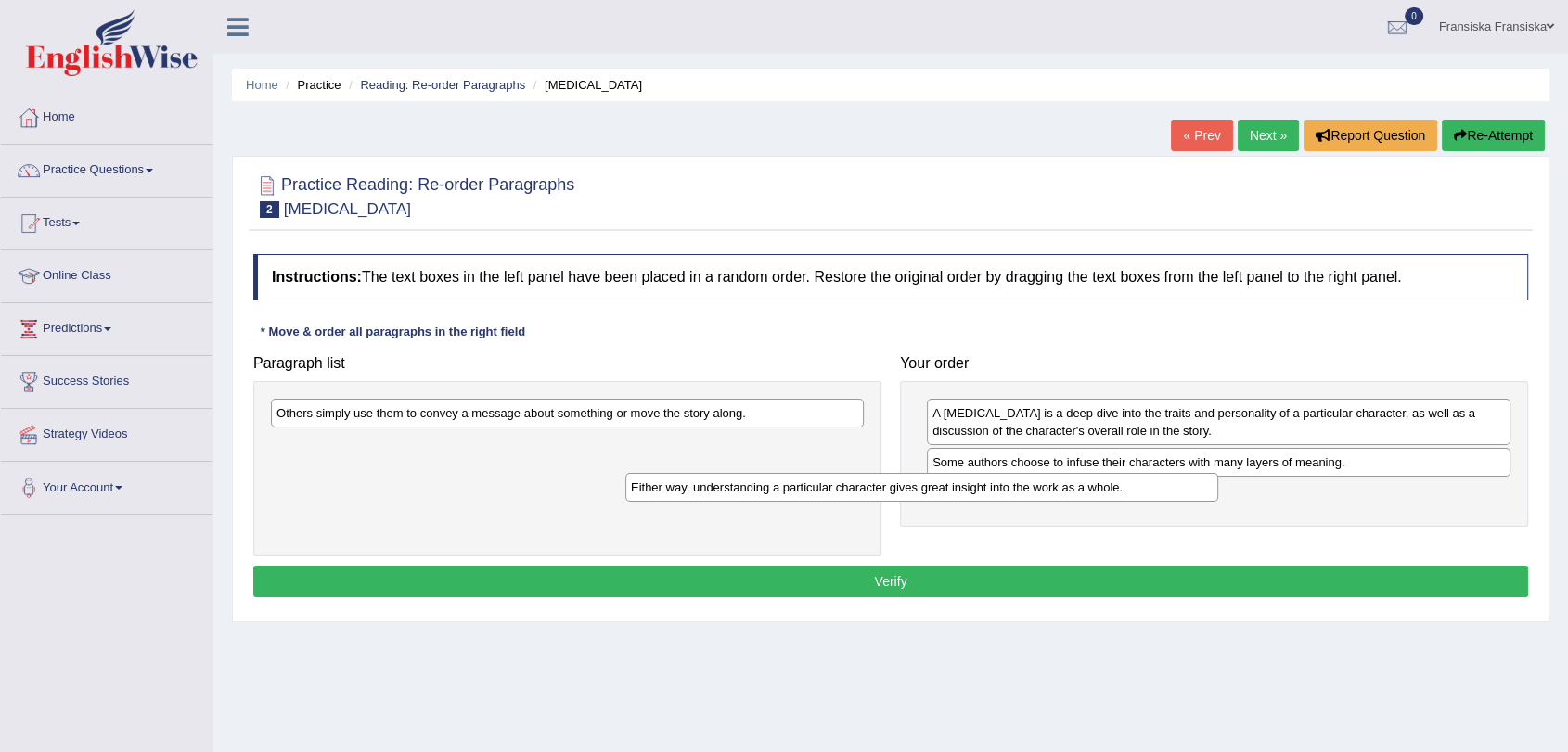
drag, startPoint x: 829, startPoint y: 425, endPoint x: 1308, endPoint y: 507, distance: 486.0
click at [1218, 502] on div "Either way, understanding a particular character gives great insight into the w…" at bounding box center [921, 487] width 593 height 29
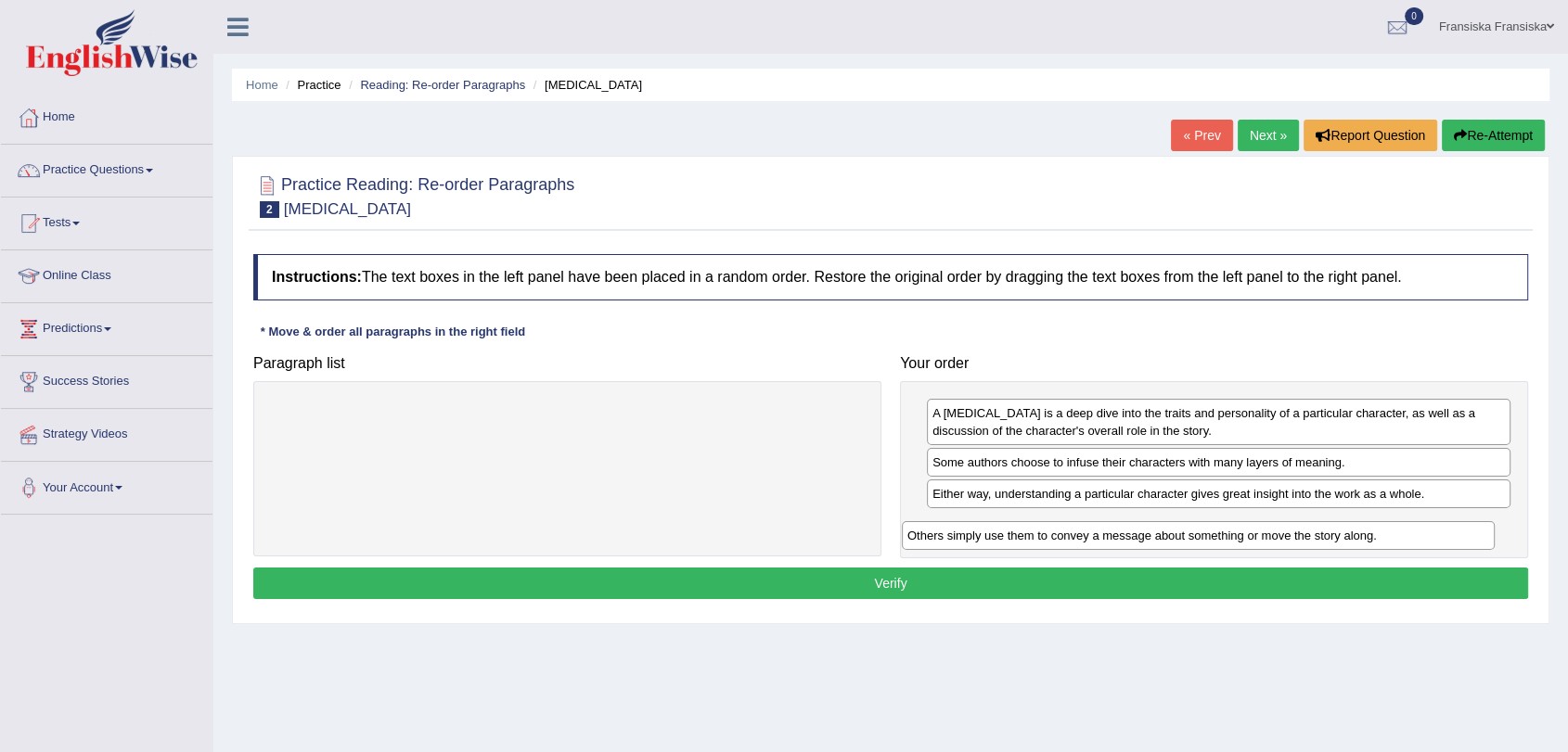
drag, startPoint x: 776, startPoint y: 417, endPoint x: 1391, endPoint y: 533, distance: 625.8
click at [1391, 533] on div "Others simply use them to convey a message about something or move the story al…" at bounding box center [1198, 536] width 593 height 29
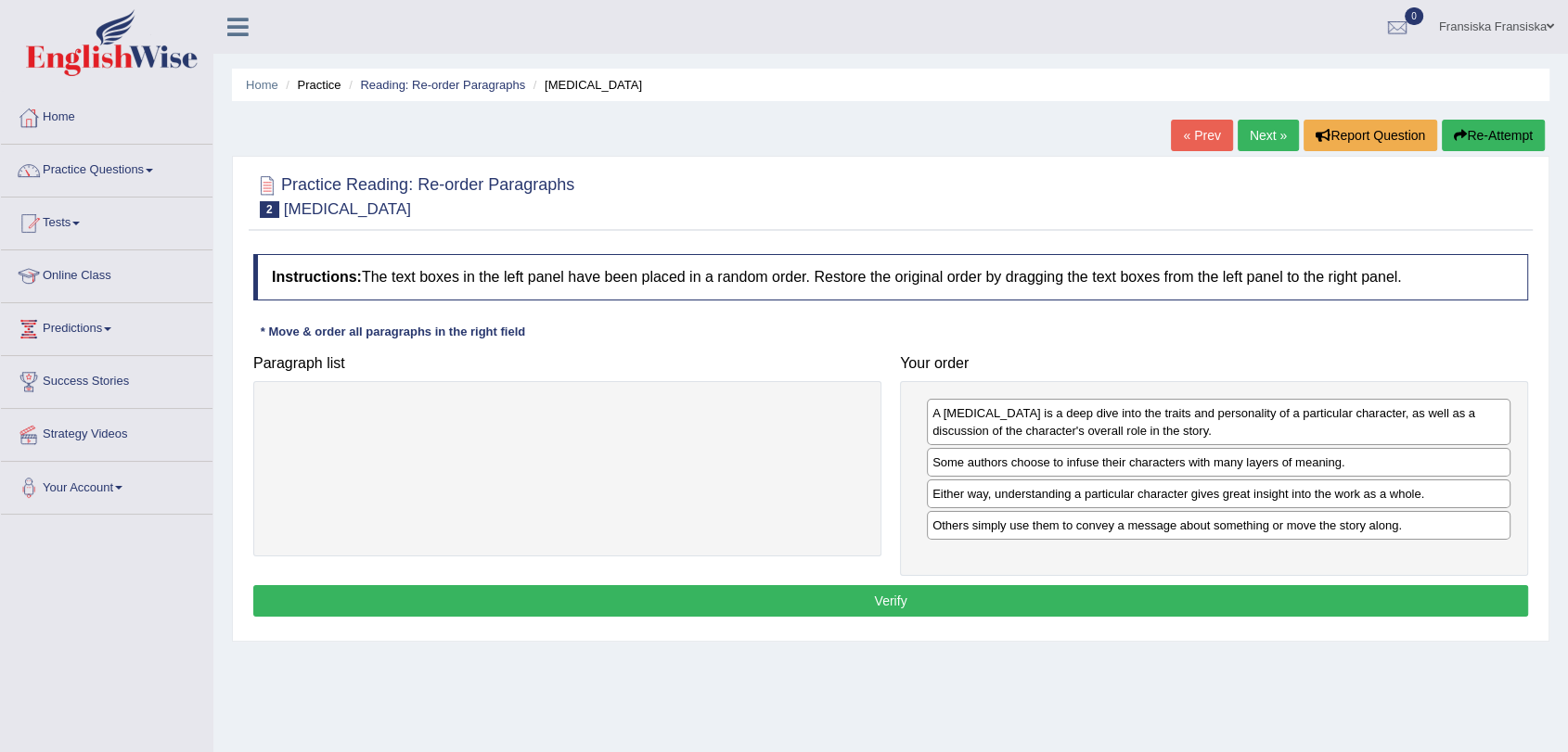
click at [1238, 589] on button "Verify" at bounding box center [891, 601] width 1275 height 32
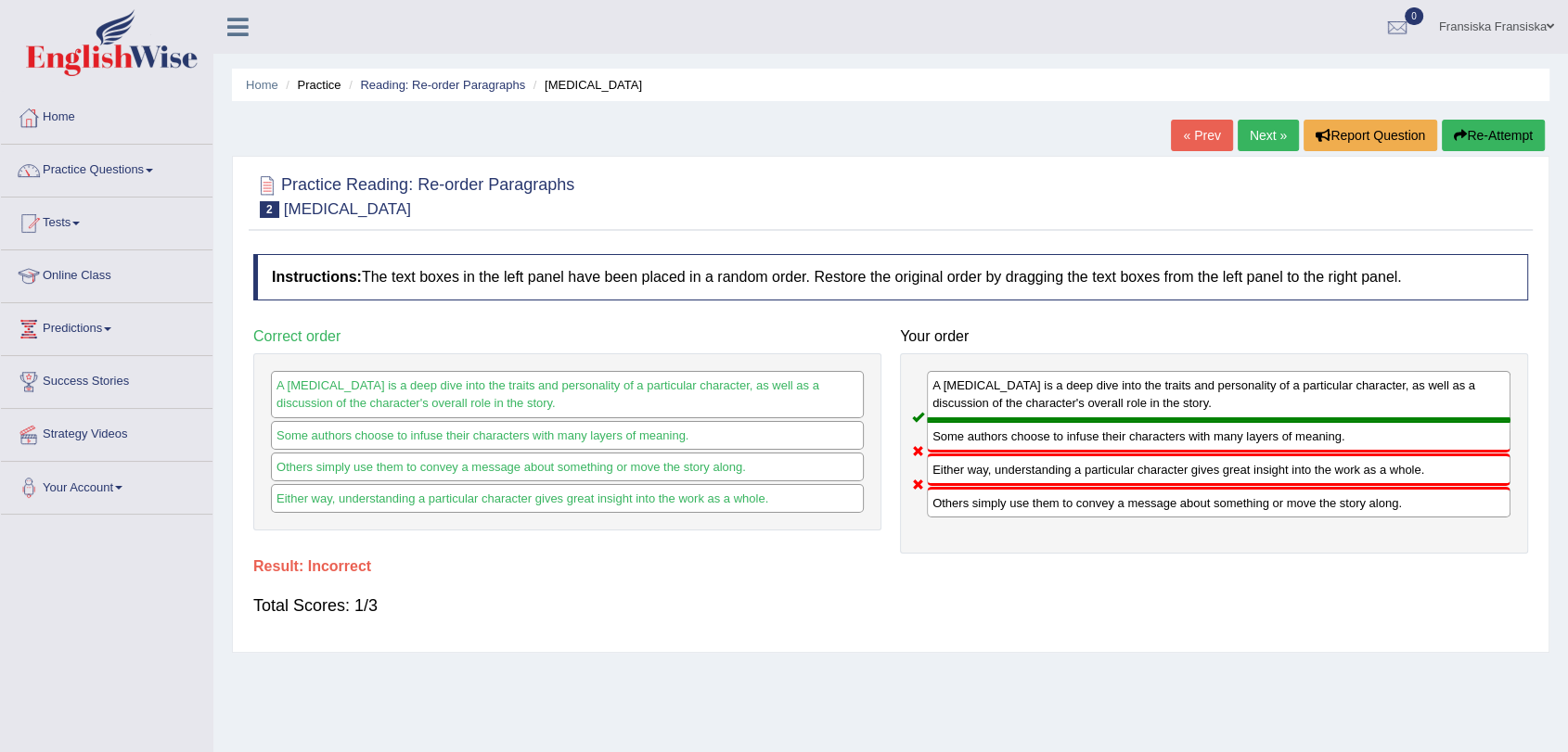
click at [1264, 126] on link "Next »" at bounding box center [1268, 135] width 61 height 32
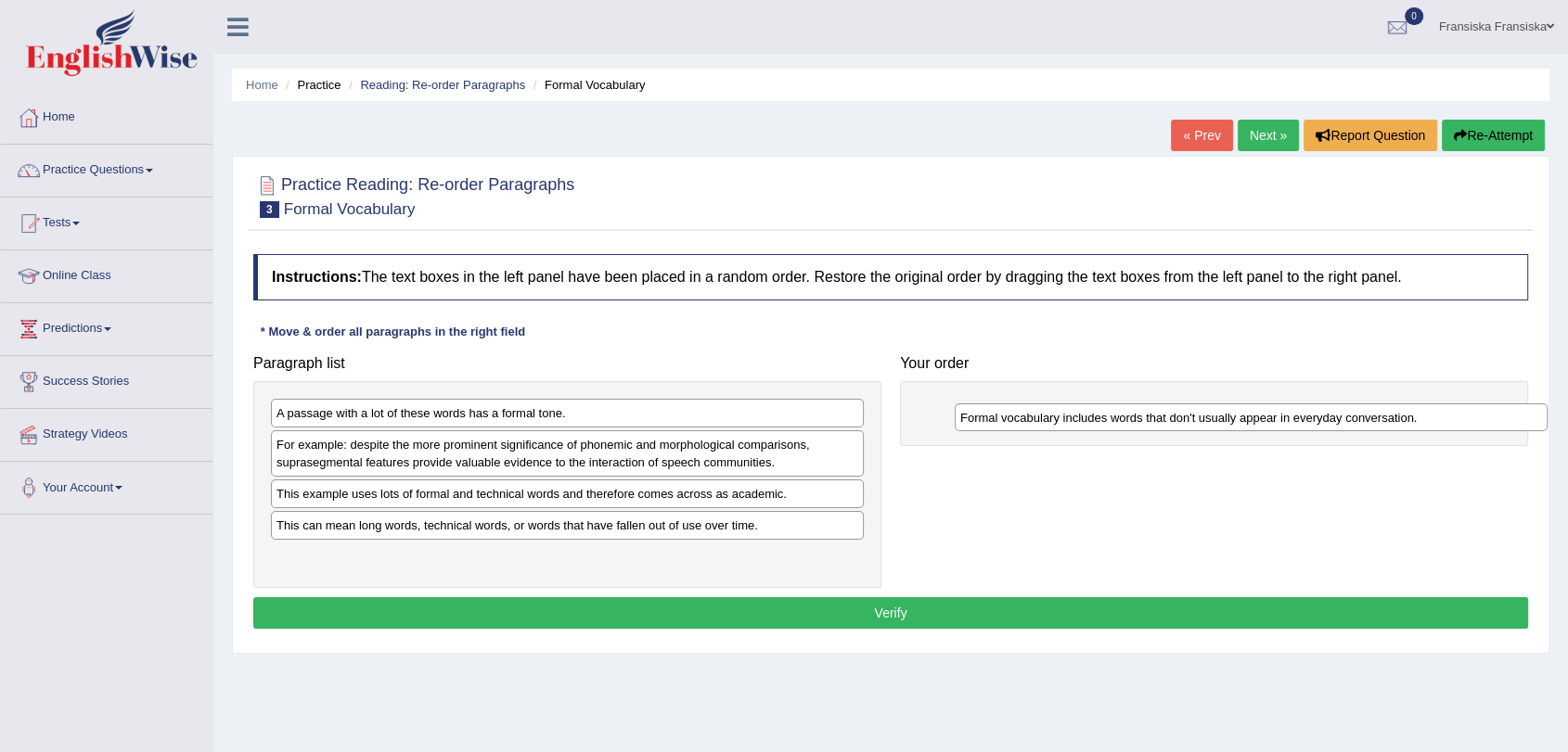
drag, startPoint x: 470, startPoint y: 447, endPoint x: 1153, endPoint y: 420, distance: 683.5
click at [1153, 420] on div "Formal vocabulary includes words that don't usually appear in everyday conversa…" at bounding box center [1251, 417] width 593 height 29
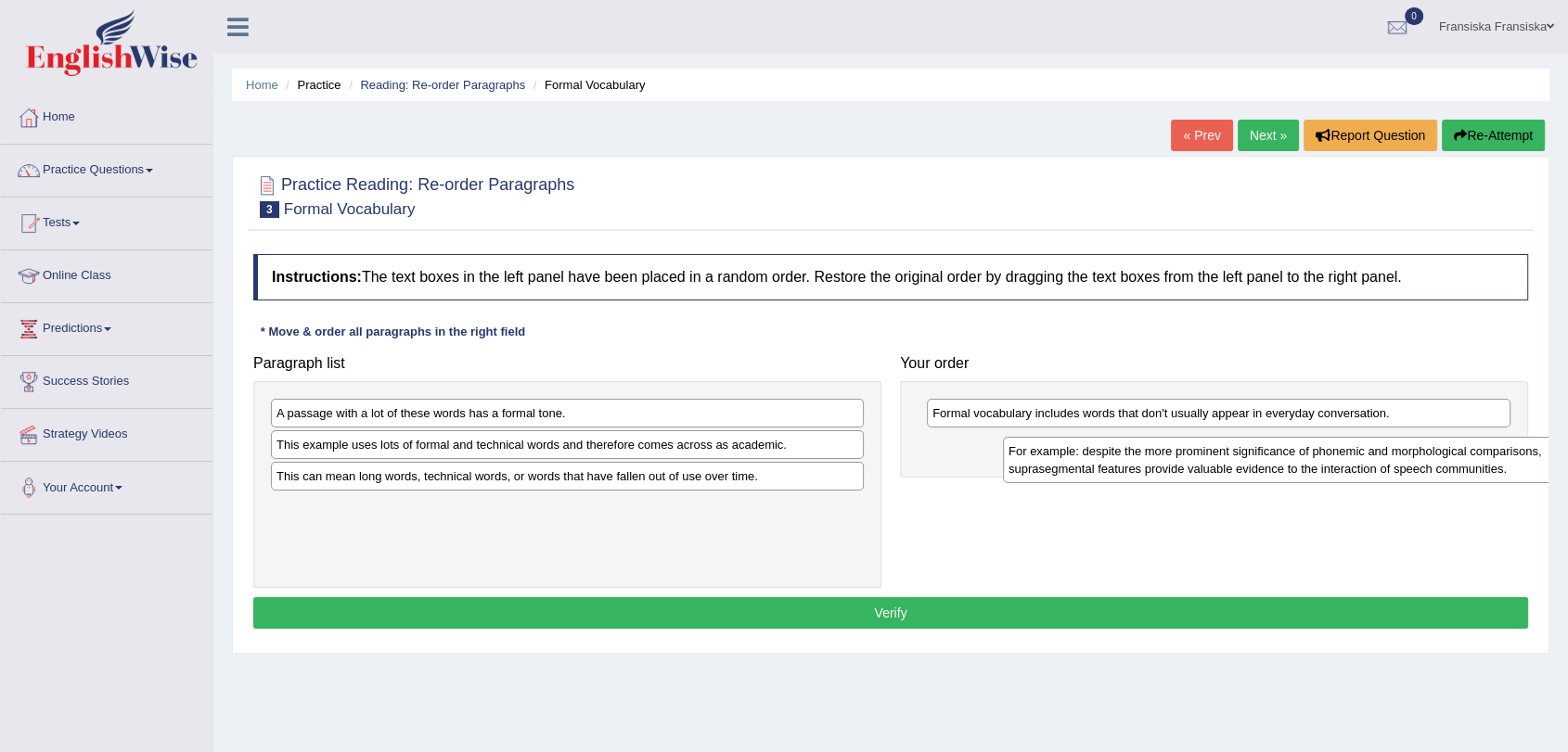
drag, startPoint x: 571, startPoint y: 471, endPoint x: 1278, endPoint y: 475, distance: 707.0
click at [1301, 475] on div "For example: despite the more prominent significance of phonemic and morphologi…" at bounding box center [1299, 460] width 593 height 47
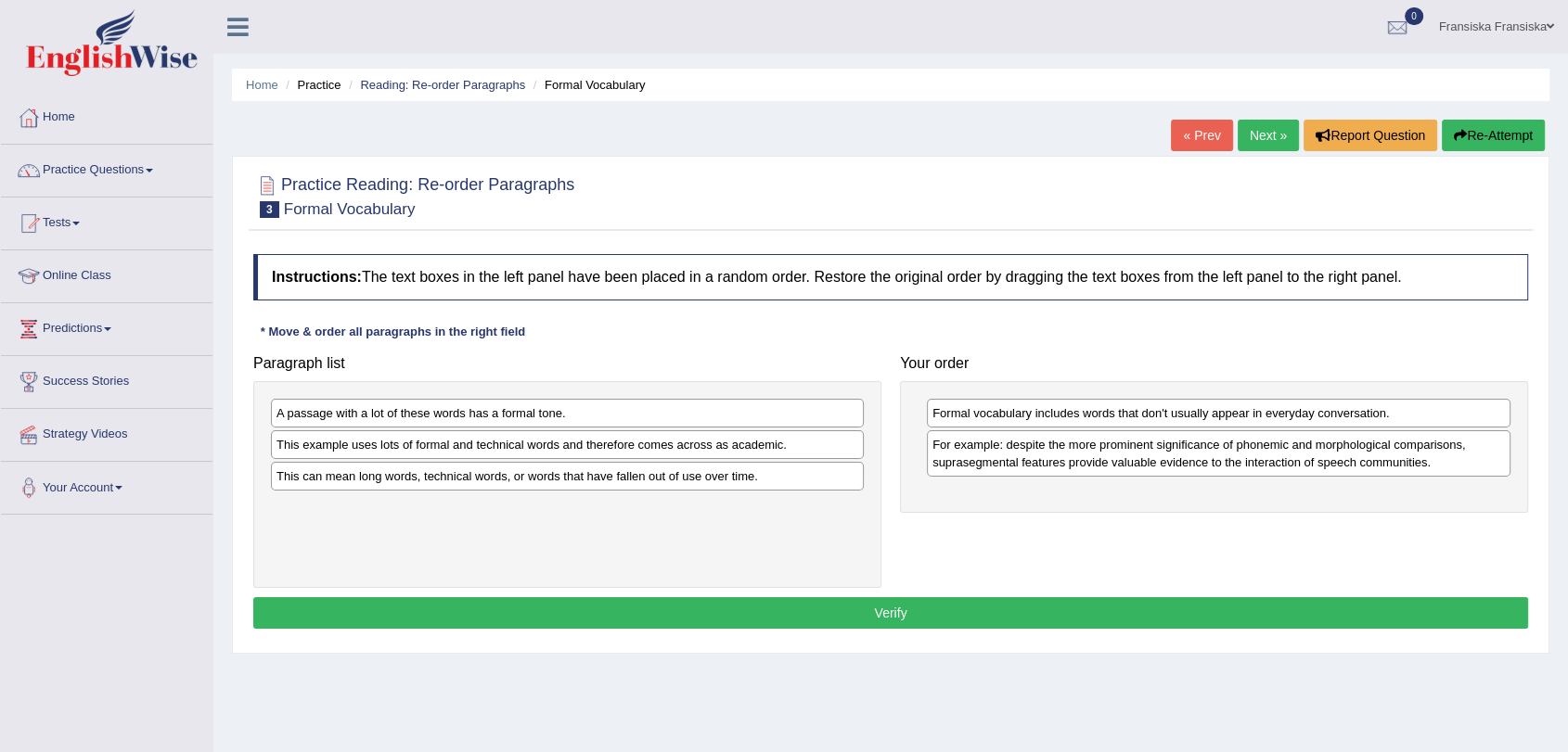
drag, startPoint x: 757, startPoint y: 459, endPoint x: 767, endPoint y: 458, distance: 10.0
click at [767, 458] on div "A passage with a lot of these words has a formal tone. This example uses lots o…" at bounding box center [567, 485] width 628 height 208
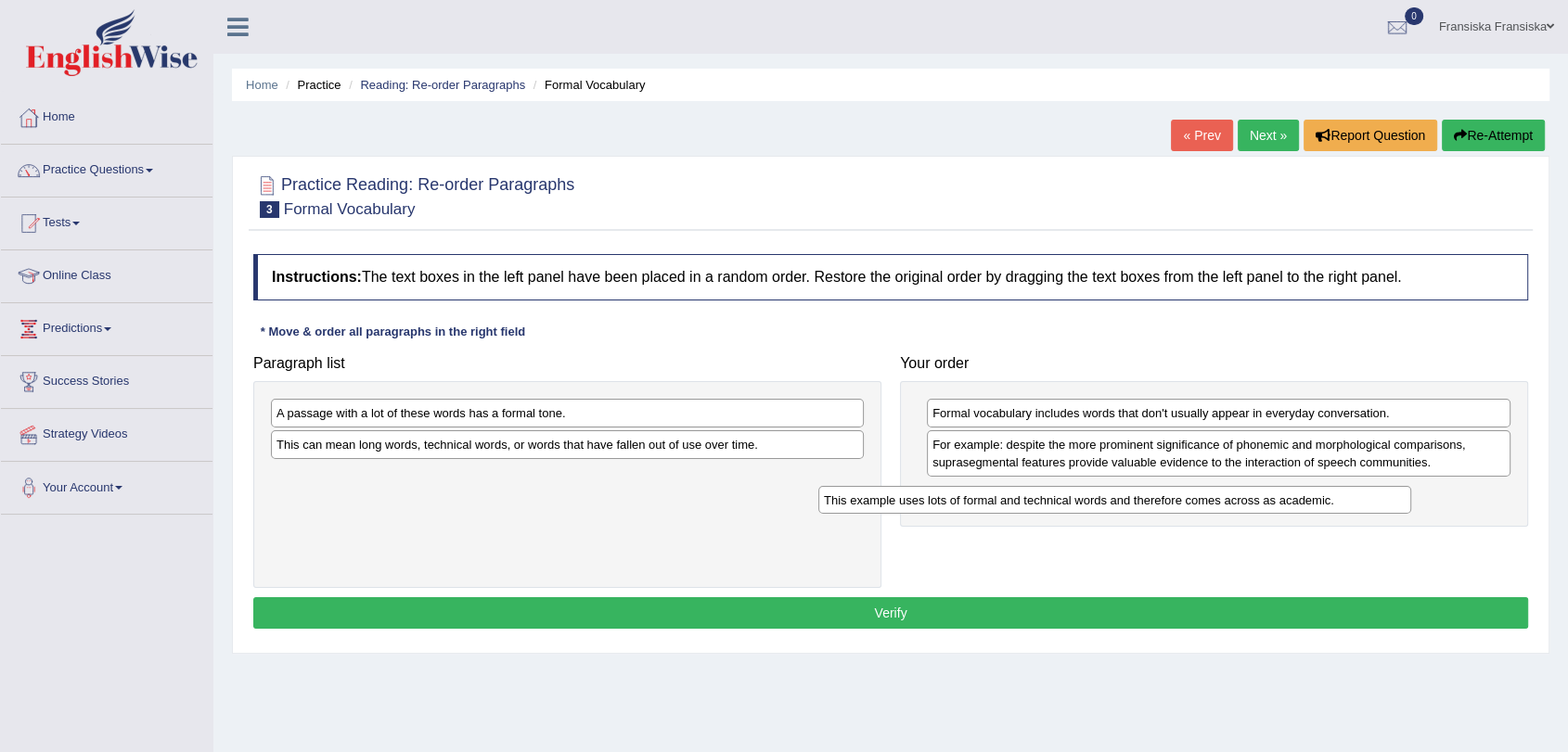
drag, startPoint x: 766, startPoint y: 448, endPoint x: 1297, endPoint y: 491, distance: 532.7
click at [1356, 504] on div "This example uses lots of formal and technical words and therefore comes across…" at bounding box center [1114, 500] width 593 height 29
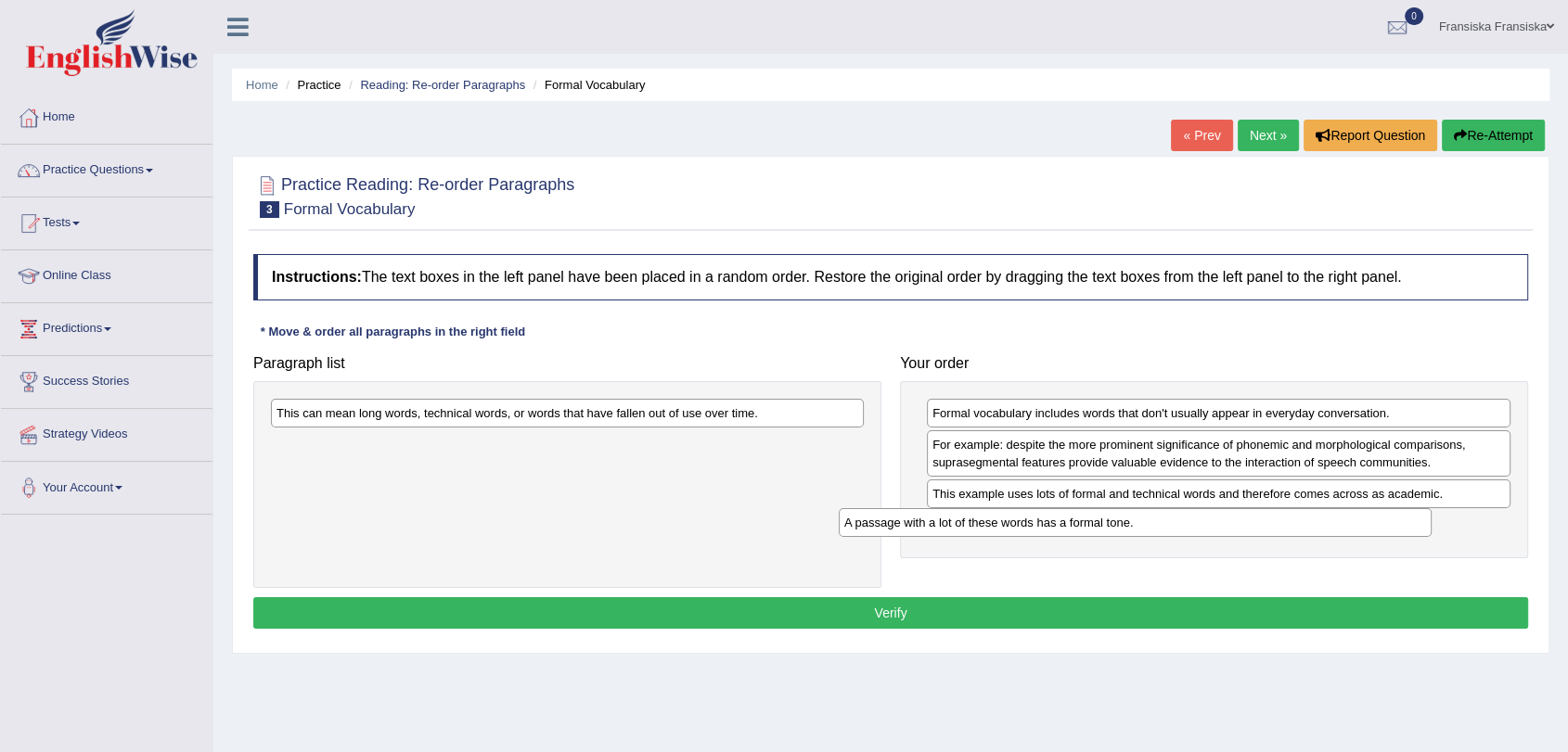
drag, startPoint x: 679, startPoint y: 425, endPoint x: 1248, endPoint y: 535, distance: 579.5
click at [1248, 535] on div "A passage with a lot of these words has a formal tone." at bounding box center [1135, 523] width 593 height 29
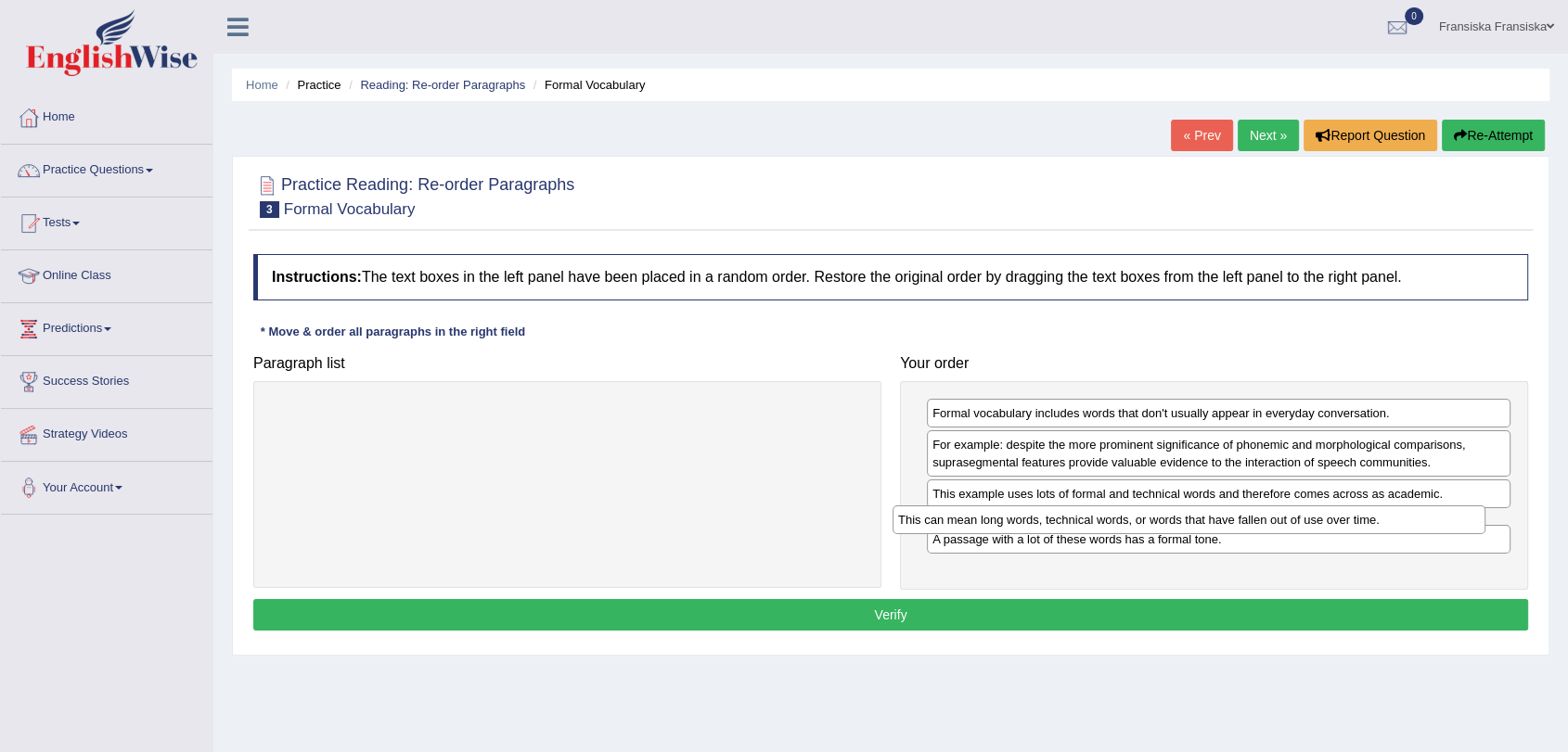
drag, startPoint x: 735, startPoint y: 416, endPoint x: 1366, endPoint y: 517, distance: 639.0
click at [1366, 517] on div "This can mean long words, technical words, or words that have fallen out of use…" at bounding box center [1189, 520] width 593 height 29
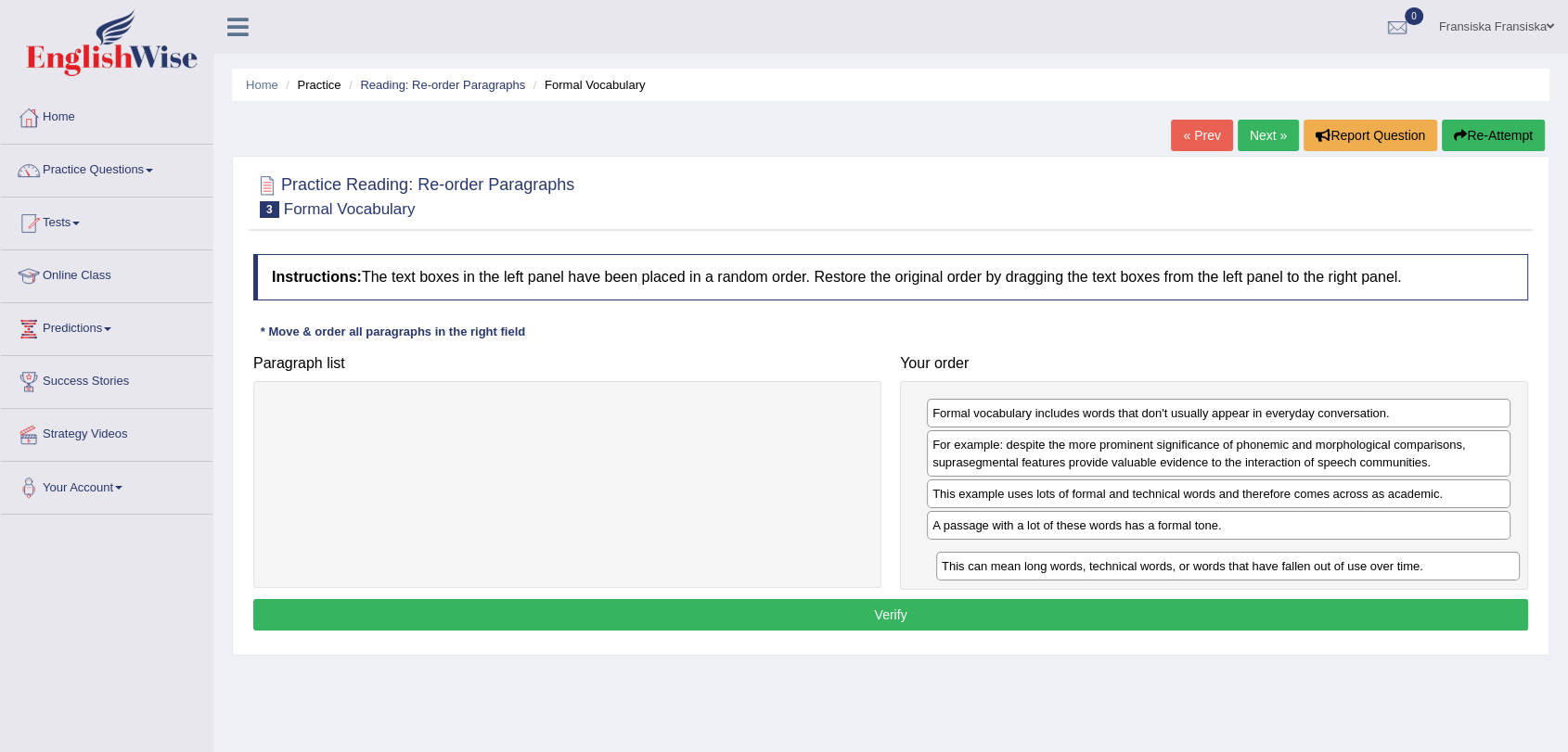
drag, startPoint x: 1246, startPoint y: 527, endPoint x: 1255, endPoint y: 568, distance: 42.0
click at [1255, 568] on div "This can mean long words, technical words, or words that have fallen out of use…" at bounding box center [1228, 566] width 583 height 29
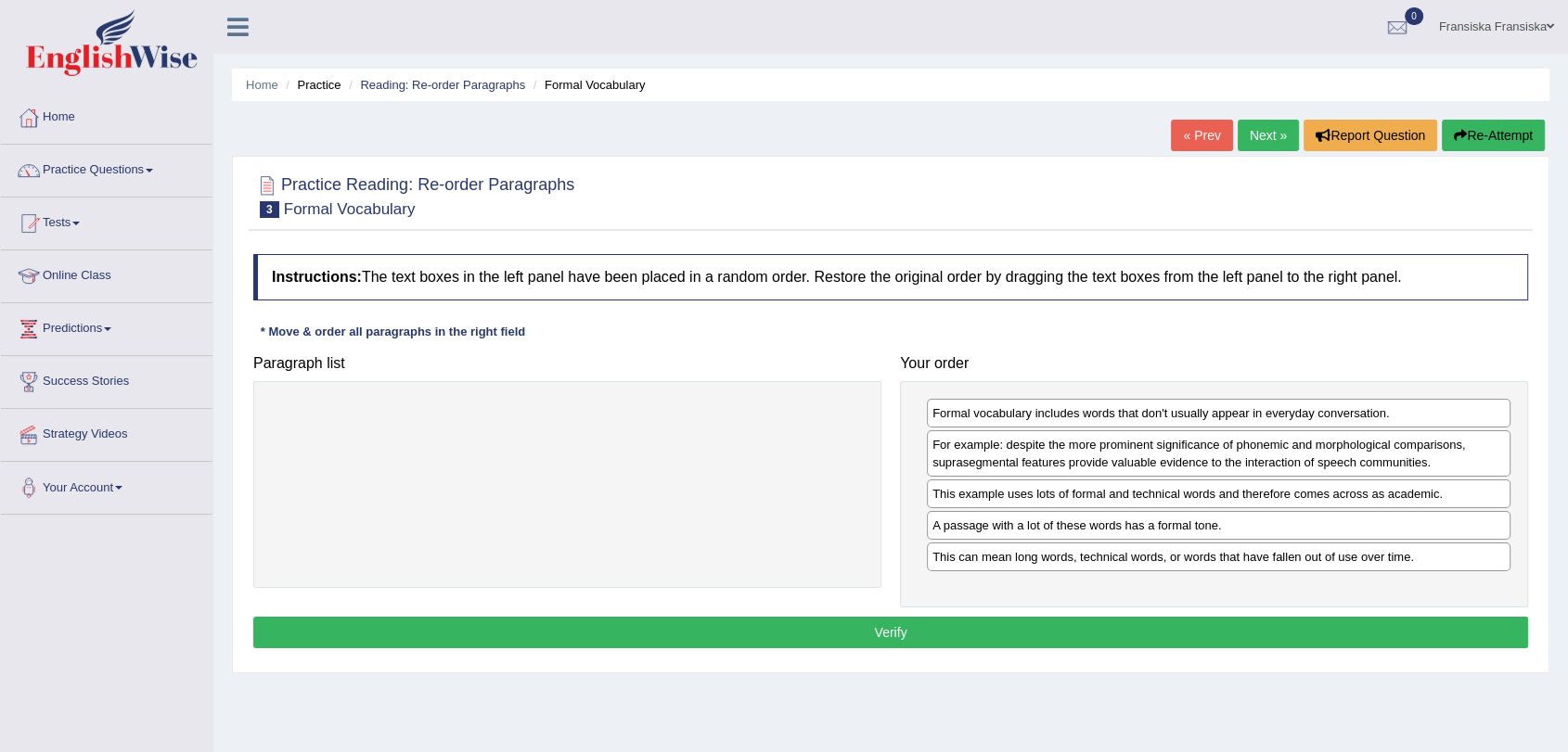
drag, startPoint x: 1211, startPoint y: 608, endPoint x: 1209, endPoint y: 622, distance: 14.1
click at [1211, 611] on div "Instructions: The text boxes in the left panel have been placed in a random ord…" at bounding box center [891, 454] width 1284 height 418
click at [1209, 622] on button "Verify" at bounding box center [891, 633] width 1275 height 32
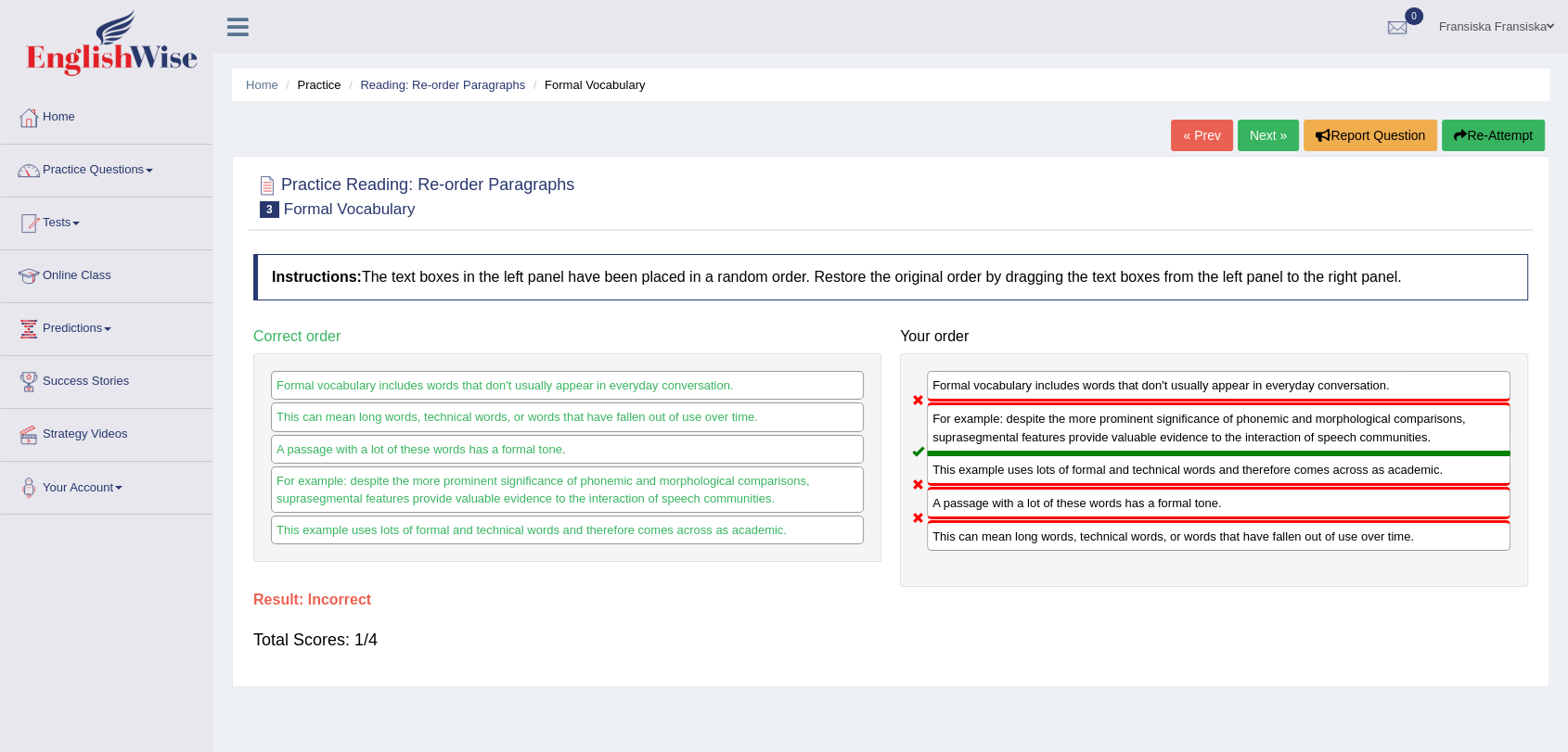
click at [1261, 140] on link "Next »" at bounding box center [1268, 135] width 61 height 32
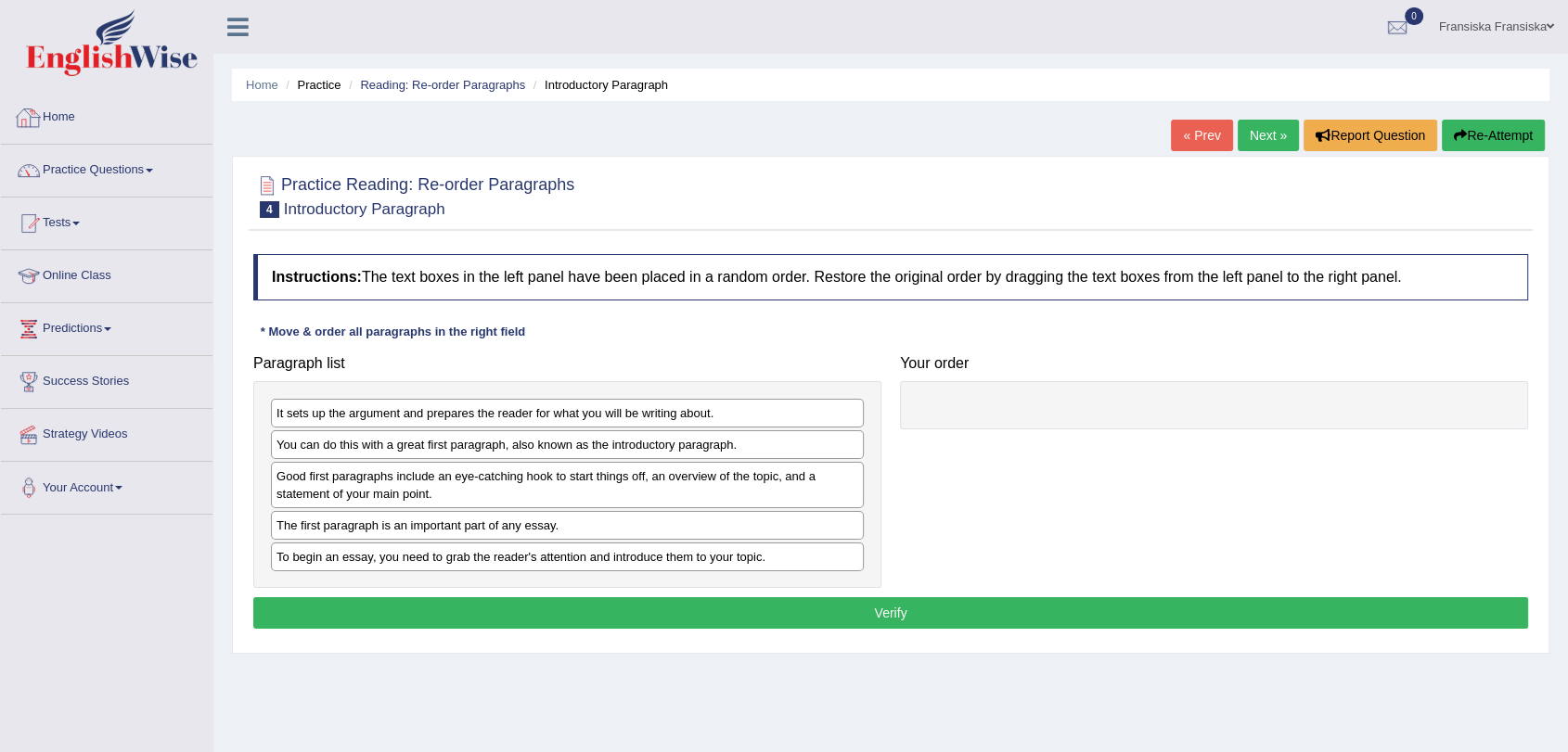
click at [34, 111] on div at bounding box center [29, 118] width 28 height 28
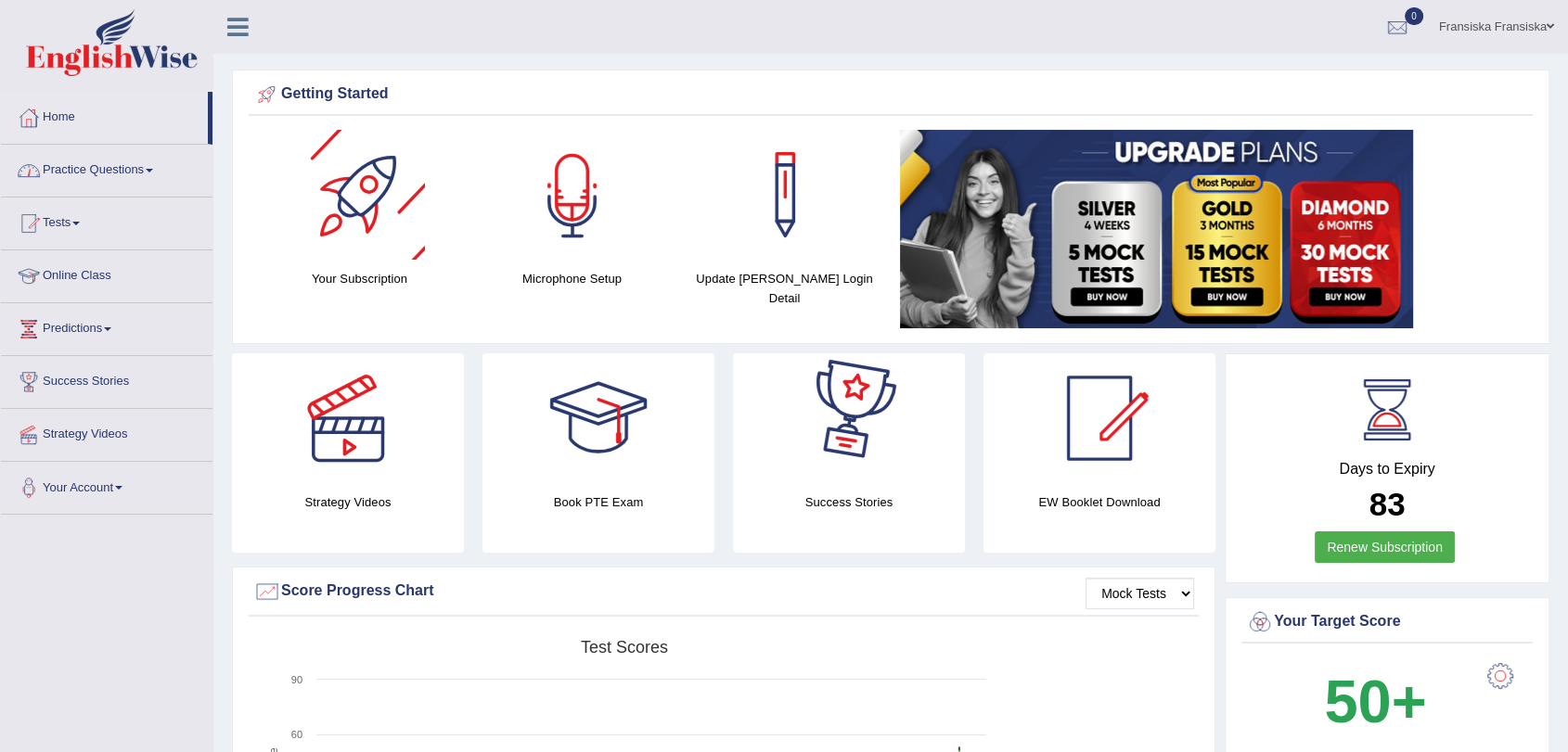
click at [140, 172] on link "Practice Questions" at bounding box center [106, 168] width 211 height 47
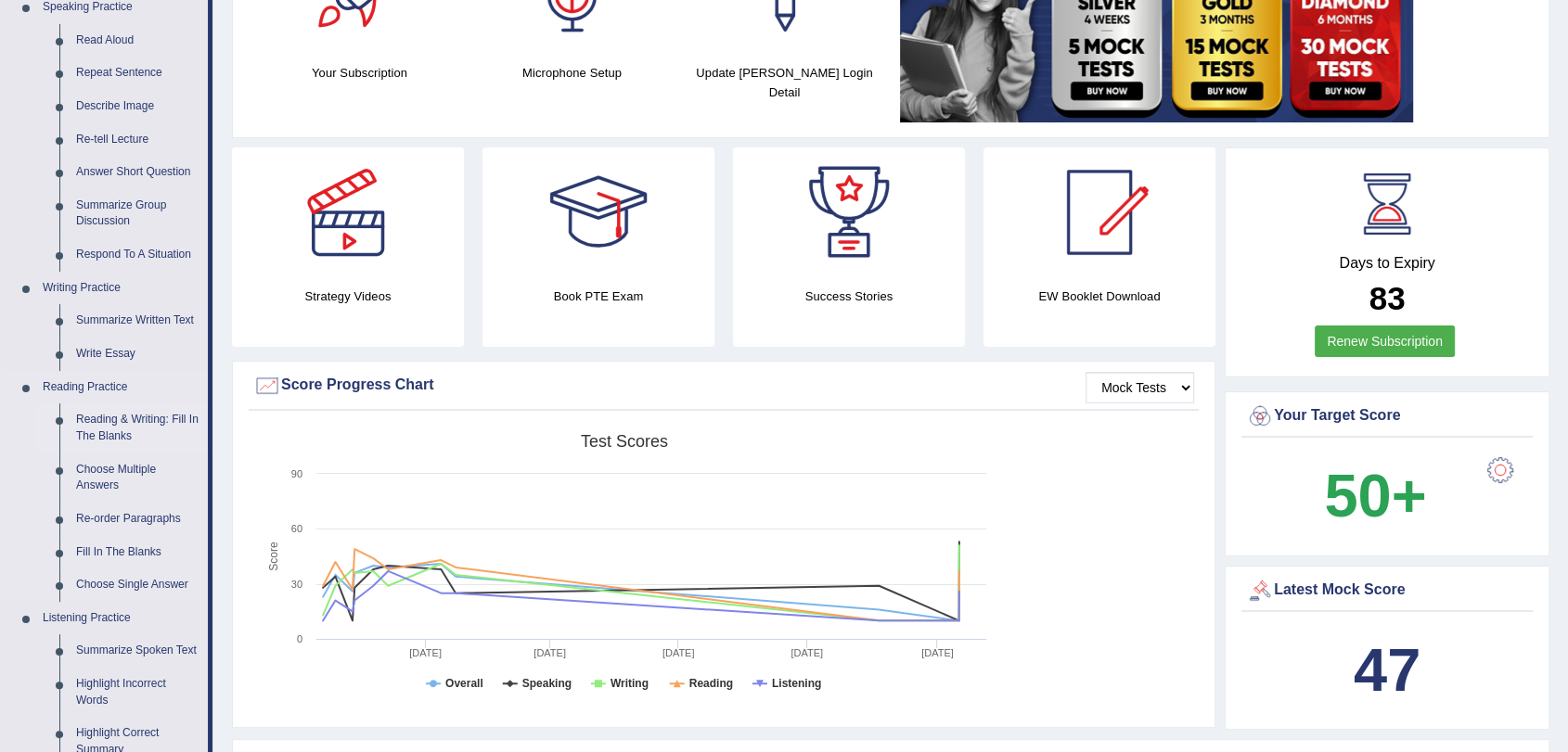
scroll to position [309, 0]
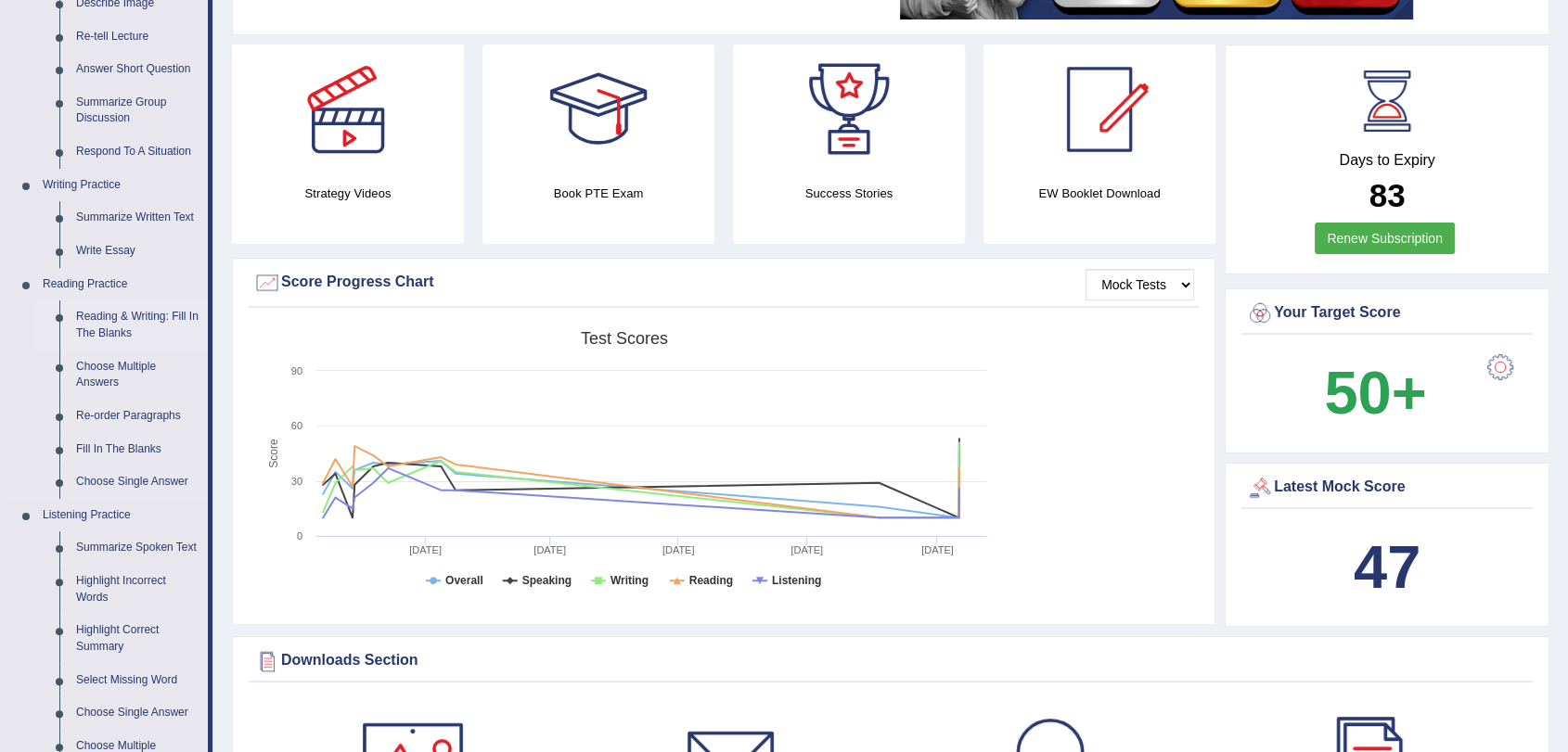
click at [121, 322] on link "Reading & Writing: Fill In The Blanks" at bounding box center [138, 325] width 140 height 49
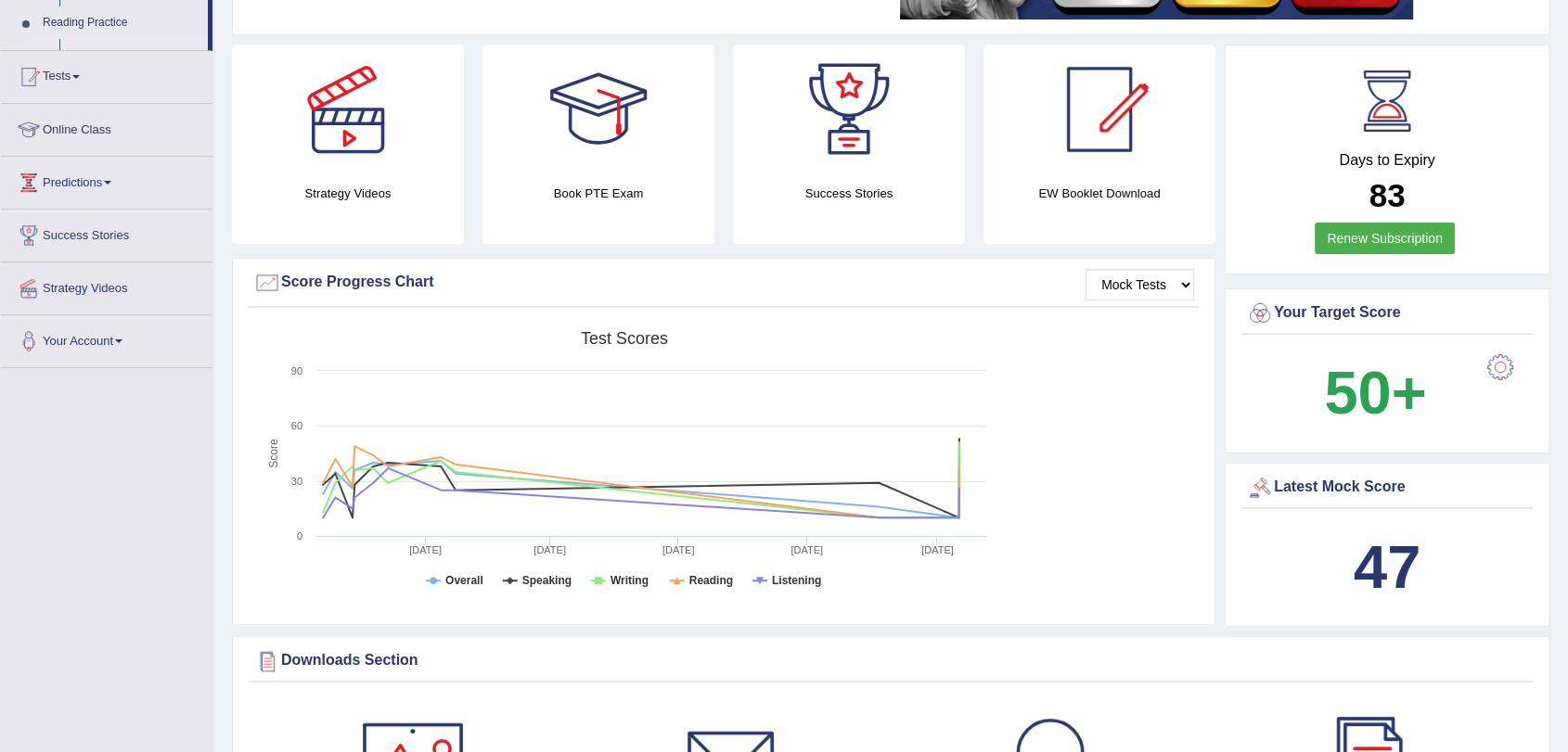
scroll to position [373, 0]
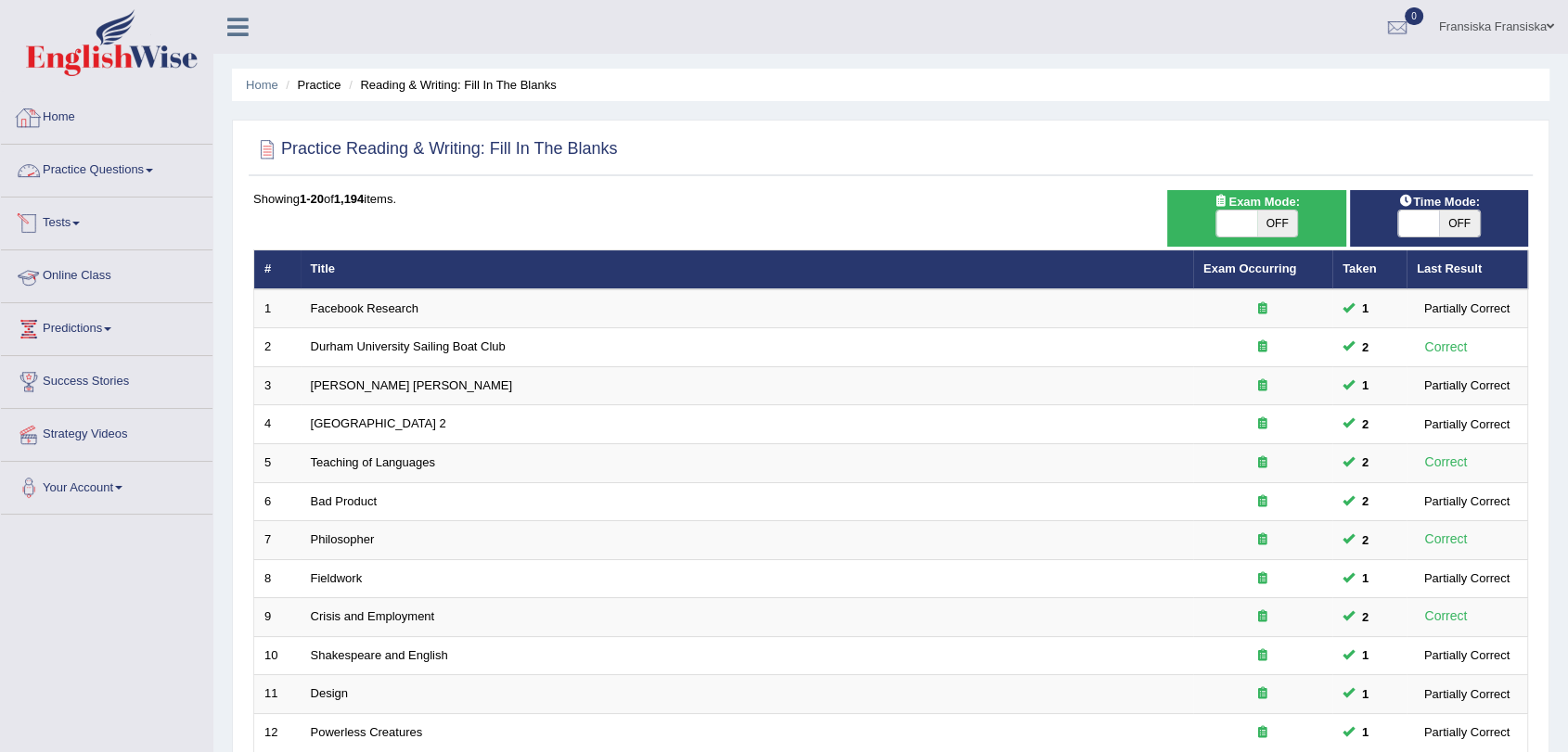
click at [146, 173] on link "Practice Questions" at bounding box center [106, 168] width 211 height 47
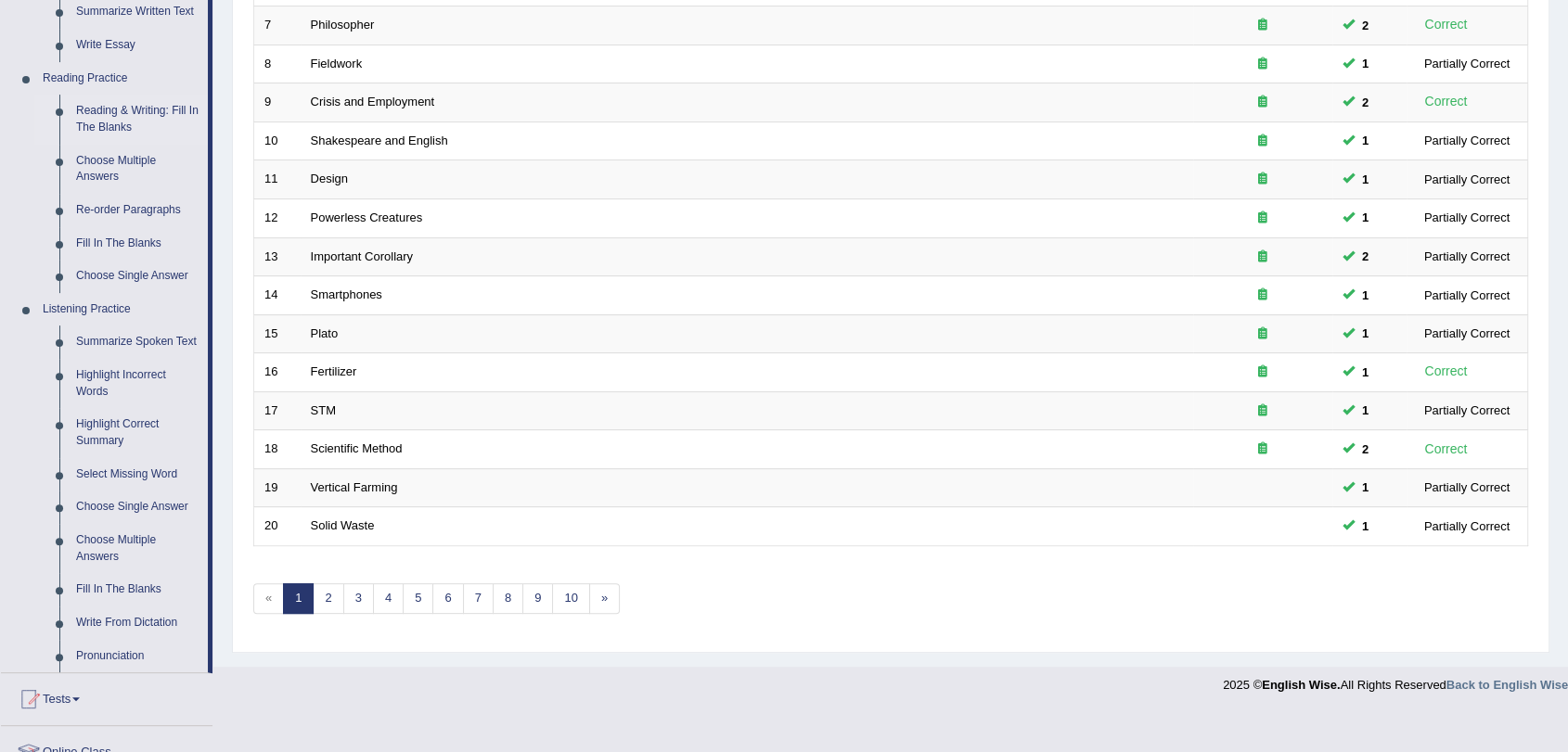
scroll to position [618, 0]
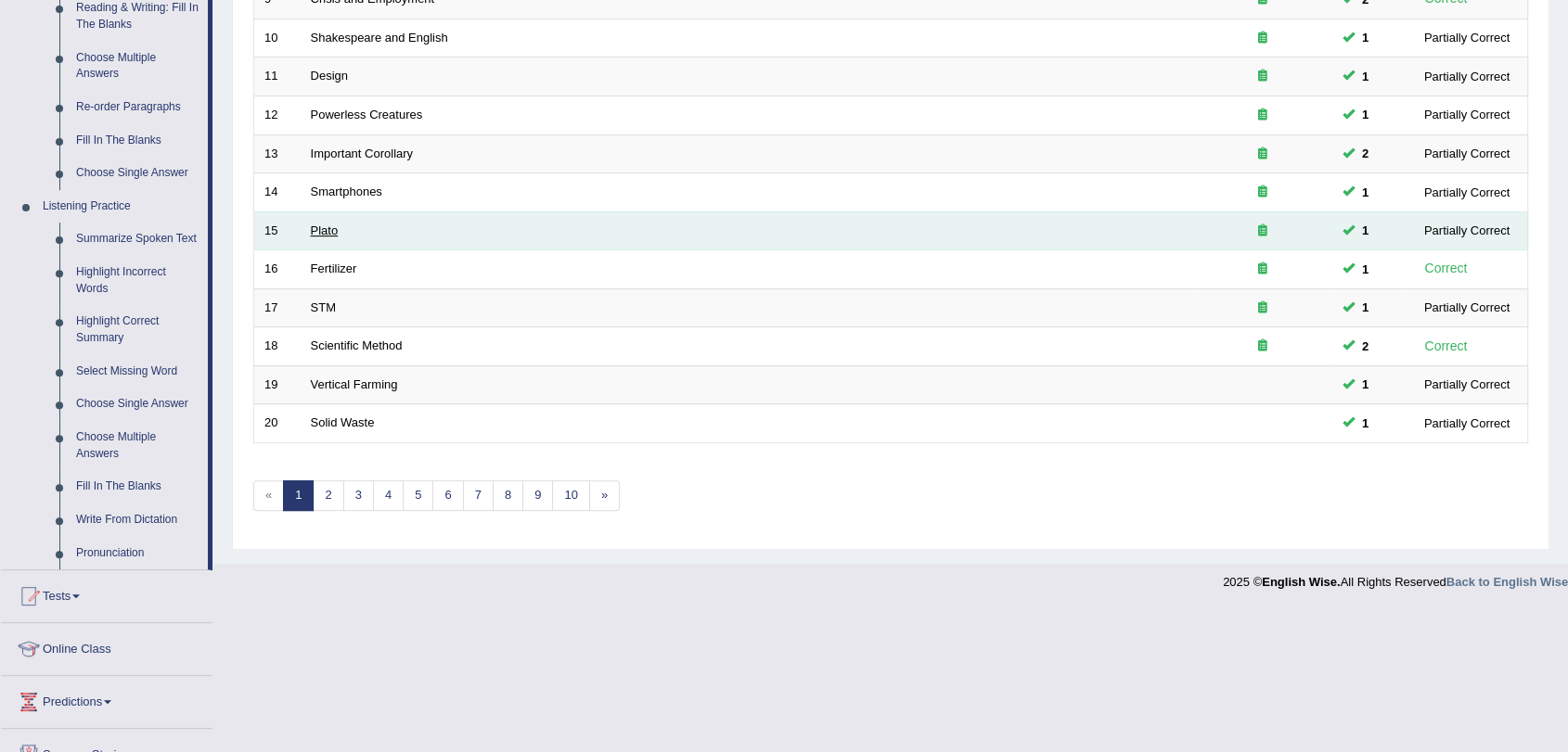
click at [322, 225] on link "Plato" at bounding box center [325, 230] width 28 height 14
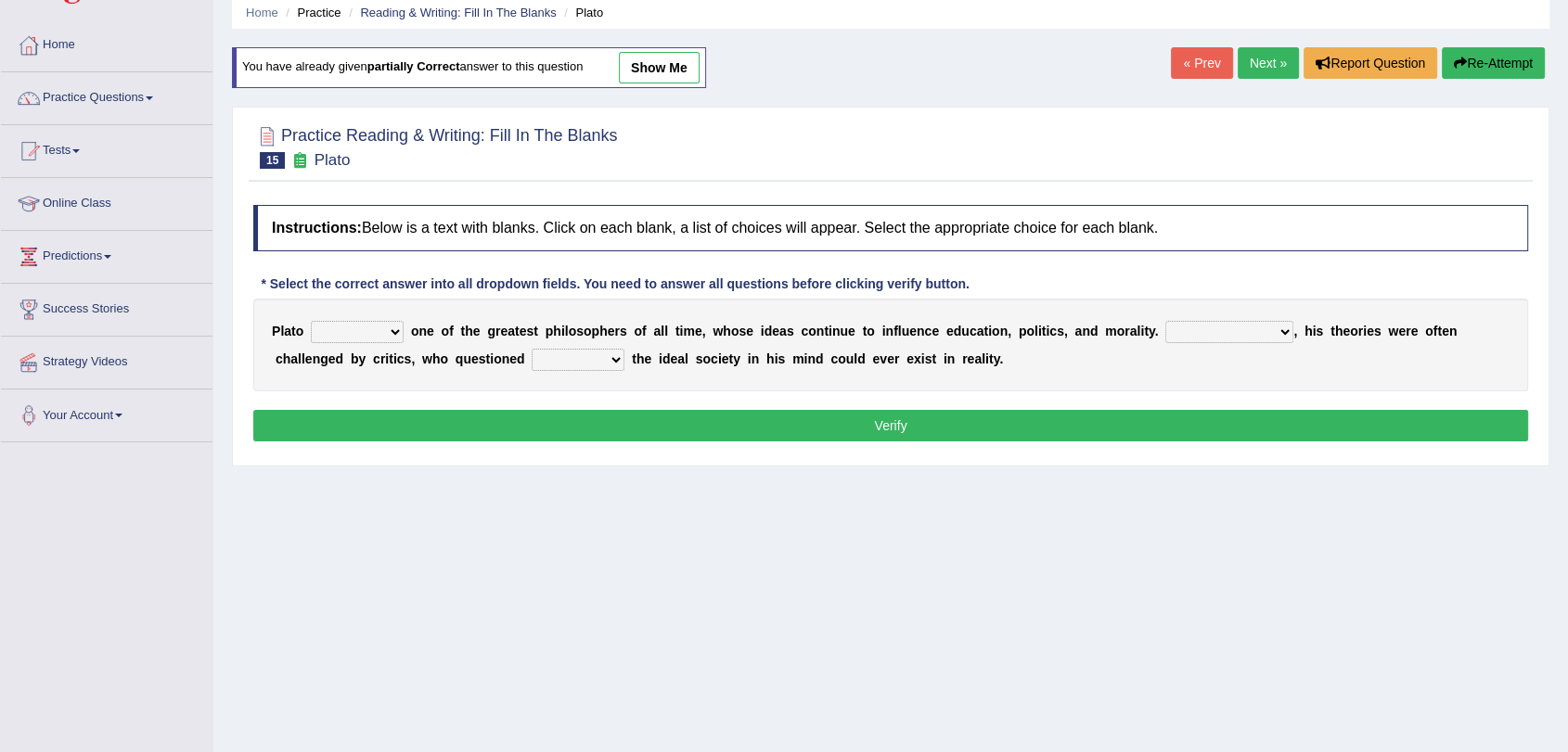
scroll to position [103, 0]
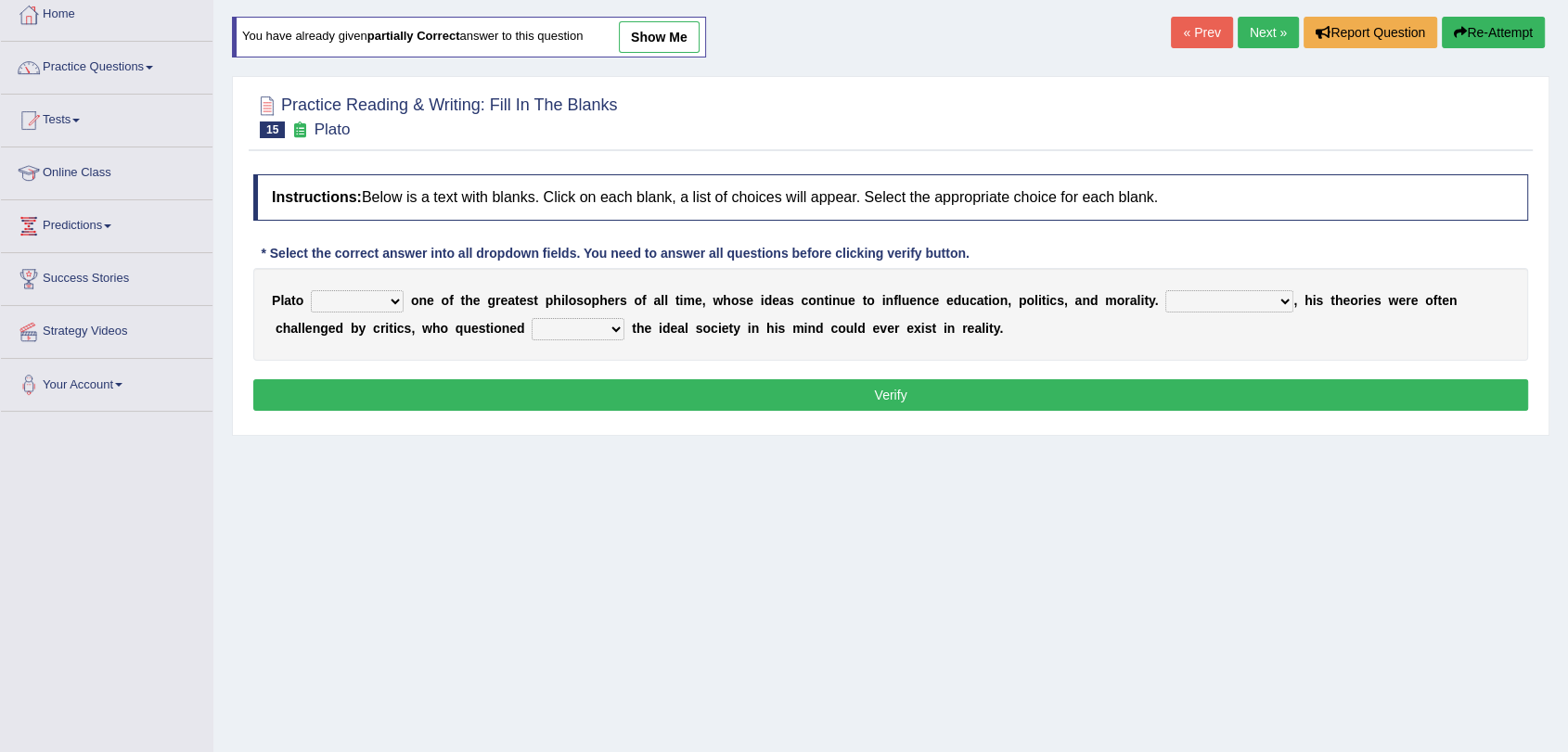
click at [675, 47] on link "show me" at bounding box center [659, 37] width 81 height 32
select select "keeps"
select select "However"
select select "which"
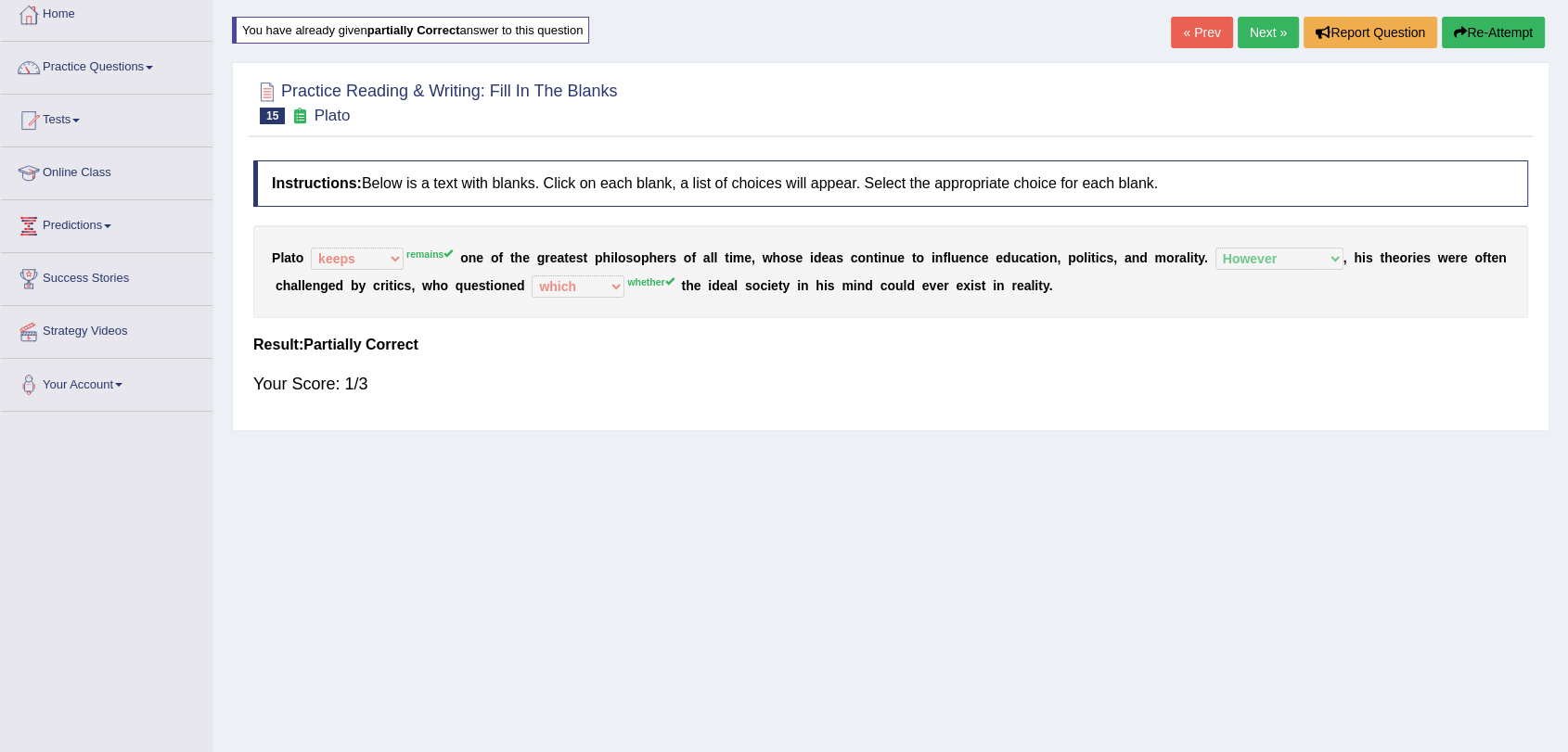
scroll to position [0, 0]
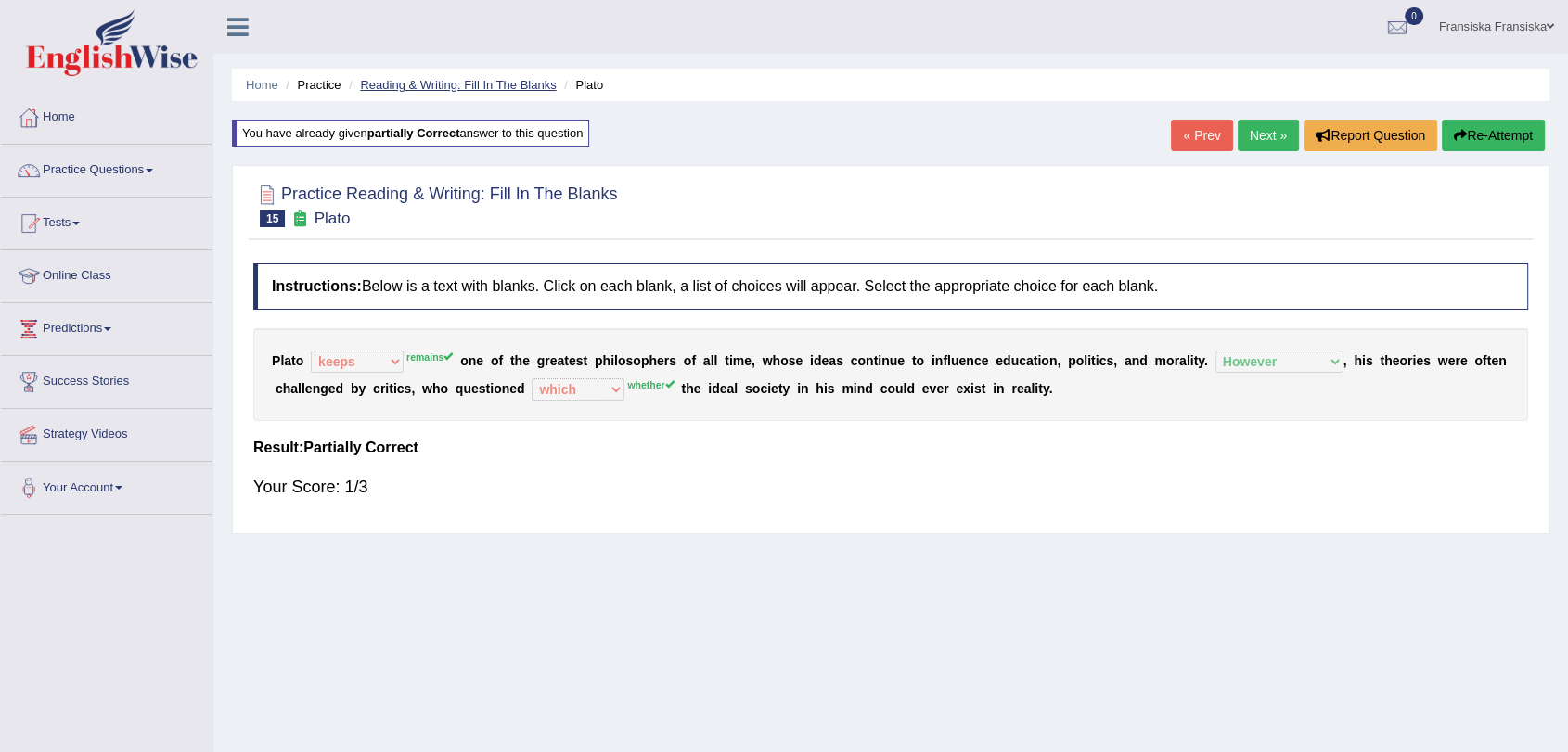
click at [451, 81] on link "Reading & Writing: Fill In The Blanks" at bounding box center [457, 85] width 196 height 14
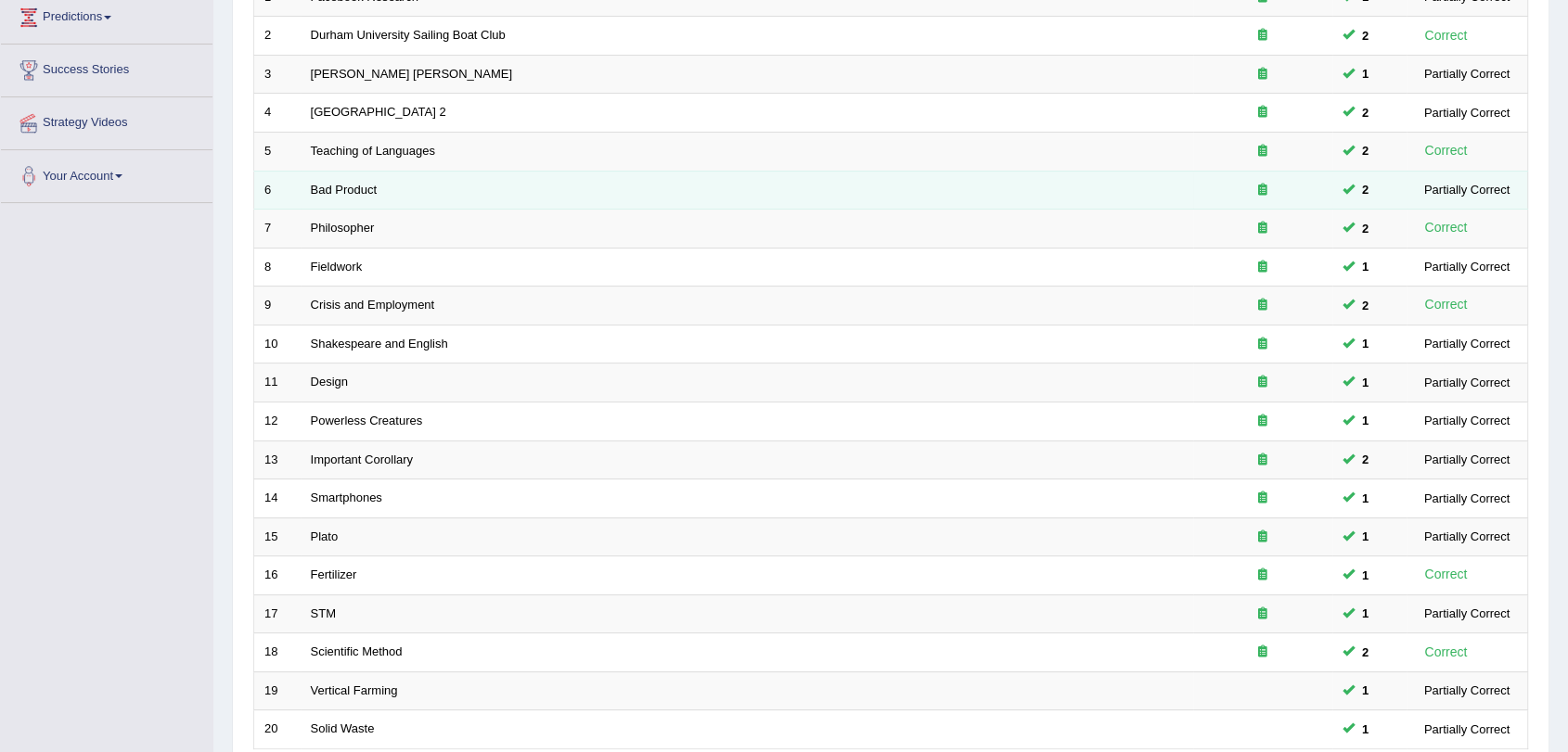
scroll to position [474, 0]
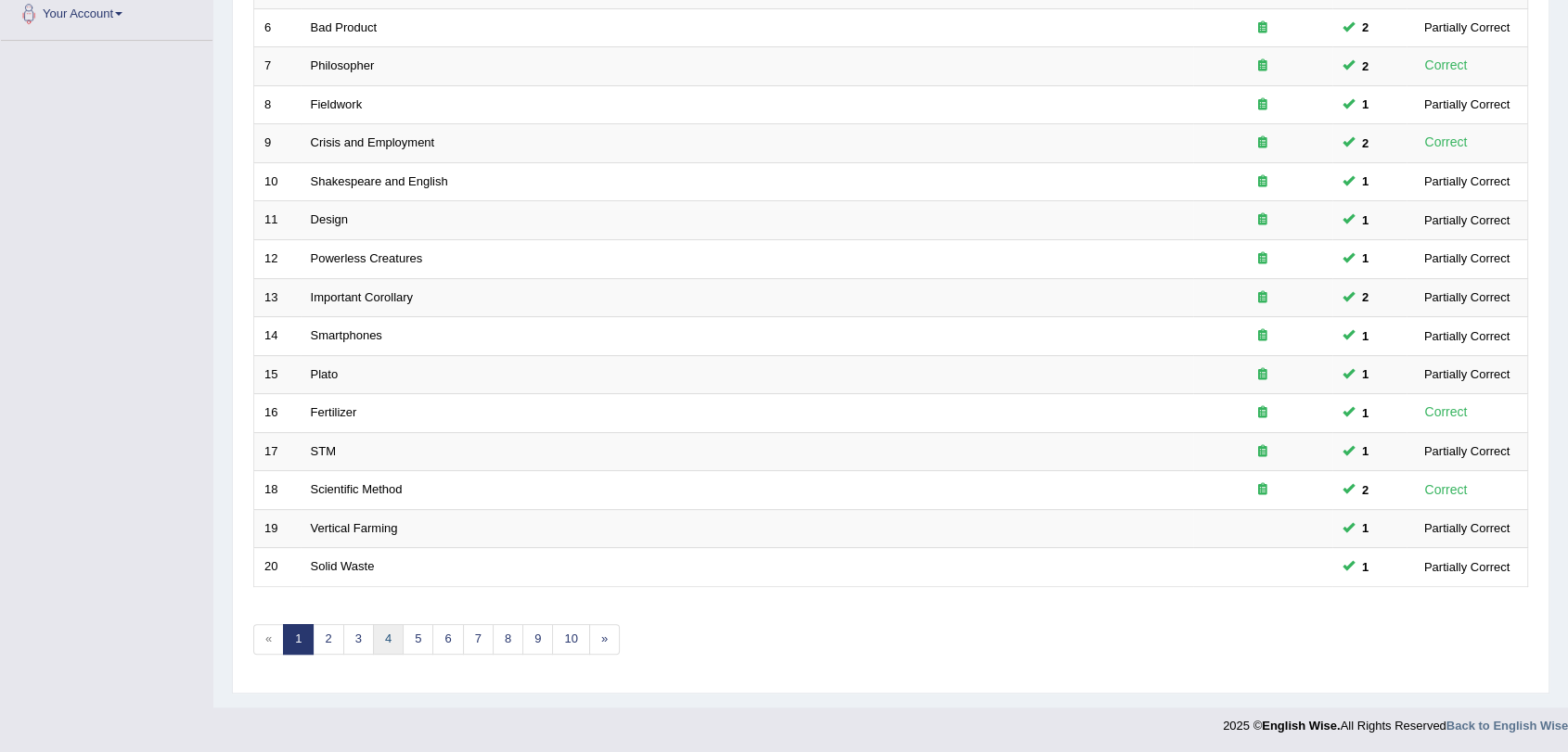
click at [380, 642] on link "4" at bounding box center [388, 639] width 31 height 31
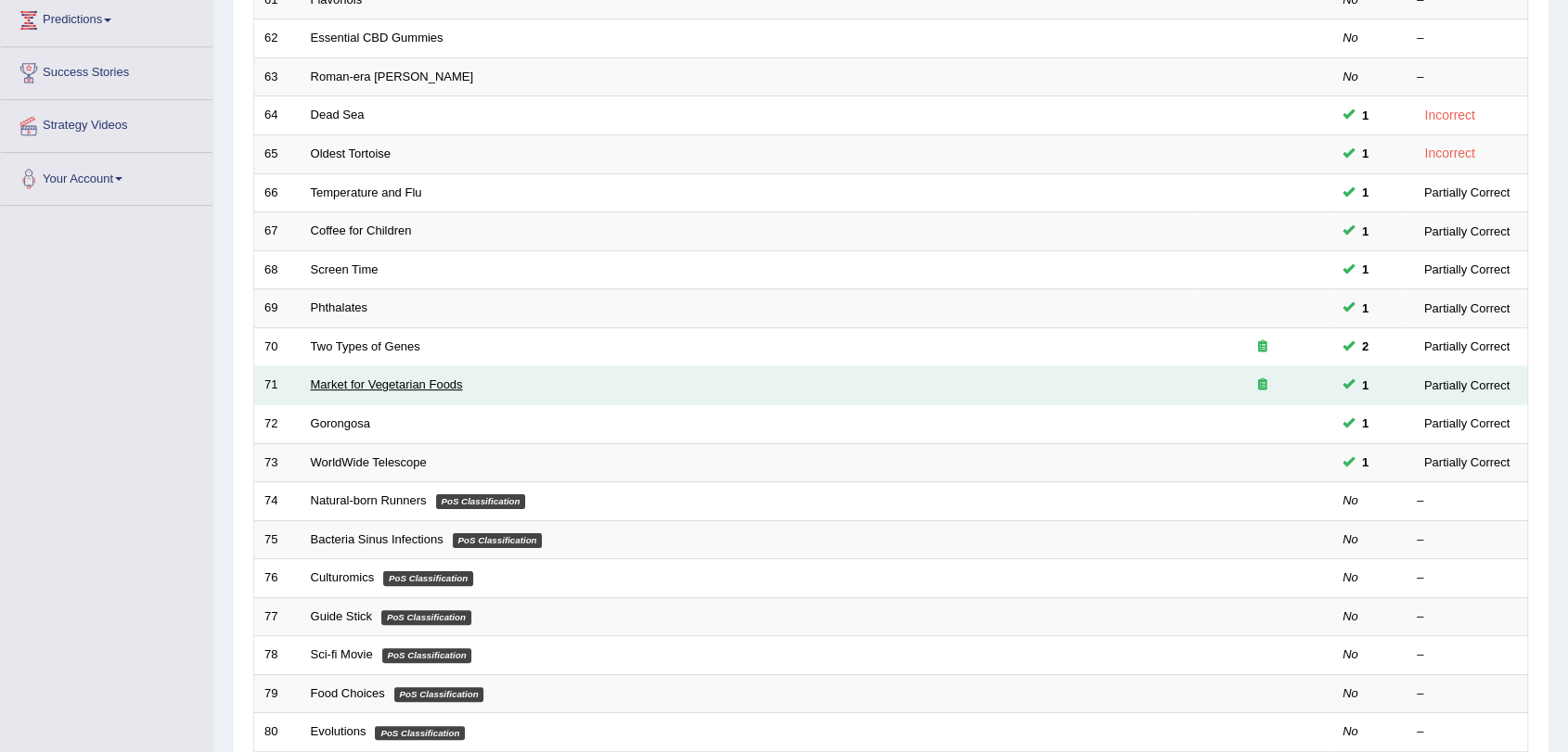
scroll to position [412, 0]
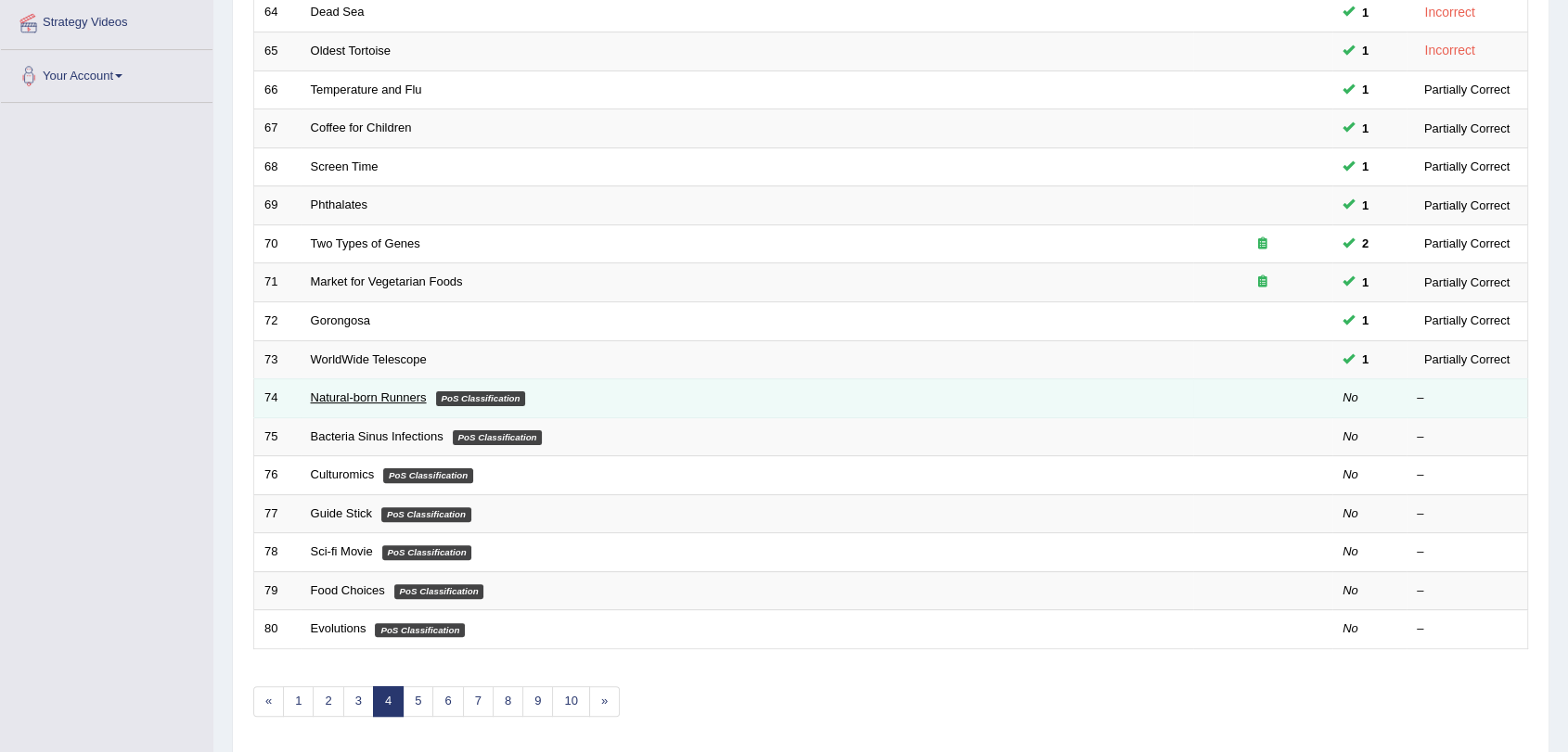
click at [383, 400] on link "Natural-born Runners" at bounding box center [369, 397] width 116 height 14
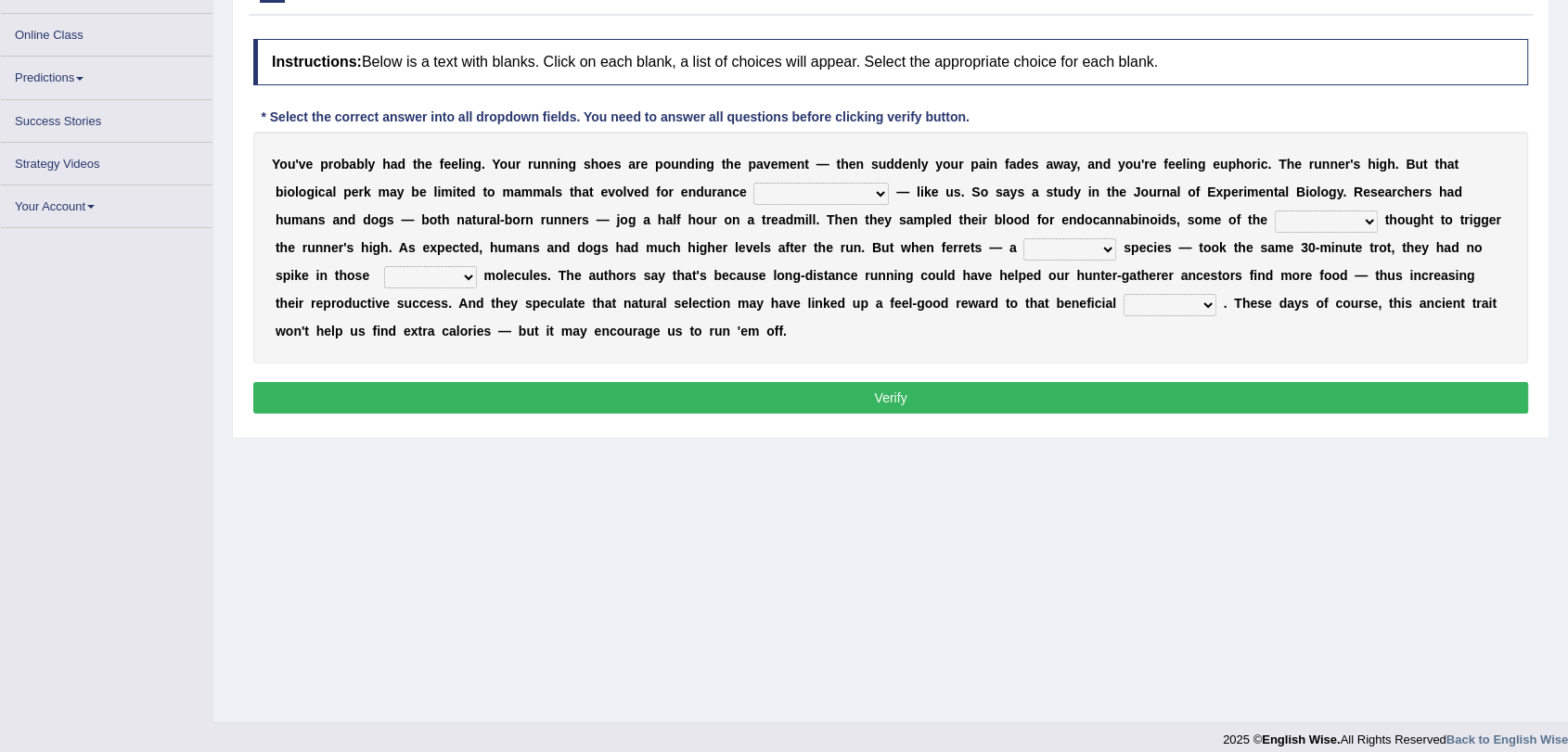
scroll to position [222, 0]
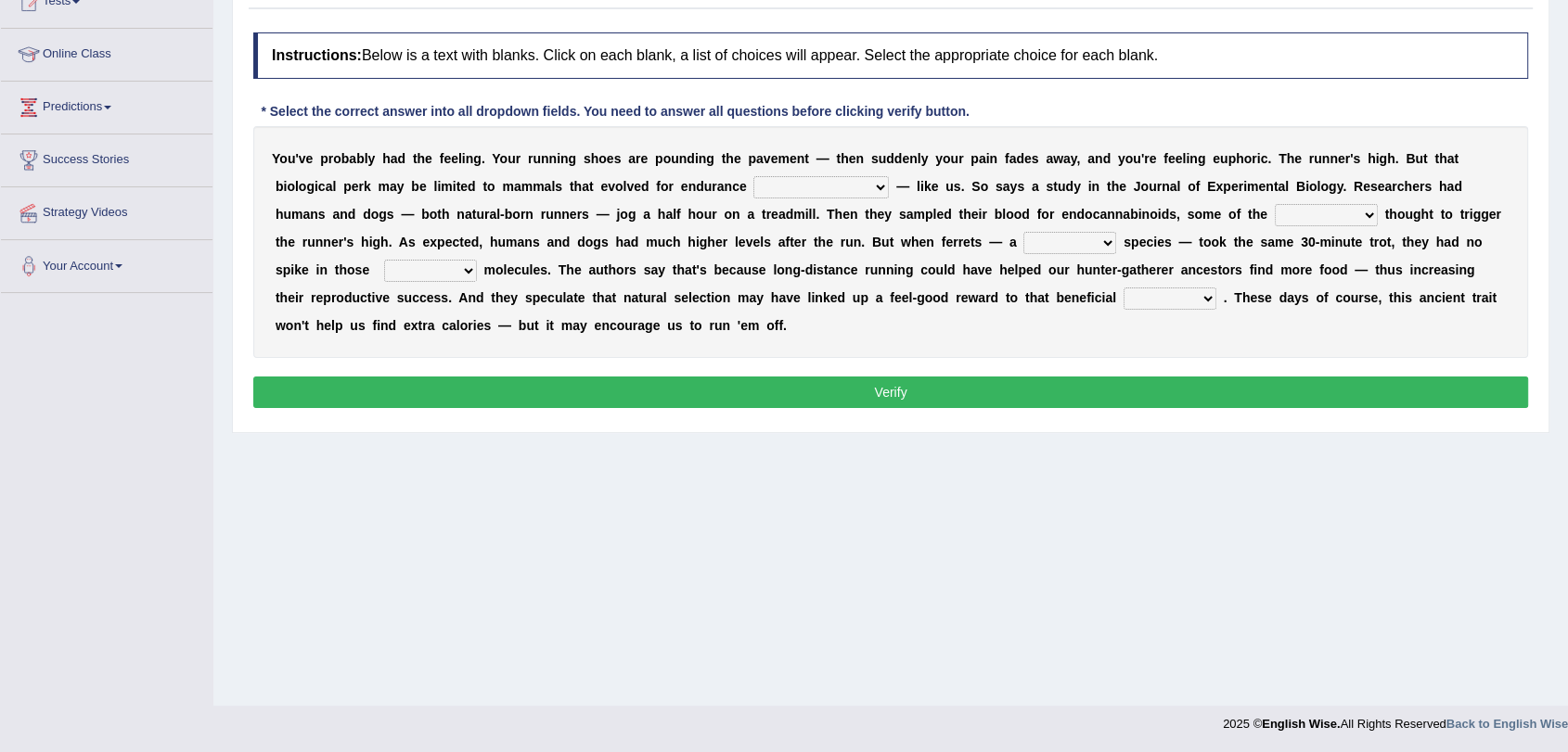
click at [794, 193] on select "dykes personalize classifies exercise" at bounding box center [820, 187] width 135 height 22
select select "exercise"
click at [753, 176] on select "dykes personalize classifies exercise" at bounding box center [820, 187] width 135 height 22
click at [1275, 213] on select "almshouse turnarounds compounds foxhounds" at bounding box center [1326, 215] width 103 height 22
select select "turnarounds"
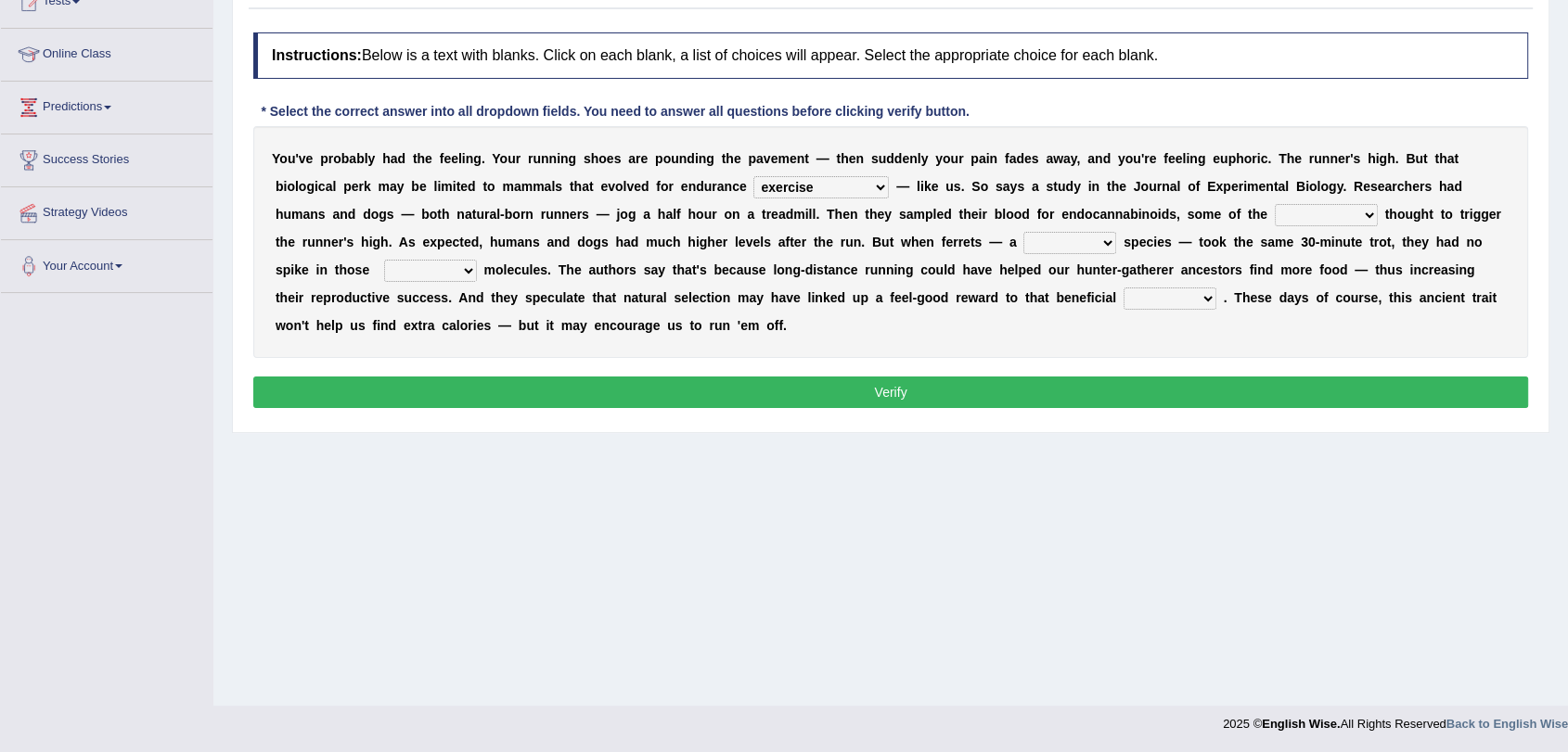
click at [1275, 204] on select "almshouse turnarounds compounds foxhounds" at bounding box center [1326, 215] width 103 height 22
click at [1023, 247] on select "excellency merely faerie sedentary" at bounding box center [1070, 243] width 93 height 22
click at [962, 253] on div "Y o u ' v e p r o b a b l y h a d t h e f e e l i n g . Y o u r r u n n i n g s…" at bounding box center [891, 241] width 1275 height 232
click at [1036, 245] on select "excellency merely faerie sedentary" at bounding box center [1070, 243] width 93 height 22
click at [1023, 232] on select "excellency merely faerie sedentary" at bounding box center [1070, 243] width 93 height 22
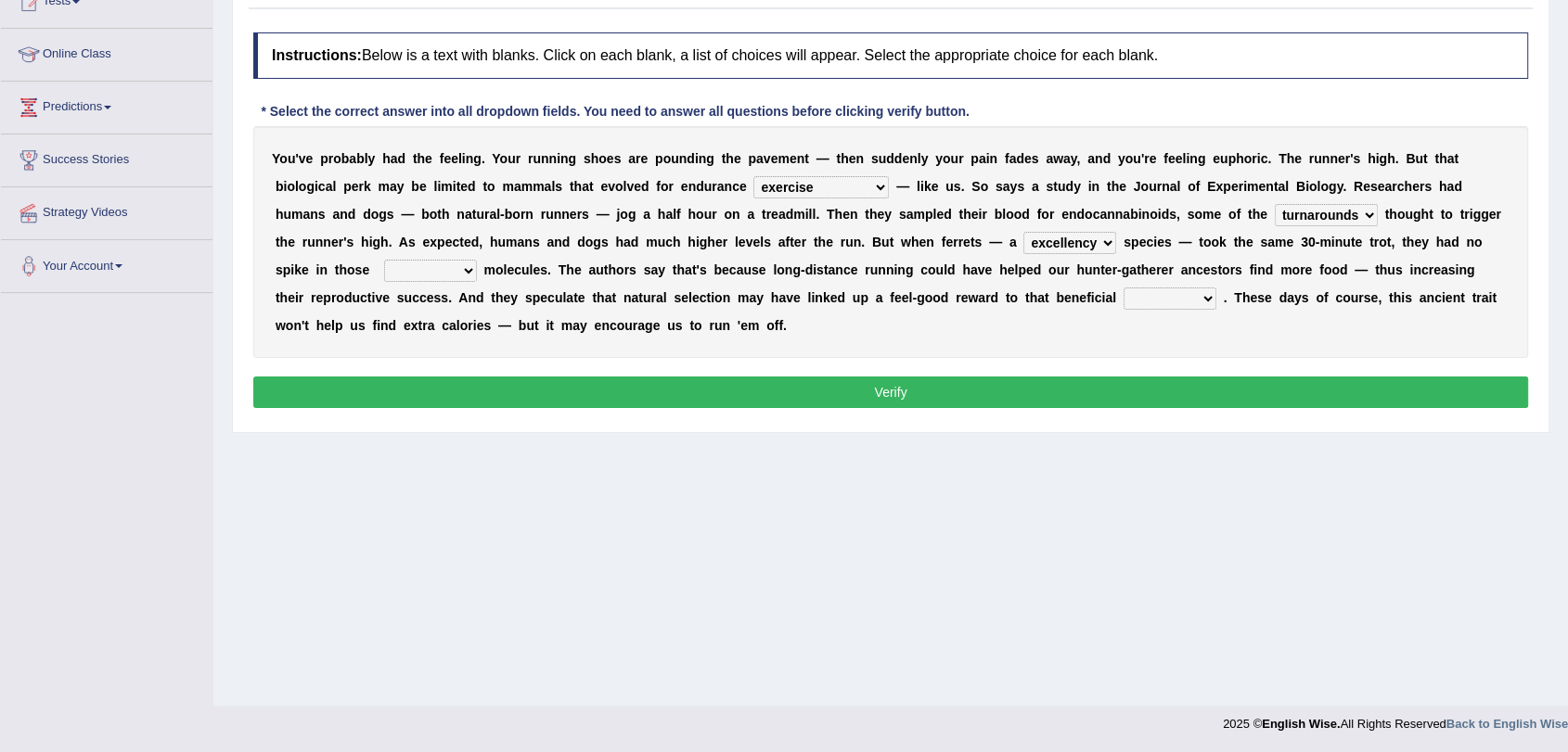
click at [1023, 251] on select "excellency merely faerie sedentary" at bounding box center [1070, 243] width 93 height 22
select select "sedentary"
click at [1023, 232] on select "excellency merely faerie sedentary" at bounding box center [1070, 243] width 93 height 22
click at [408, 283] on div "Y o u ' v e p r o b a b l y h a d t h e f e e l i n g . Y o u r r u n n i n g s…" at bounding box center [891, 241] width 1275 height 232
click at [415, 277] on select "groaned feel-good inchoate loaned" at bounding box center [430, 271] width 93 height 22
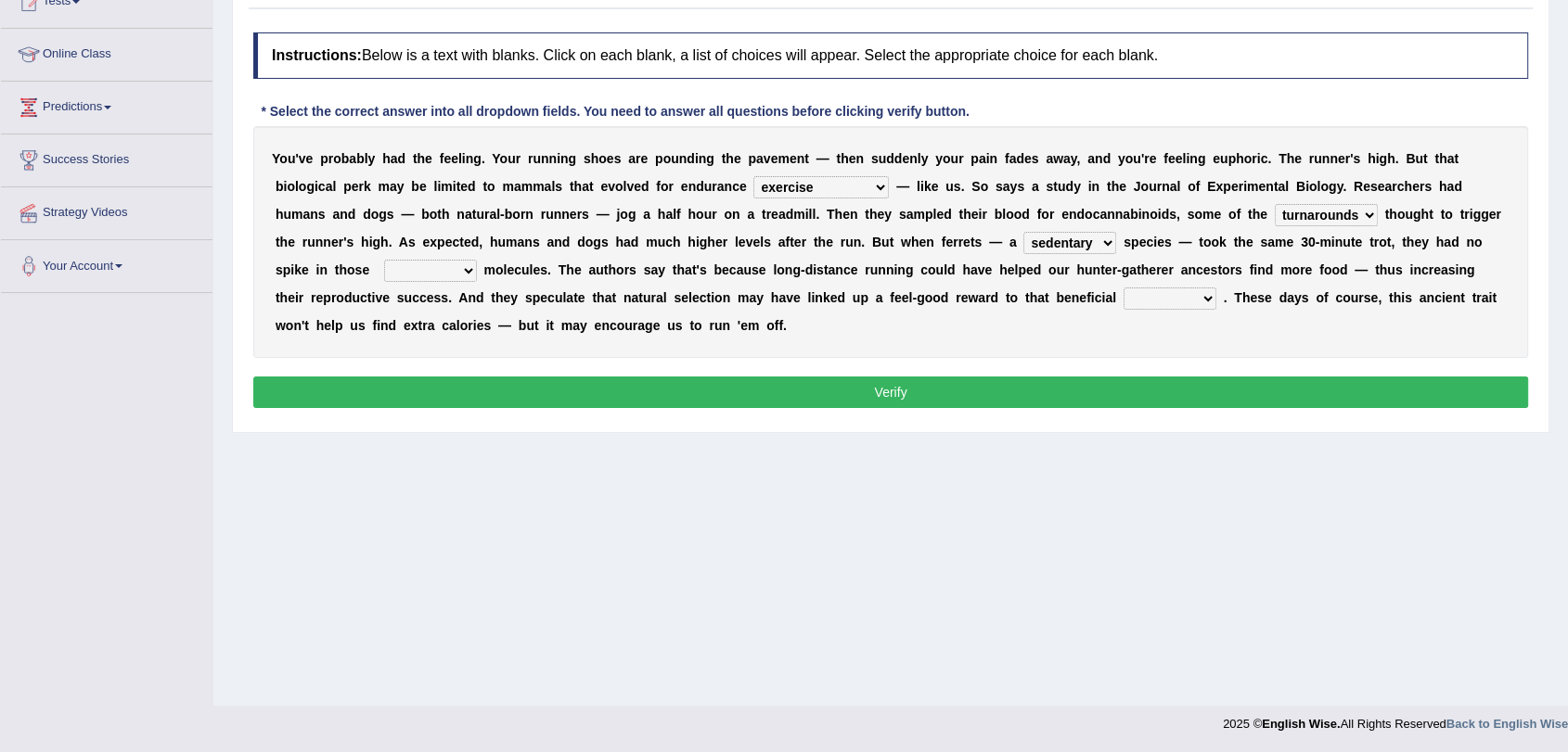
click at [416, 277] on select "groaned feel-good inchoate loaned" at bounding box center [430, 271] width 93 height 22
click at [416, 273] on select "groaned feel-good inchoate loaned" at bounding box center [430, 271] width 93 height 22
select select "groaned"
click at [384, 260] on select "groaned feel-good inchoate loaned" at bounding box center [430, 271] width 93 height 22
click at [1140, 302] on select "wager exchanger behavior regulator" at bounding box center [1170, 299] width 93 height 22
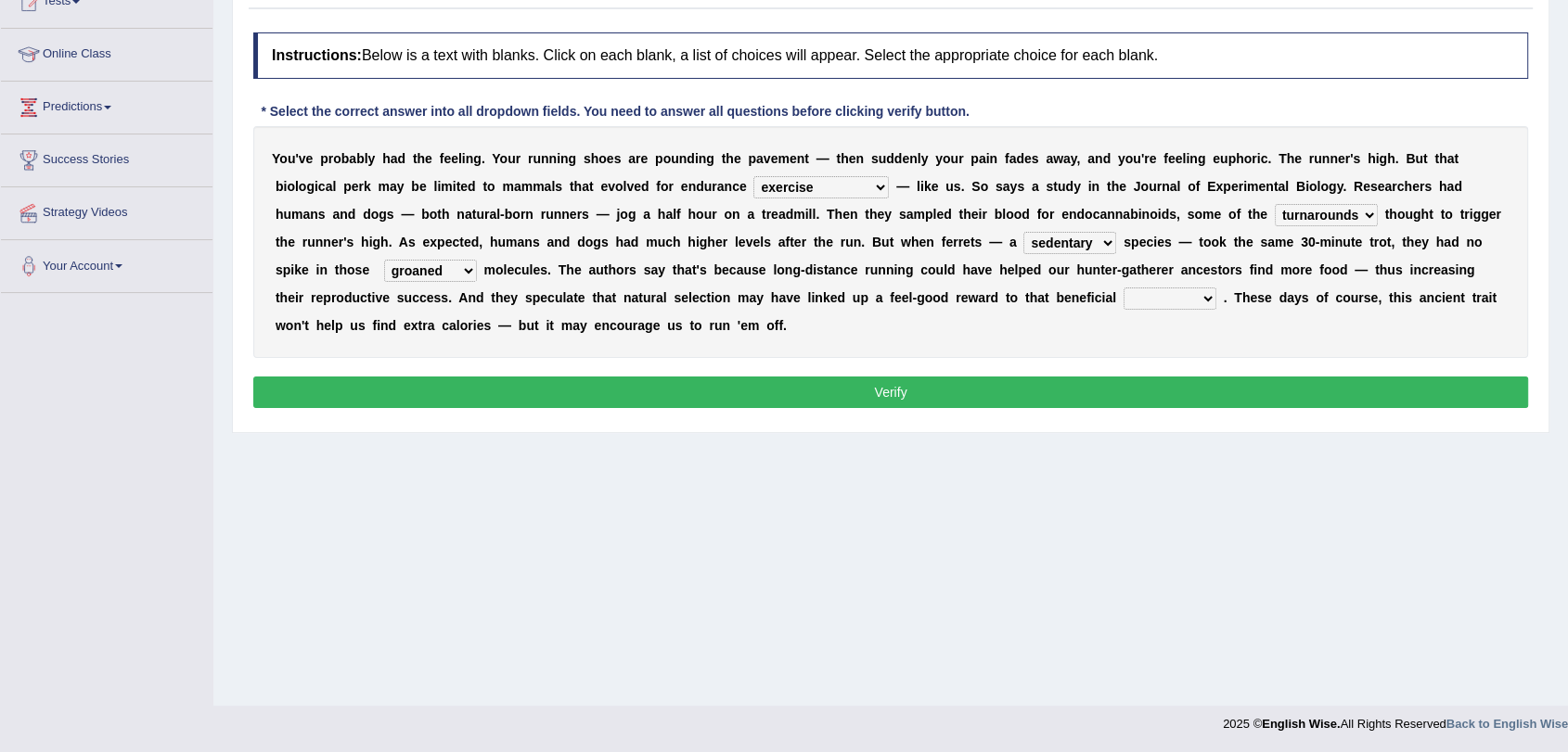
select select "regulator"
click at [1124, 288] on select "wager exchanger behavior regulator" at bounding box center [1170, 299] width 93 height 22
click at [1050, 383] on button "Verify" at bounding box center [891, 392] width 1275 height 32
